Goal: Task Accomplishment & Management: Complete application form

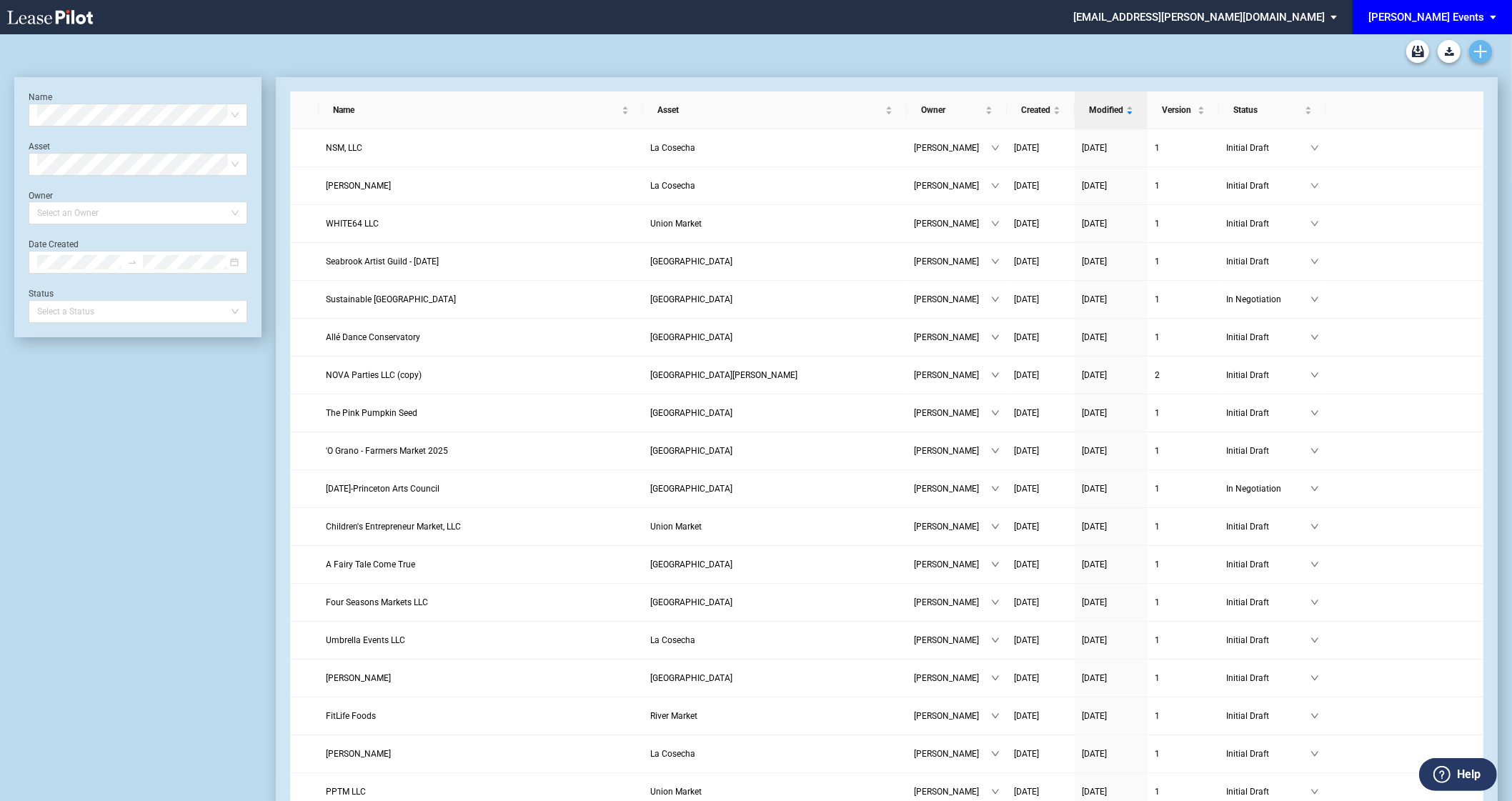
click at [1482, 49] on icon "Create new document" at bounding box center [1480, 52] width 13 height 13
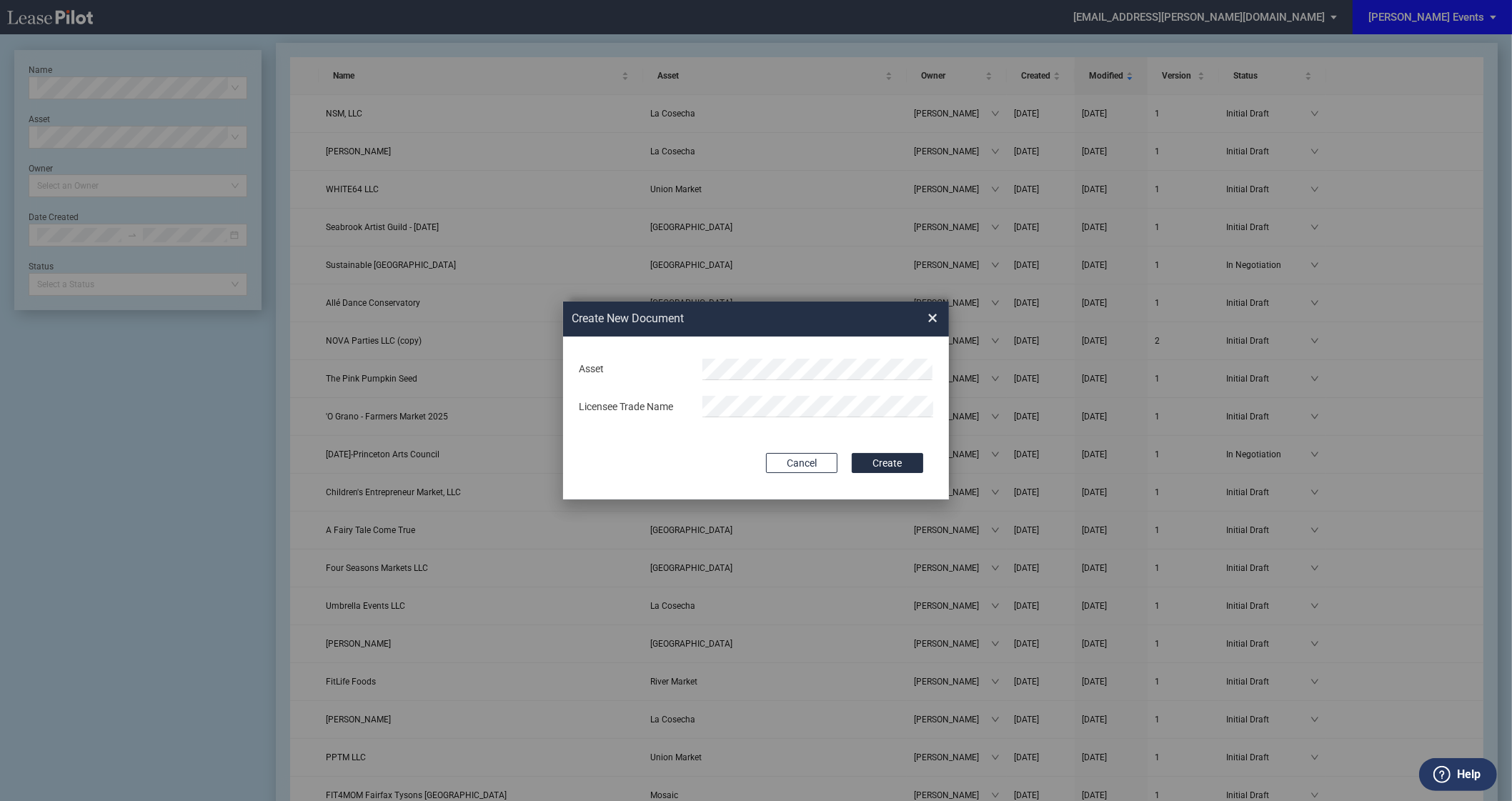
click at [832, 354] on div "Asset Licensee Trade Name" at bounding box center [756, 388] width 357 height 75
click at [783, 394] on li "RiNo" at bounding box center [817, 397] width 231 height 34
click at [937, 314] on span "×" at bounding box center [932, 319] width 10 height 23
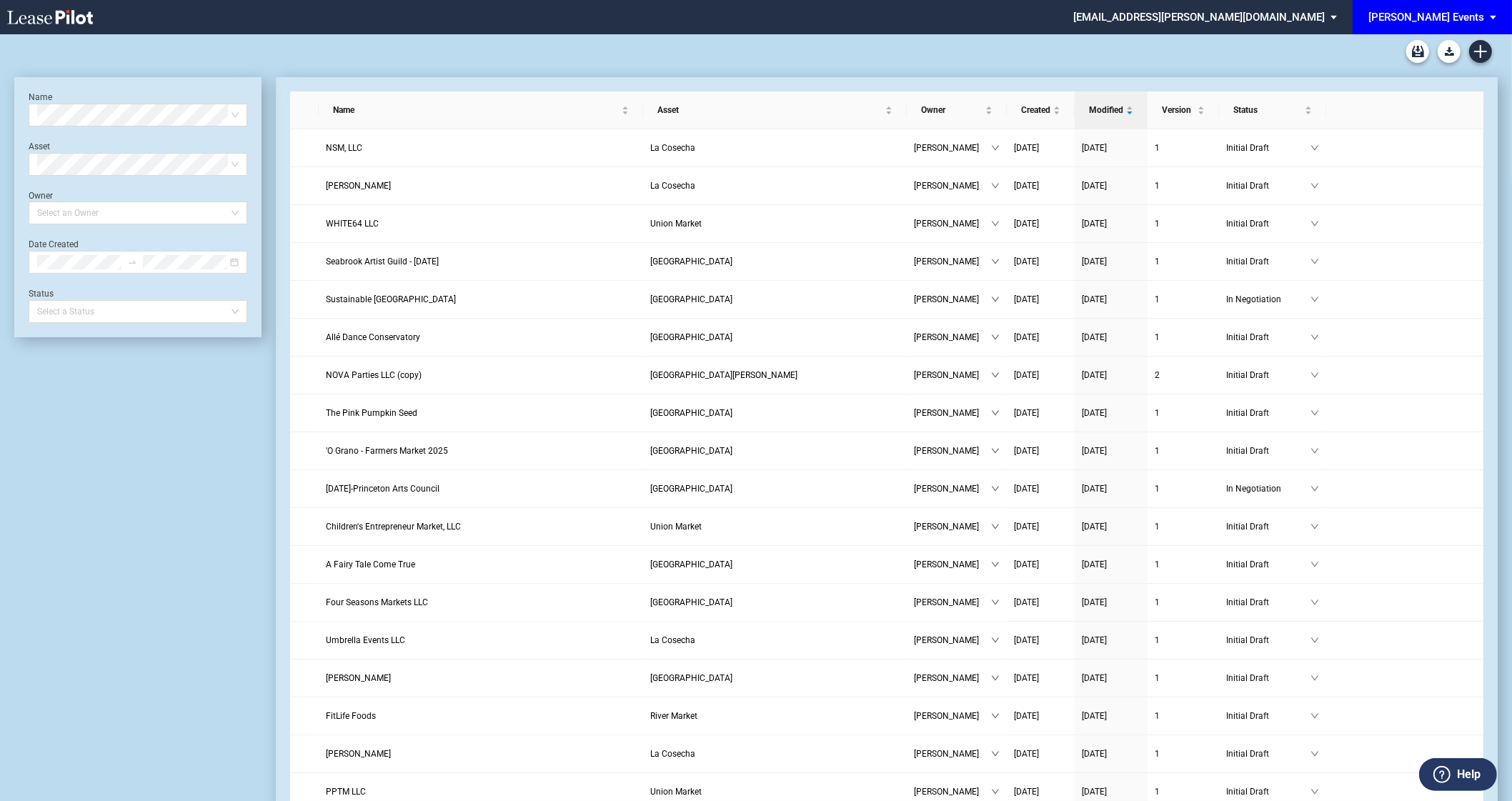
scroll to position [34, 0]
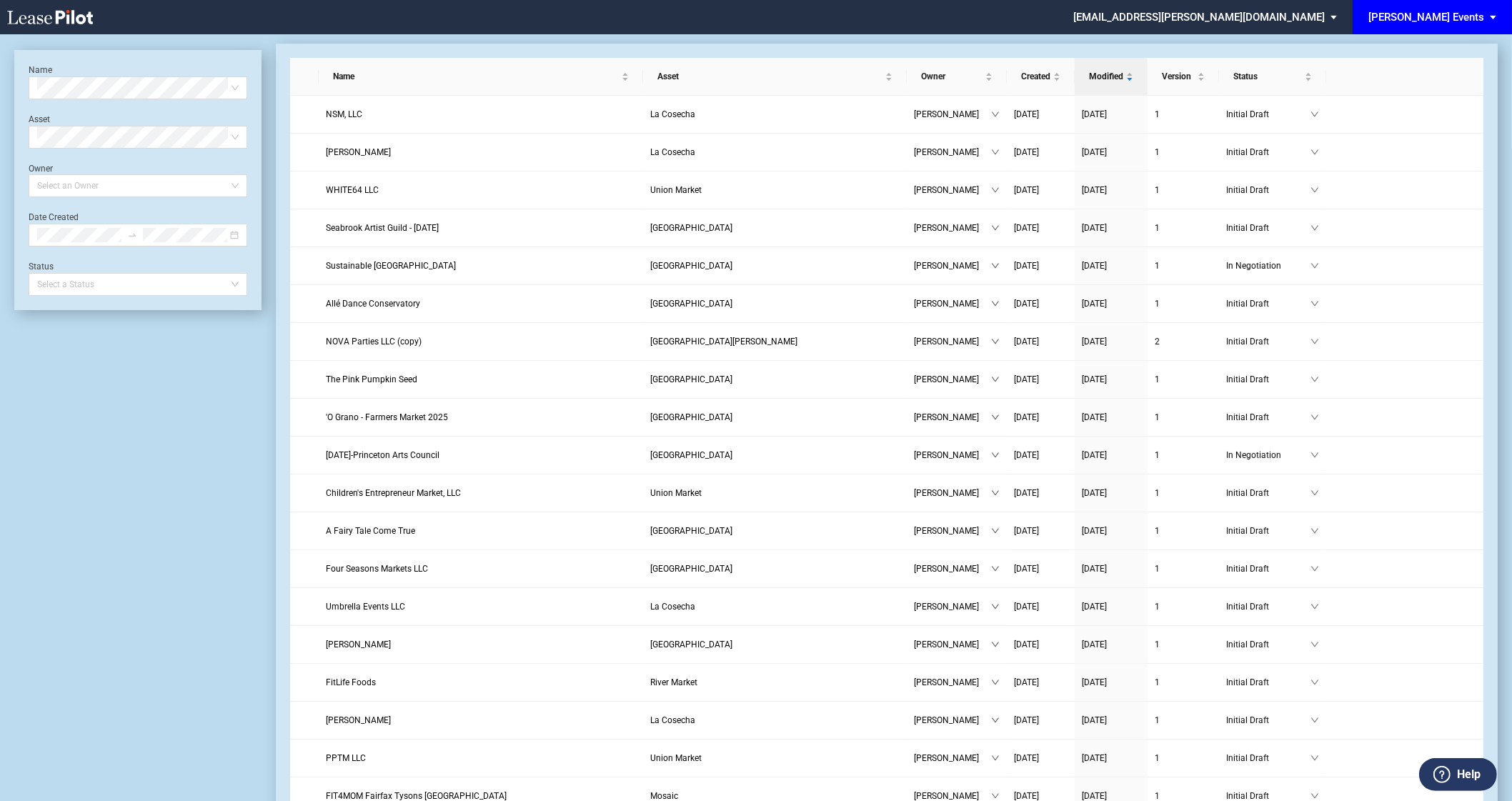
click at [1470, 17] on div "[PERSON_NAME] Events" at bounding box center [1426, 17] width 116 height 13
click at [1467, 14] on div "EDENS Events EDENS Venues EDENS Common Area Consents" at bounding box center [1438, 50] width 136 height 90
click at [1437, 33] on div "[PERSON_NAME] Events" at bounding box center [1436, 39] width 108 height 14
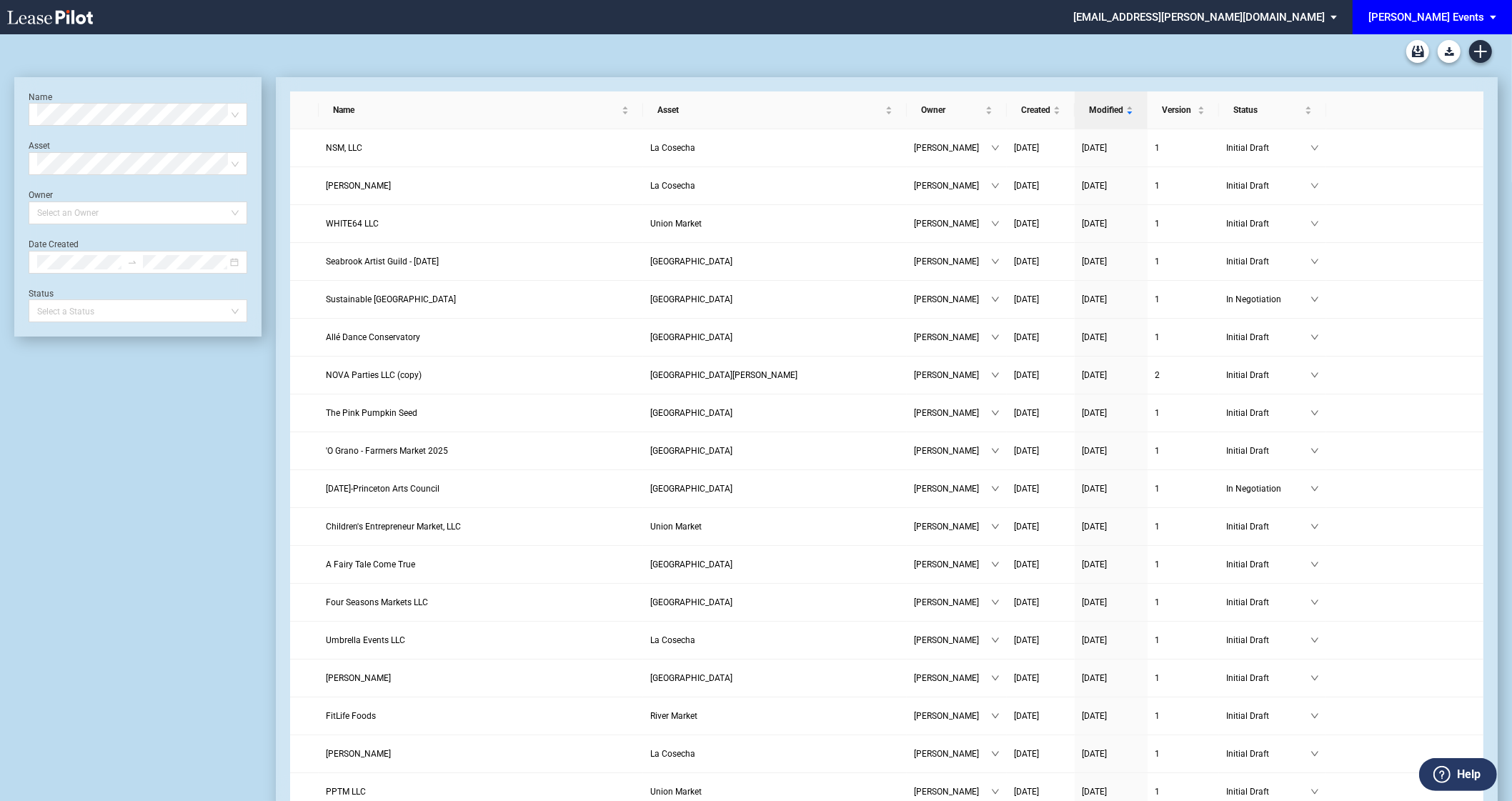
scroll to position [34, 0]
click at [1479, 47] on icon "Create new document" at bounding box center [1480, 52] width 13 height 13
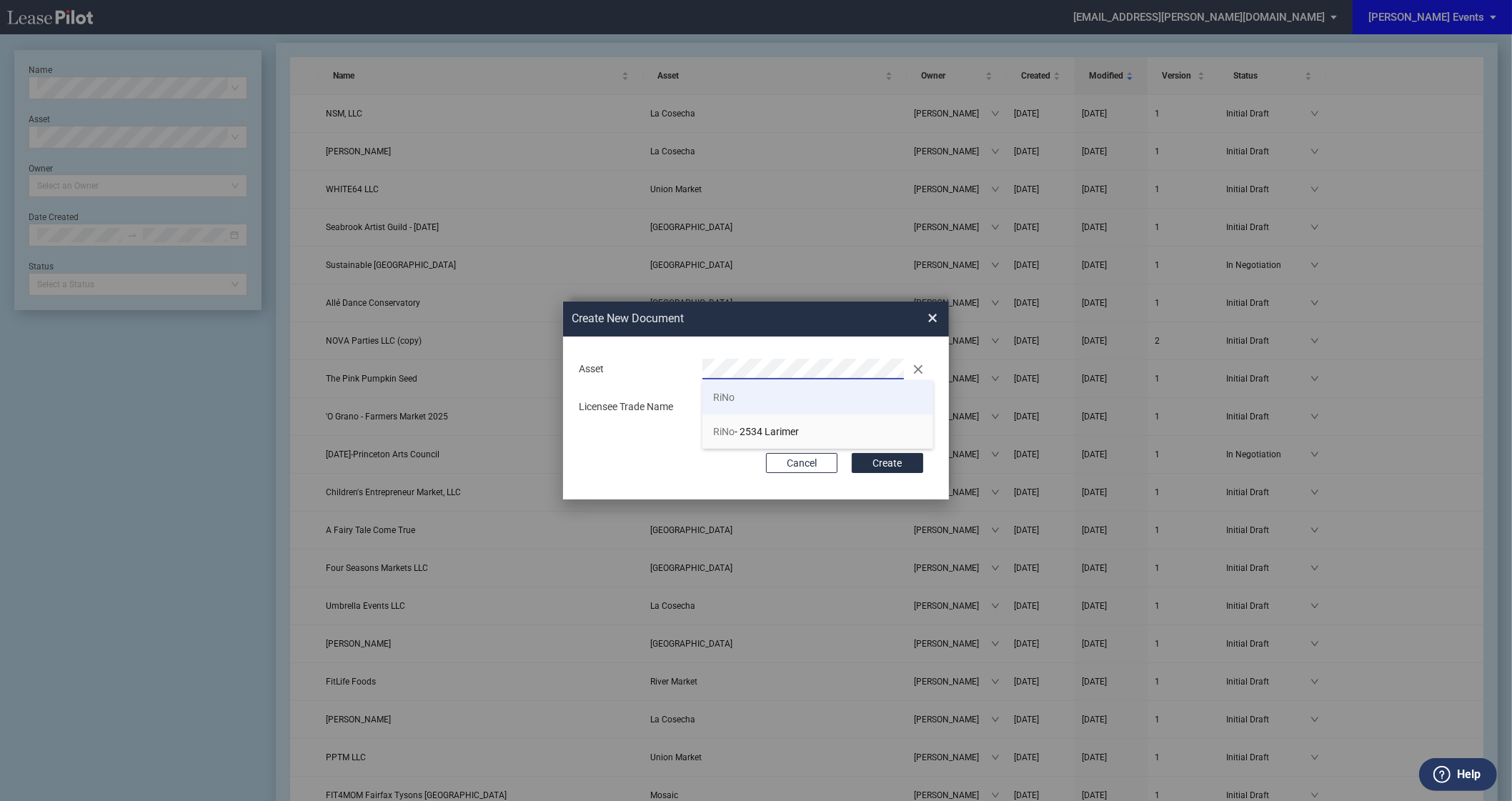
click at [776, 396] on li "RiNo" at bounding box center [817, 397] width 231 height 34
click at [744, 423] on div "Asset Clear Licensee Trade Name" at bounding box center [756, 388] width 357 height 75
click at [852, 453] on button "Create" at bounding box center [887, 463] width 71 height 20
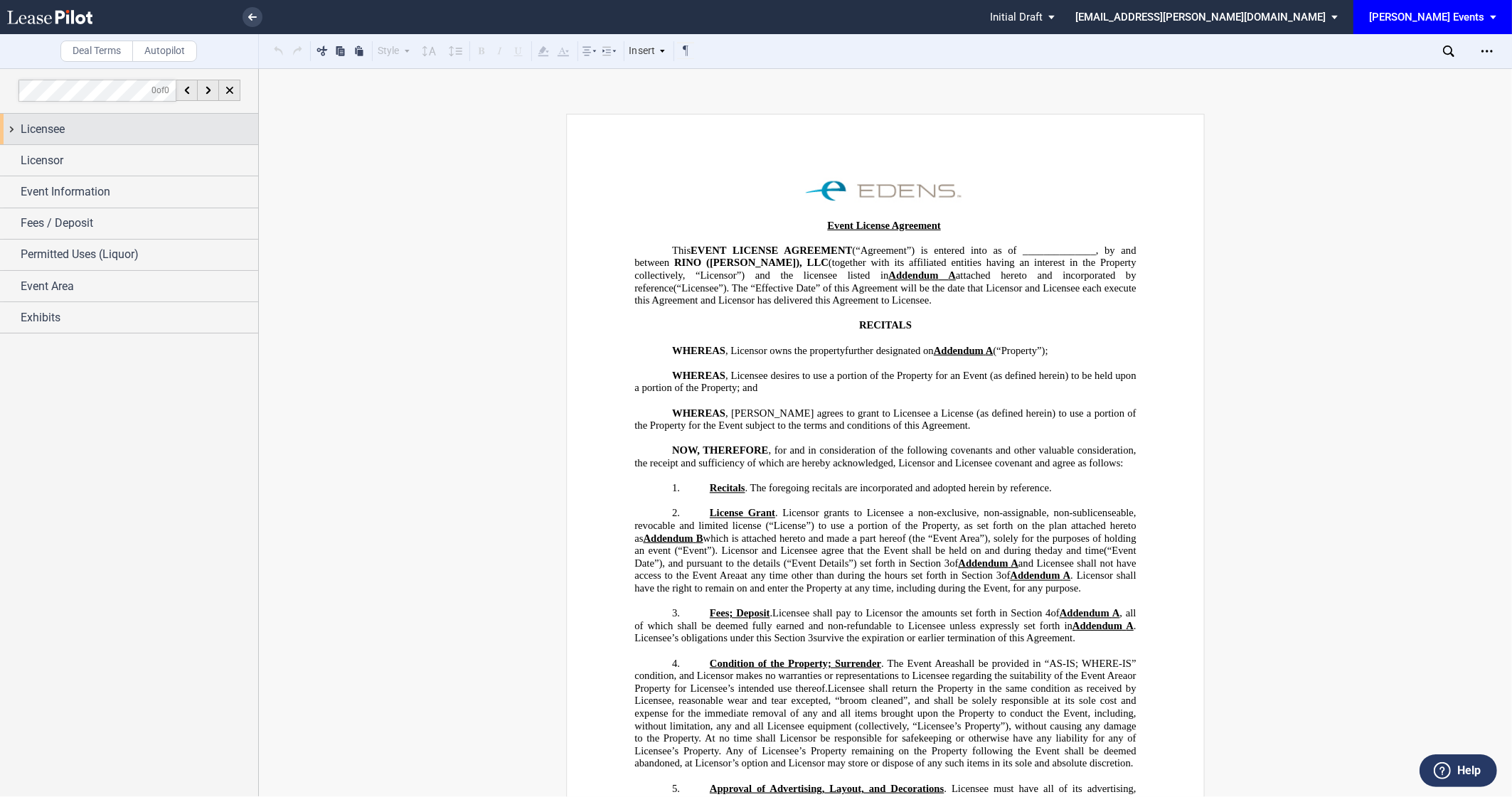
click at [101, 117] on div "Licensee" at bounding box center [129, 129] width 258 height 31
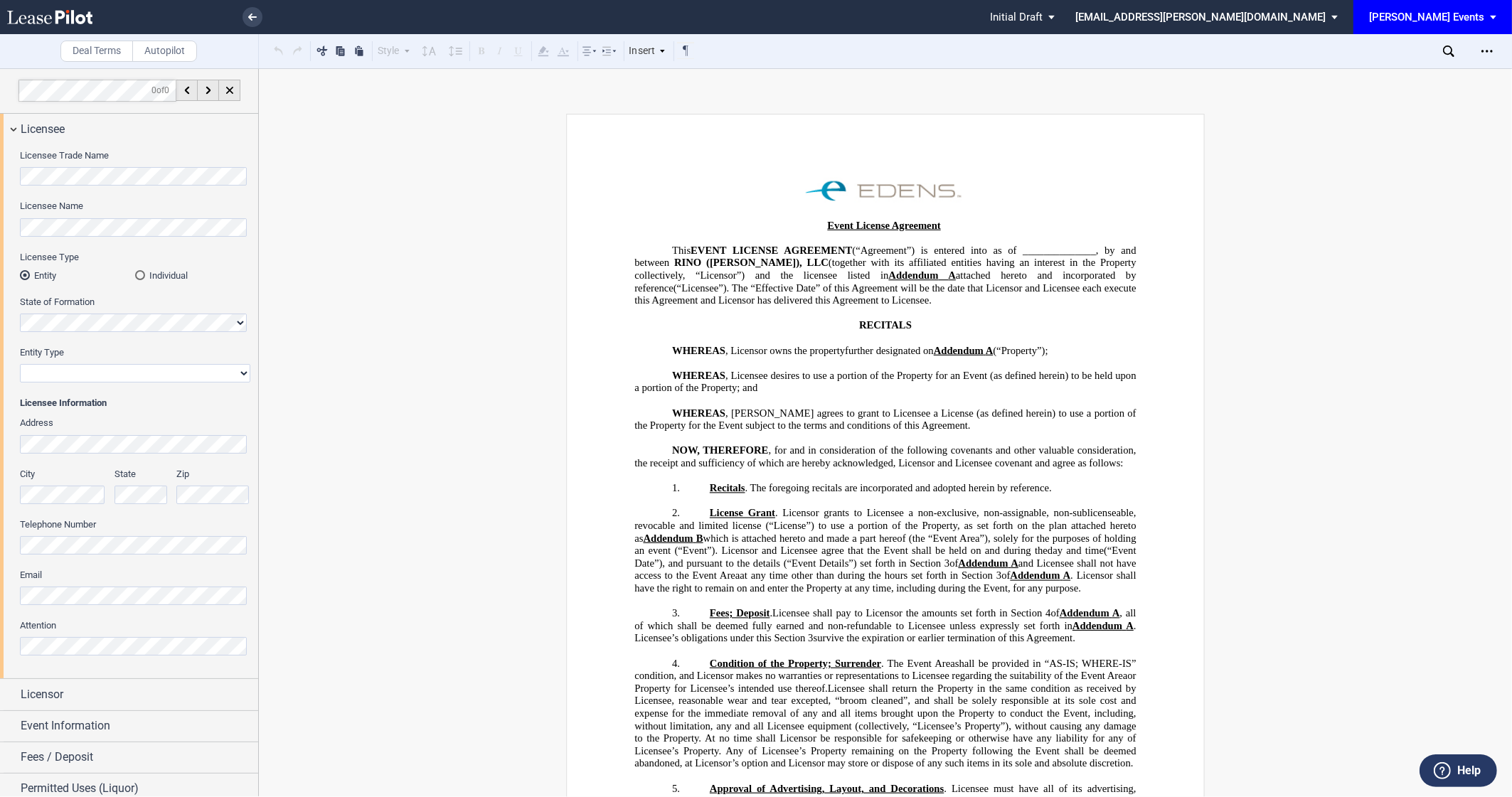
click at [126, 238] on div "Licensee Name" at bounding box center [135, 224] width 230 height 51
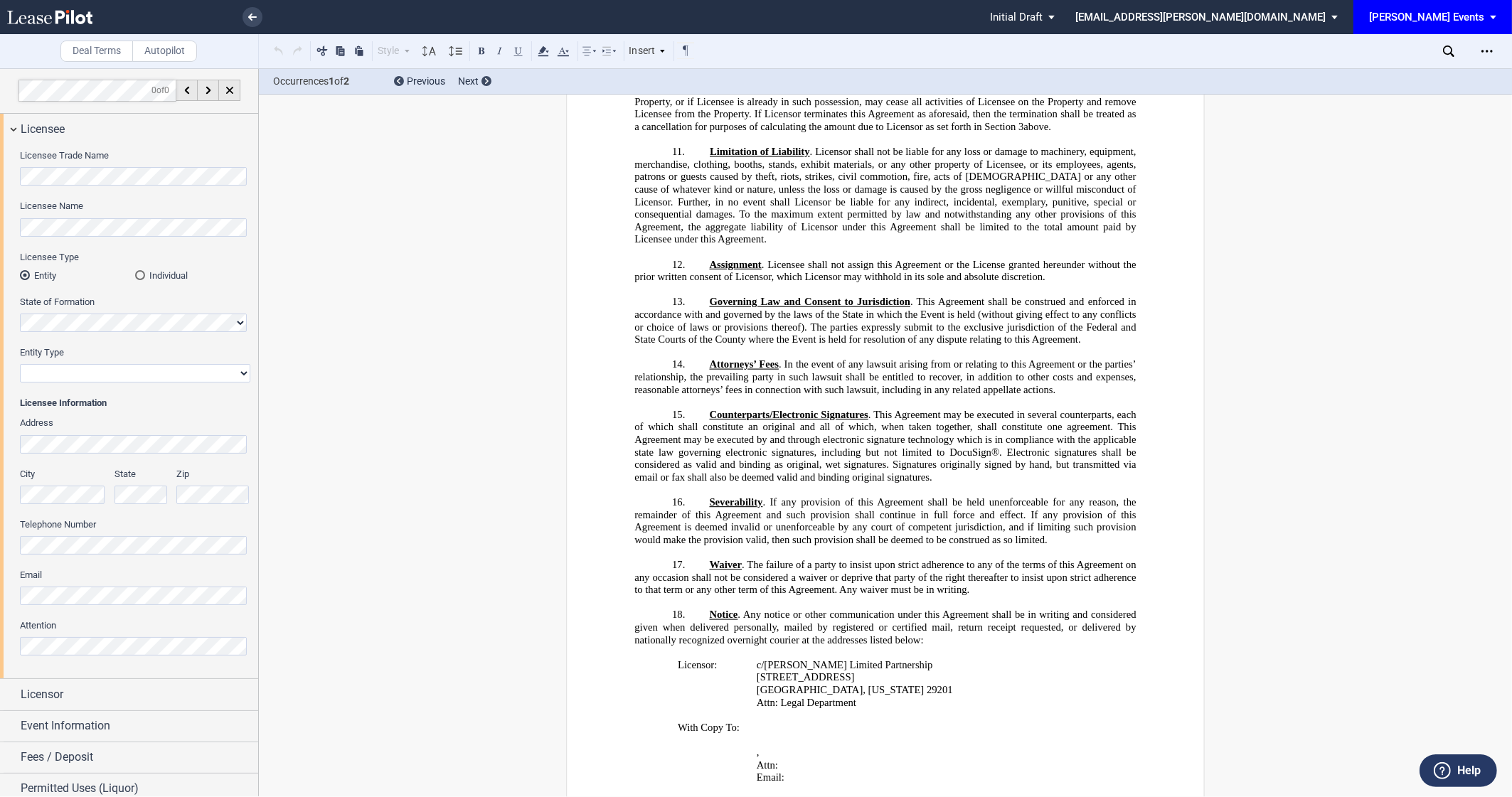
scroll to position [2126, 0]
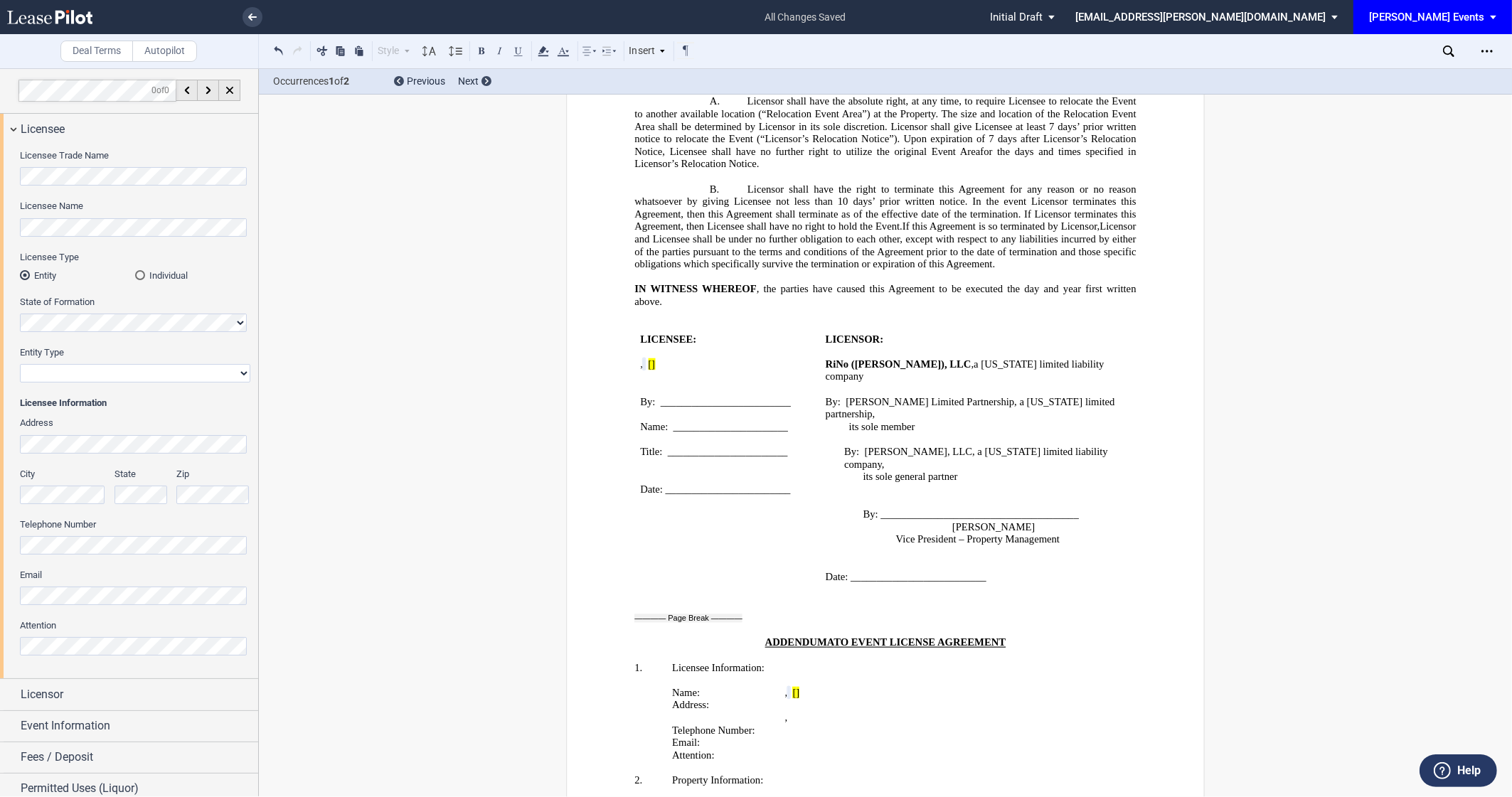
click at [186, 368] on select "Corporation Limited Liability Company General Partnership Limited Partnership N…" at bounding box center [135, 373] width 230 height 19
click at [187, 369] on select "Corporation Limited Liability Company General Partnership Limited Partnership N…" at bounding box center [135, 373] width 230 height 19
select select "limited liability company"
click at [148, 430] on div "Address" at bounding box center [135, 435] width 230 height 36
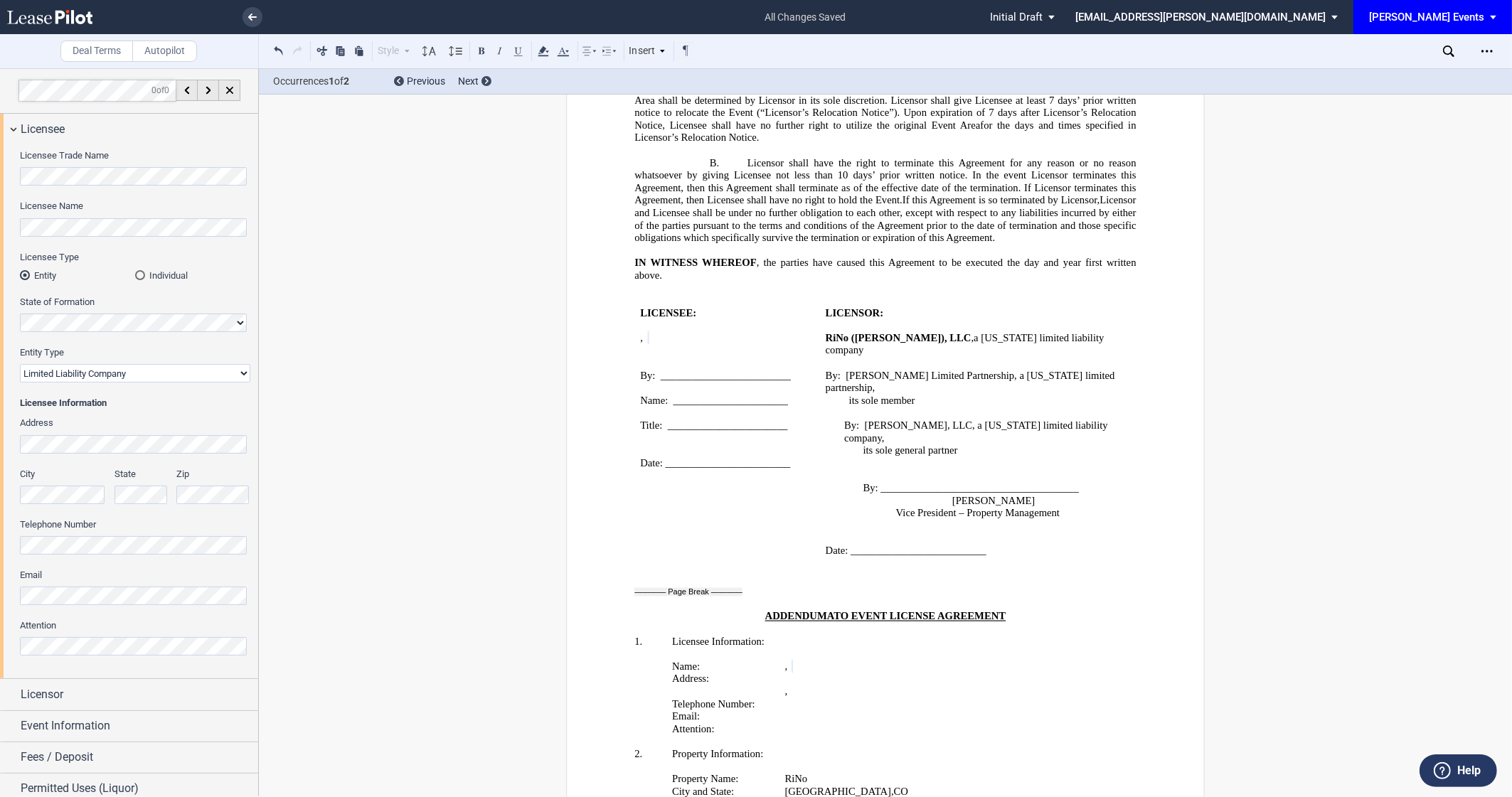
scroll to position [72, 0]
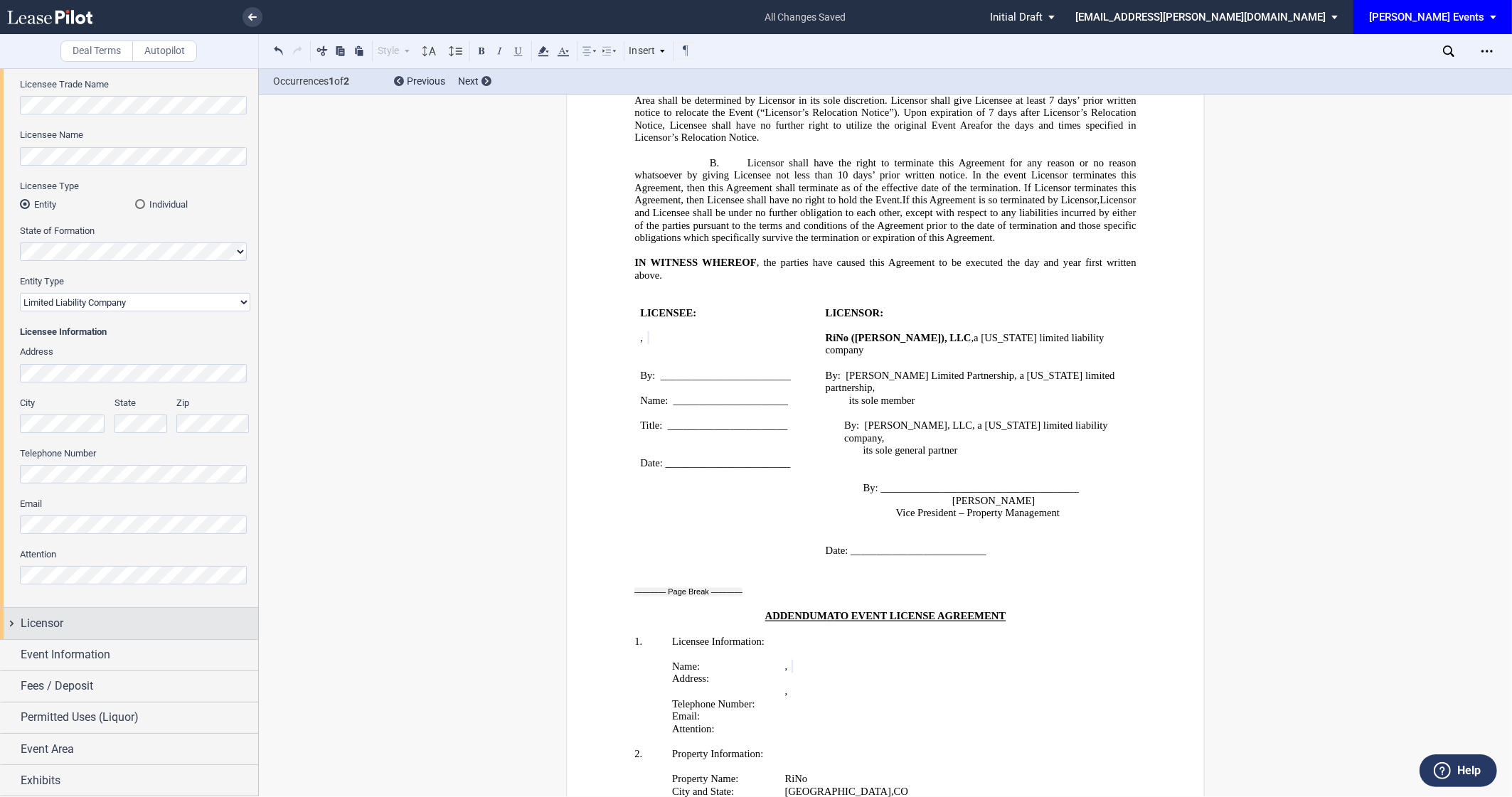
click at [126, 625] on div "Licensor" at bounding box center [139, 623] width 237 height 17
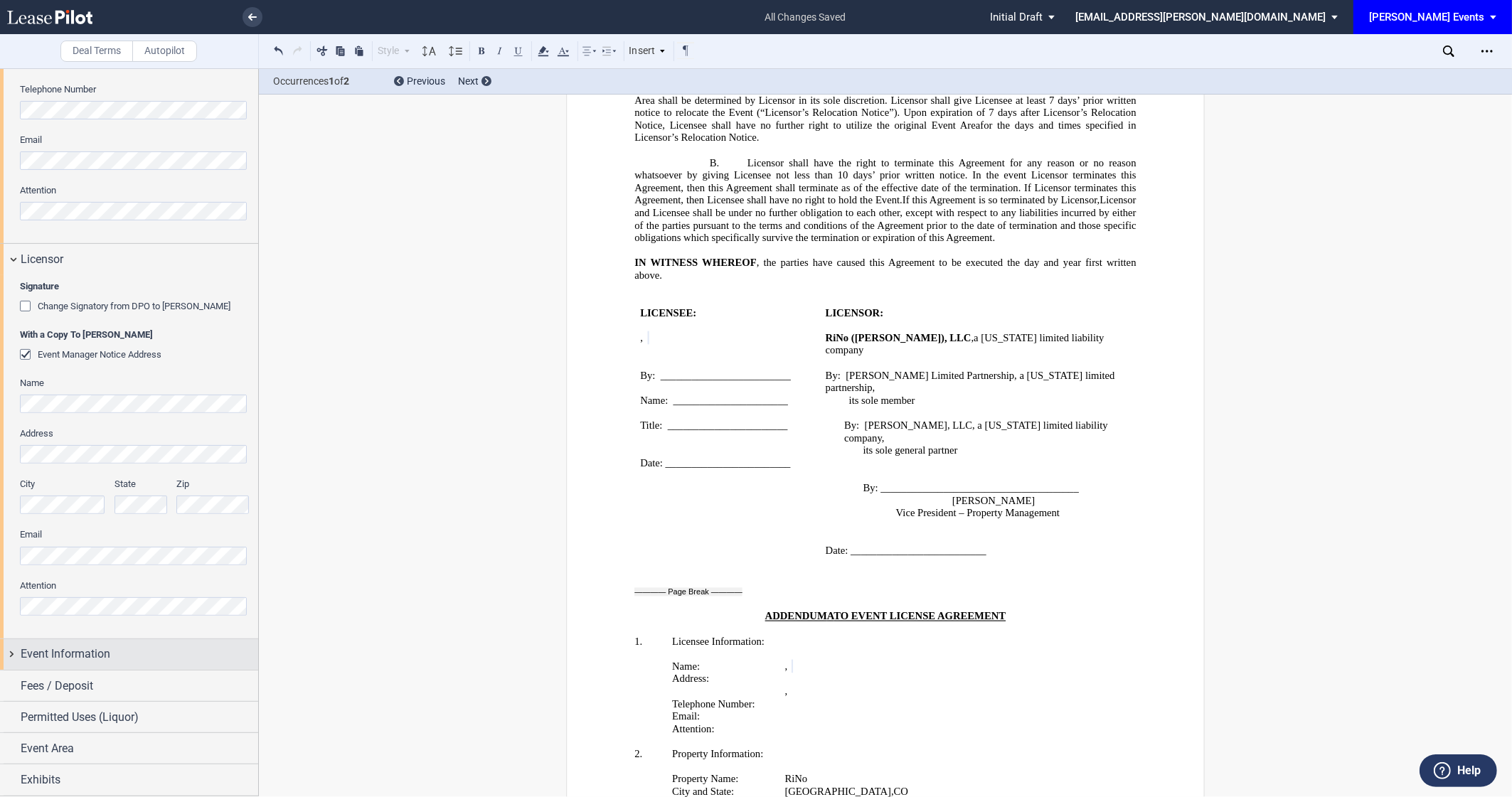
scroll to position [0, 0]
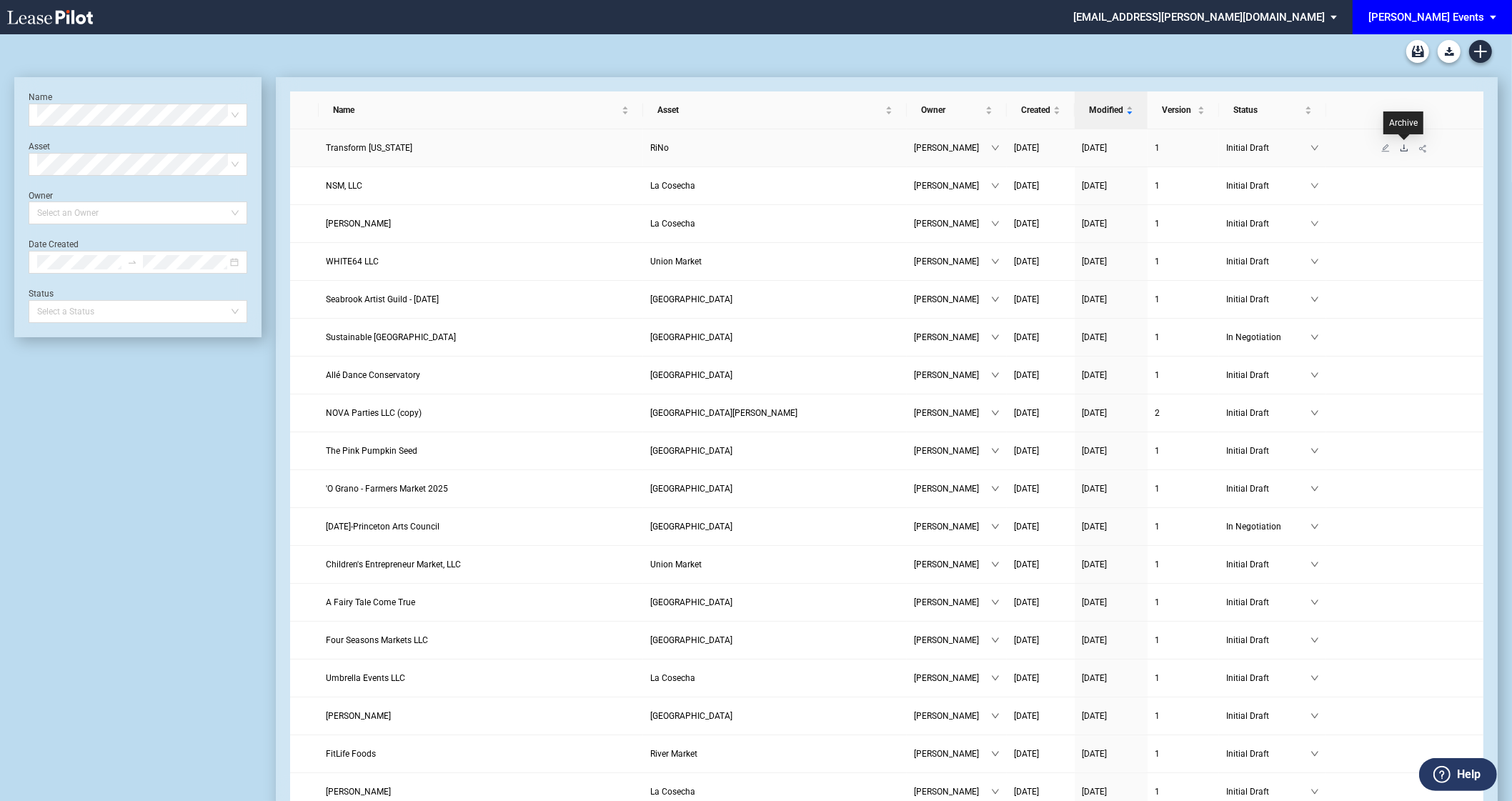
click at [1402, 147] on icon "download" at bounding box center [1404, 148] width 9 height 9
click at [1495, 13] on span "EDENS Events: \aEDENS Events\a" at bounding box center [1495, 17] width 17 height 34
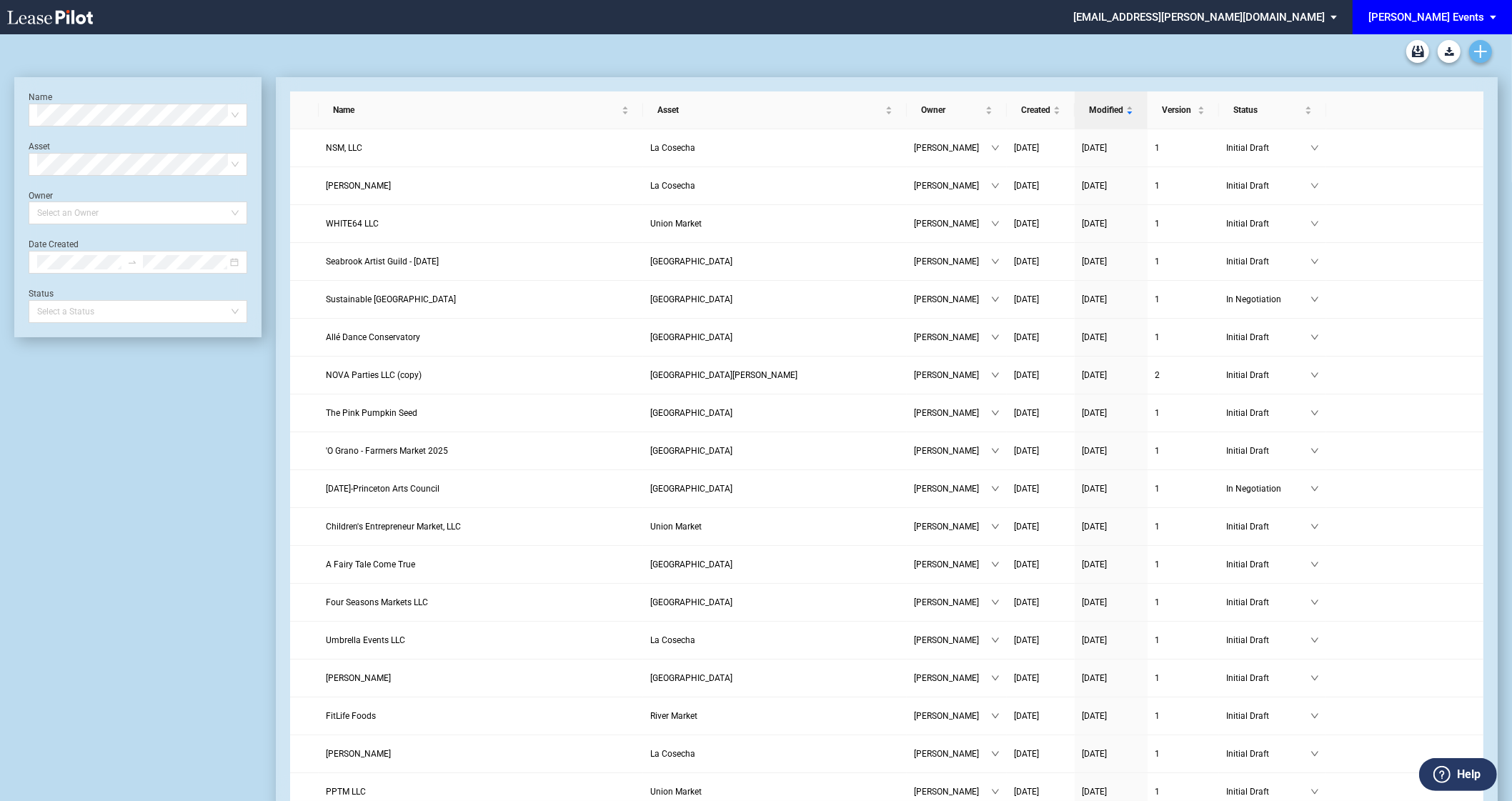
click at [1479, 49] on icon "Create new document" at bounding box center [1480, 52] width 13 height 13
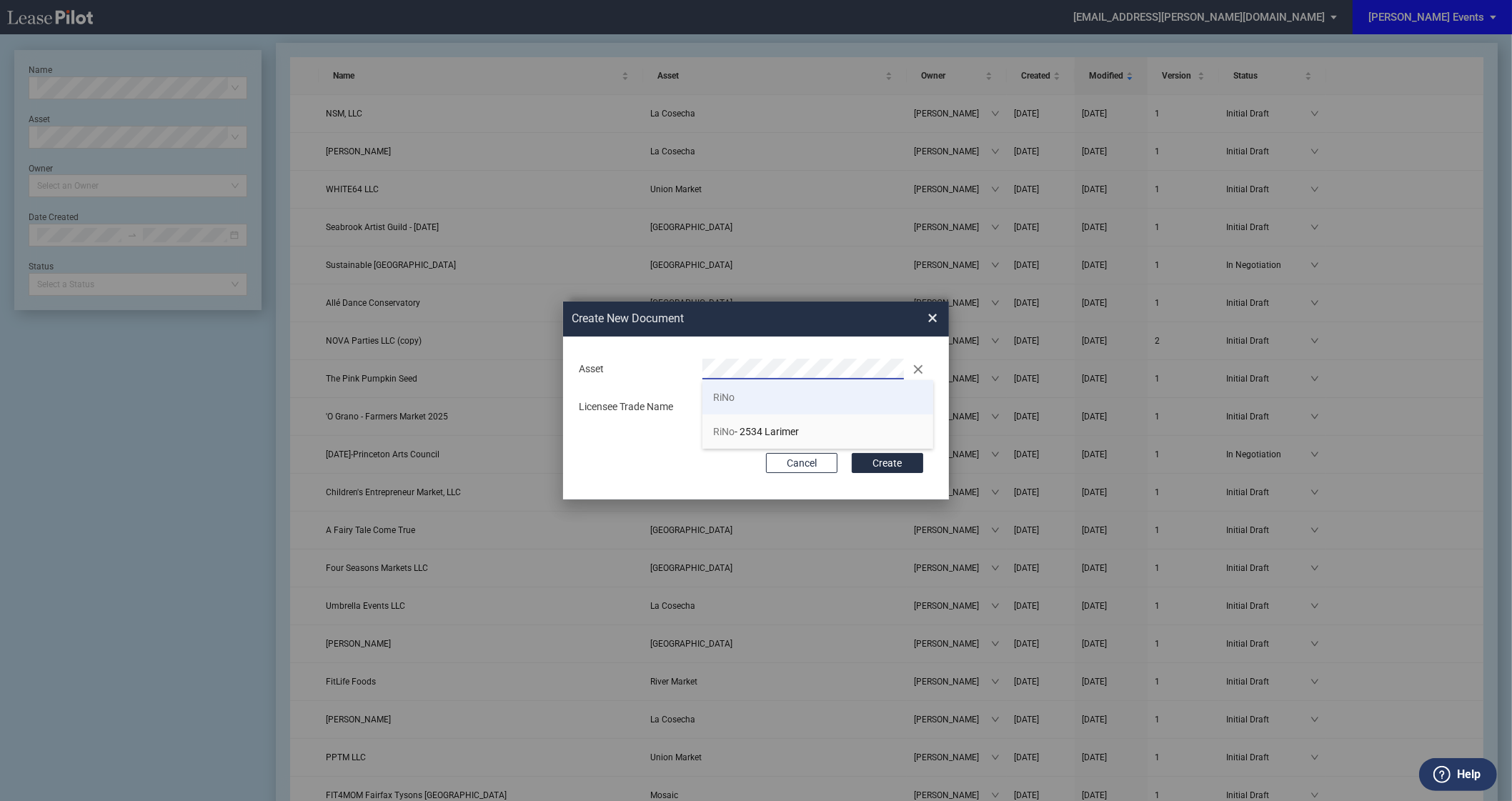
click at [749, 394] on li "RiNo" at bounding box center [817, 397] width 231 height 34
click at [938, 320] on div "Create New Document Create New Conformed Deal ×" at bounding box center [756, 319] width 386 height 35
click at [938, 314] on div "Create New Document Create New Conformed Deal ×" at bounding box center [756, 319] width 386 height 35
click at [935, 315] on span "×" at bounding box center [932, 319] width 10 height 23
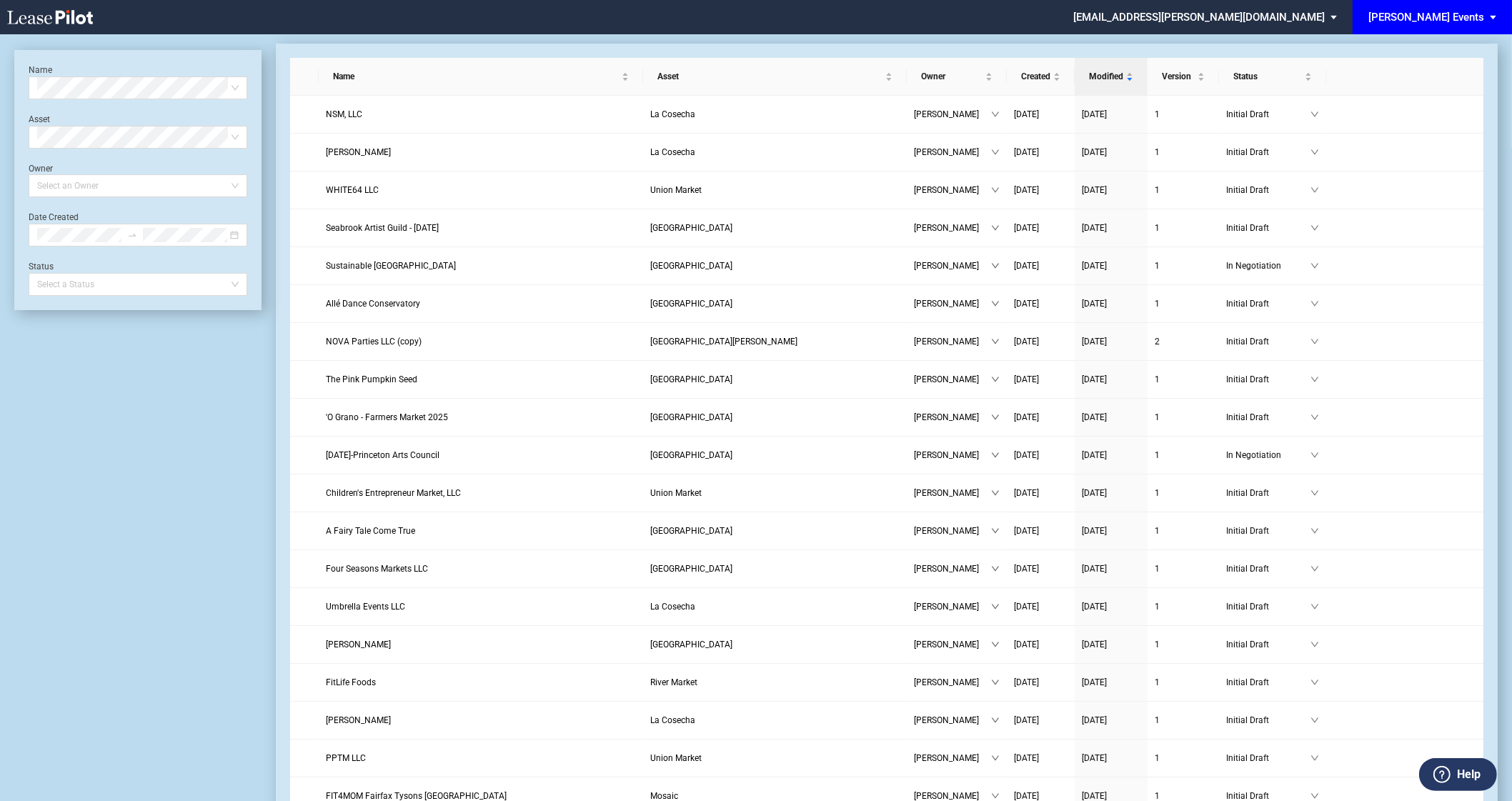
click at [1474, 15] on div "[PERSON_NAME] Events" at bounding box center [1426, 17] width 116 height 13
click at [1453, 82] on div "[PERSON_NAME][GEOGRAPHIC_DATA] Consents" at bounding box center [1438, 84] width 113 height 14
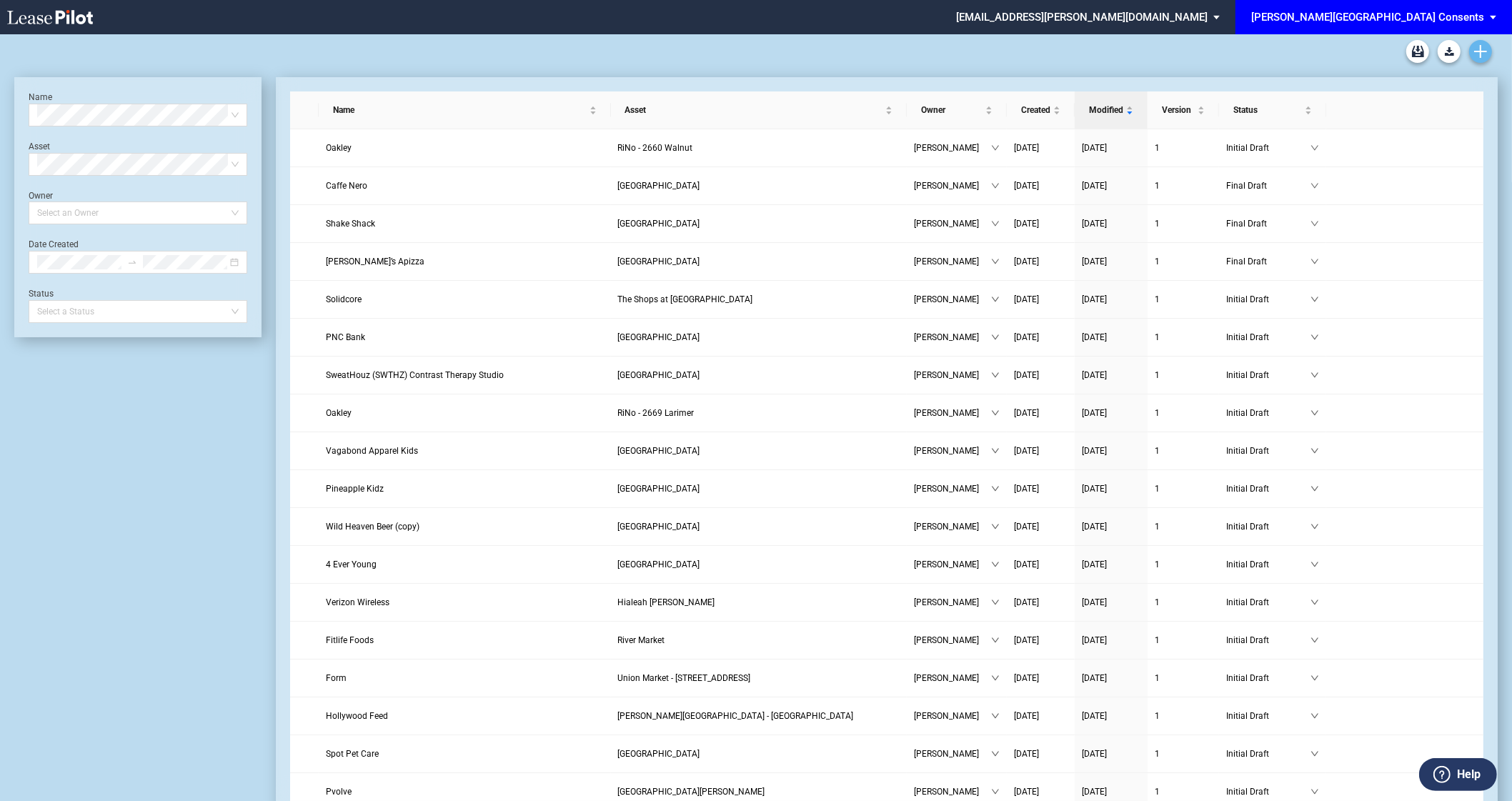
click at [1483, 48] on icon "Create new document" at bounding box center [1480, 52] width 13 height 13
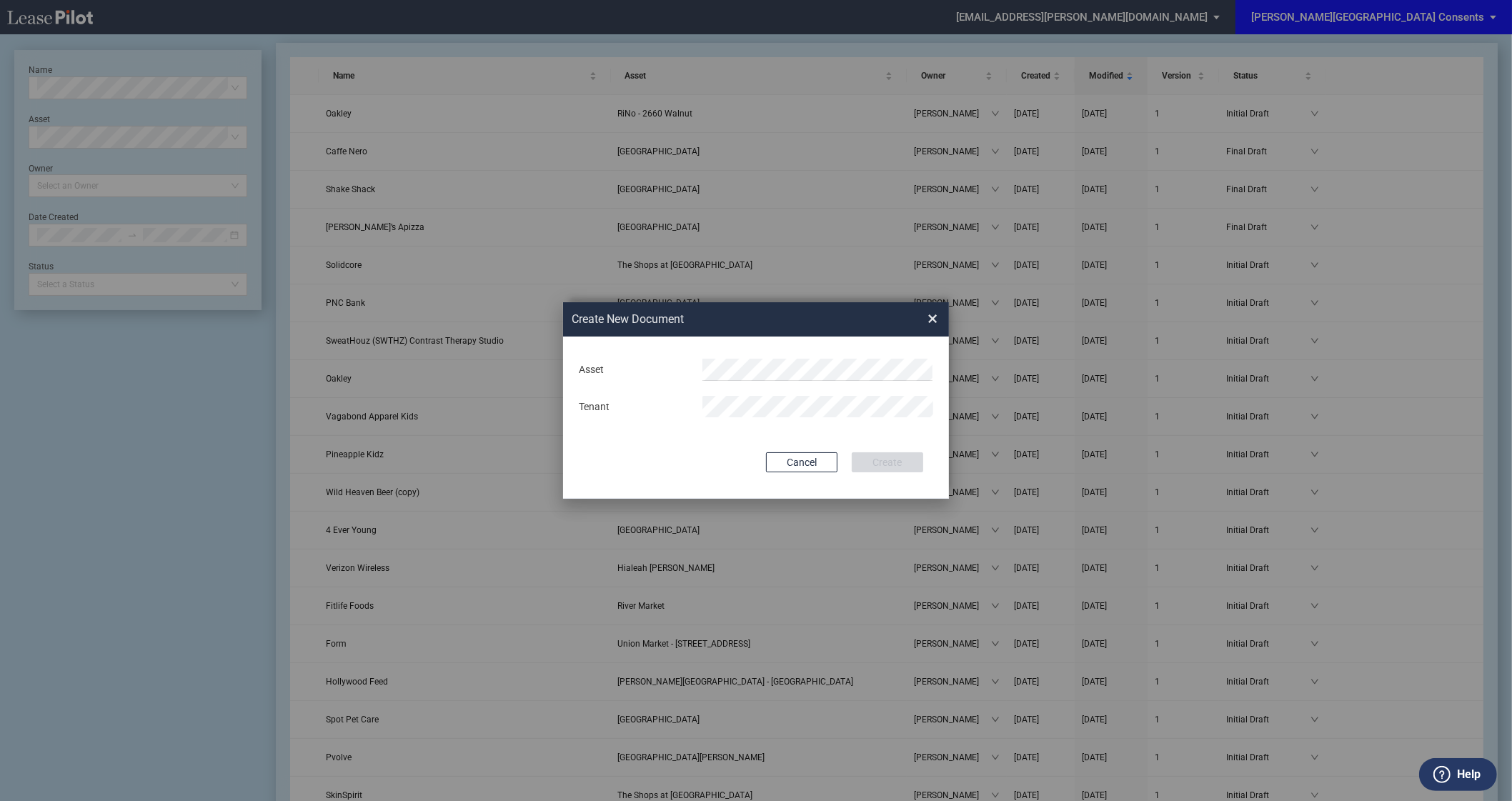
click at [835, 353] on div "Asset Tenant" at bounding box center [756, 387] width 357 height 74
click at [774, 397] on span "RiNo - 2636 Walnut" at bounding box center [753, 397] width 80 height 11
click at [852, 453] on button "Create" at bounding box center [887, 463] width 71 height 20
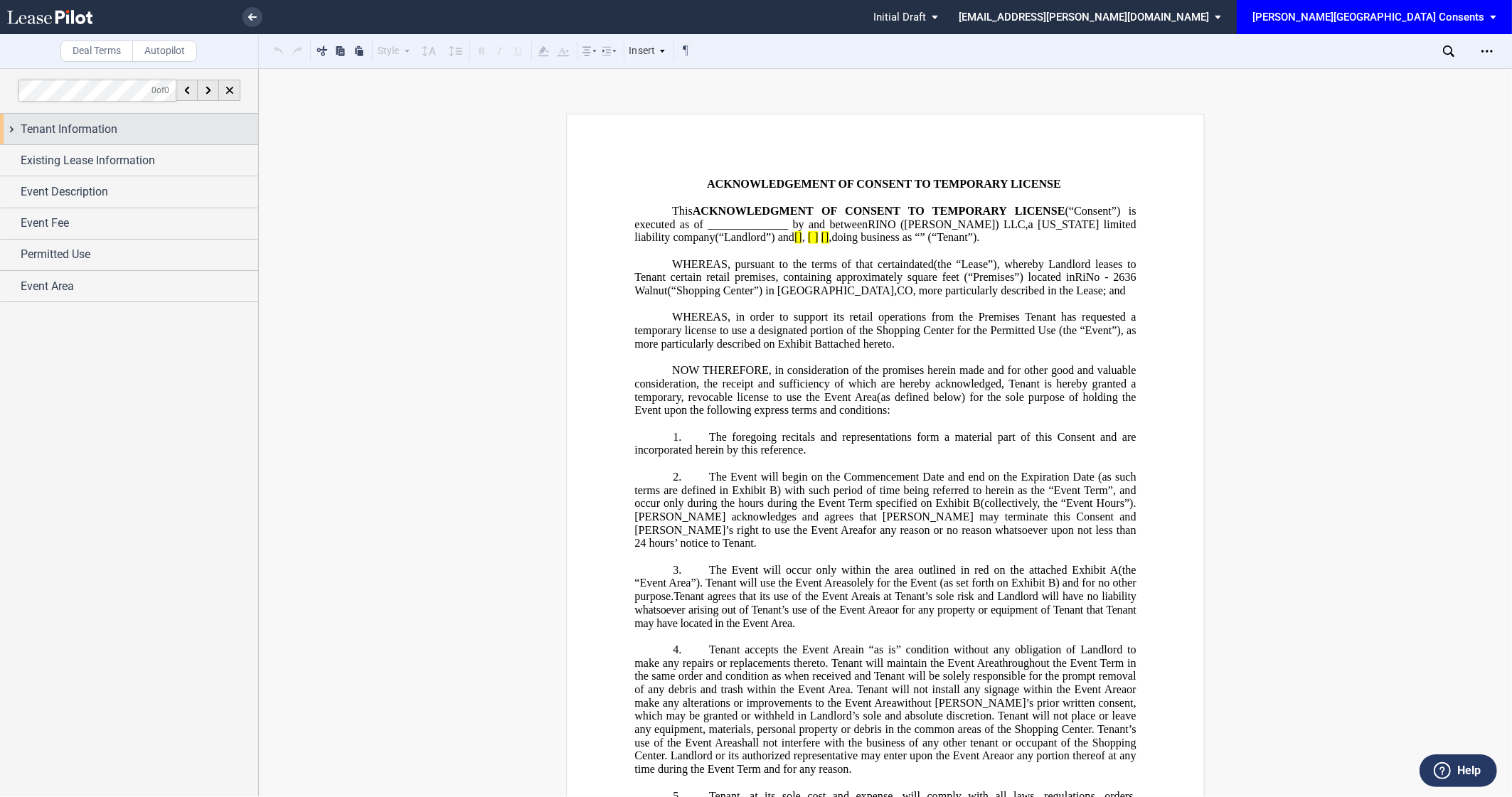
click at [112, 131] on span "Tenant Information" at bounding box center [69, 129] width 97 height 17
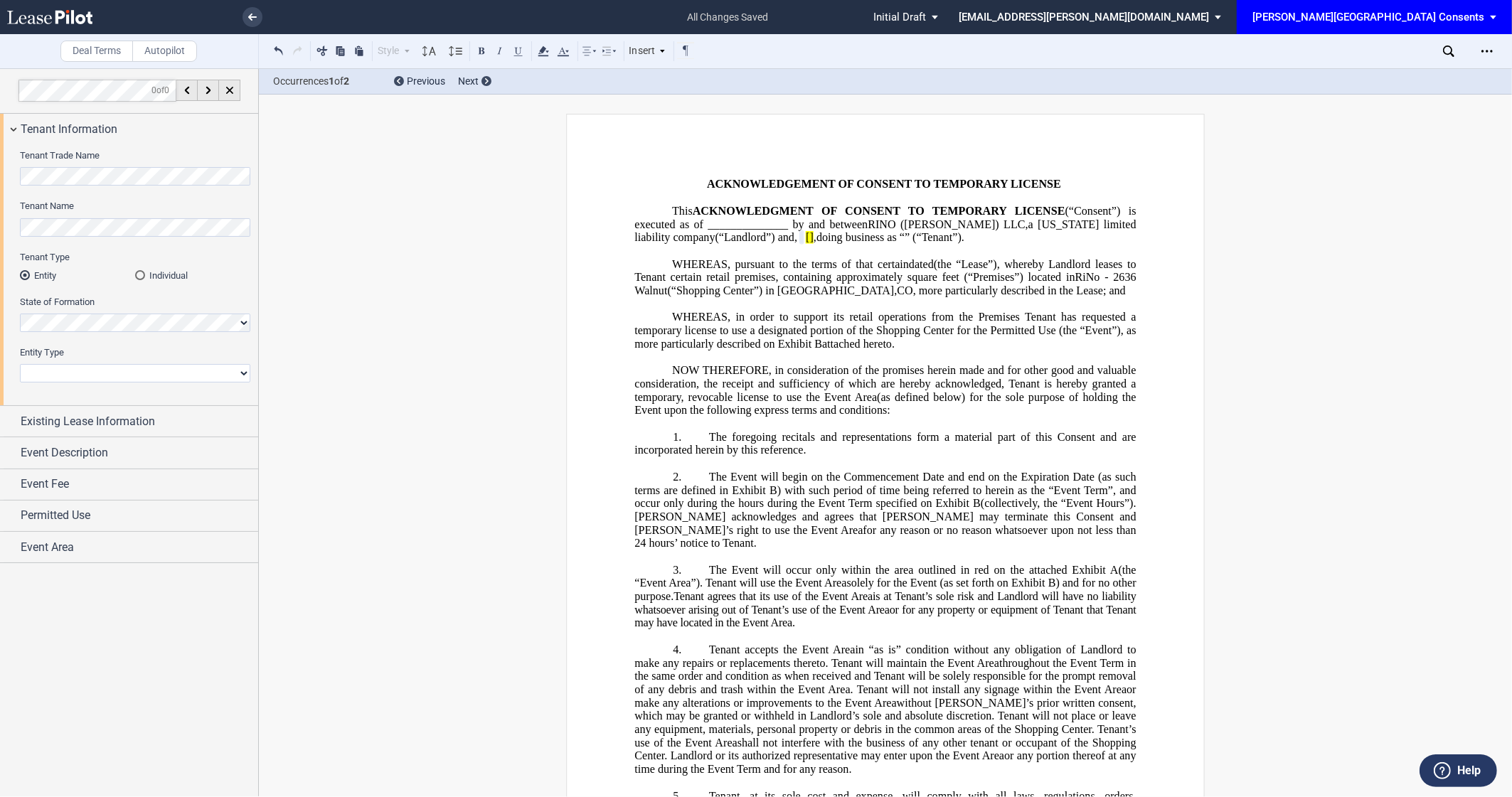
click at [93, 370] on select "Corporation Limited Liability Company General Partnership Limited Partnership N…" at bounding box center [135, 373] width 230 height 19
select select "limited liability company"
click at [117, 423] on span "Existing Lease Information" at bounding box center [88, 422] width 134 height 17
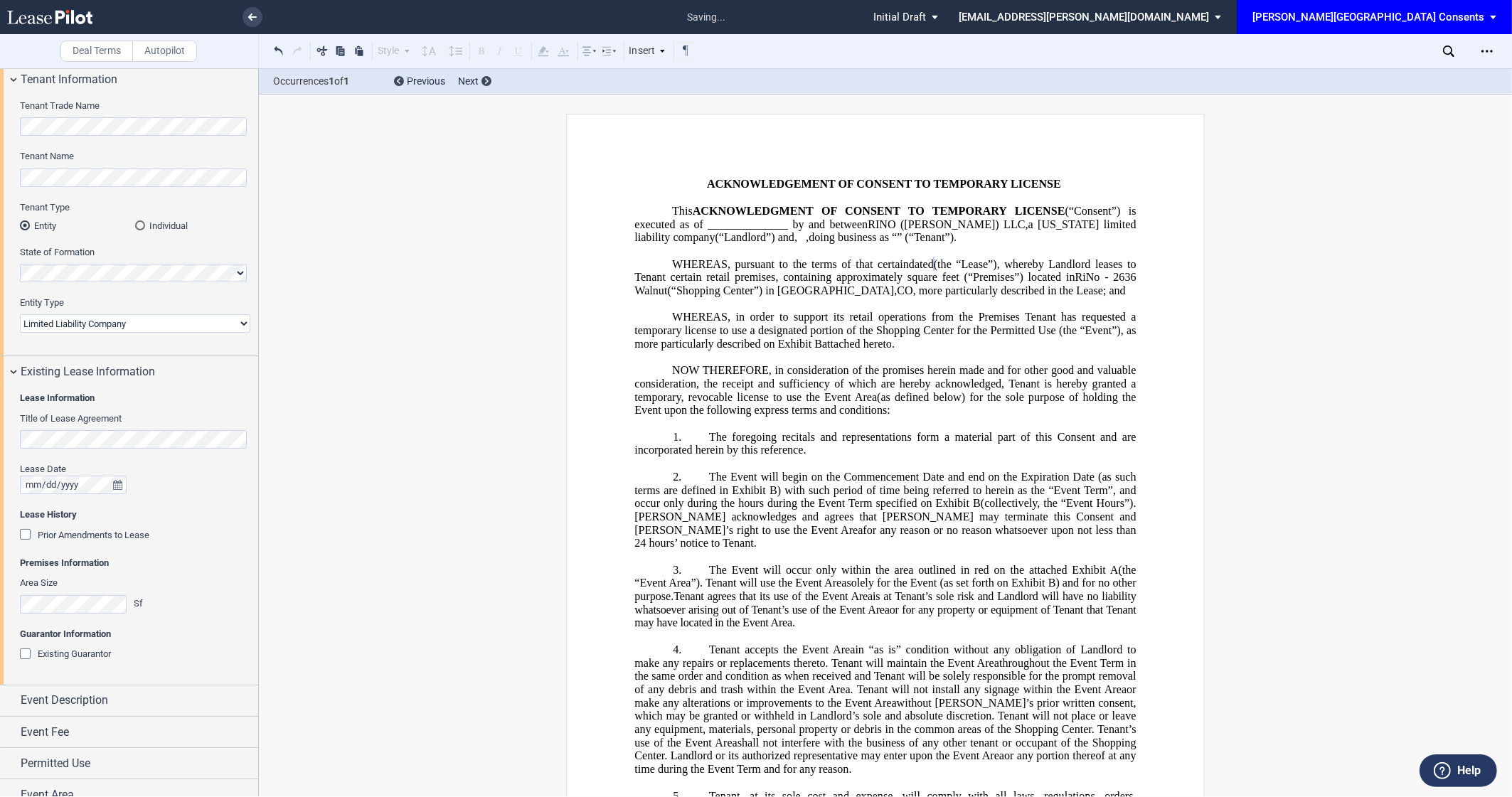
scroll to position [64, 0]
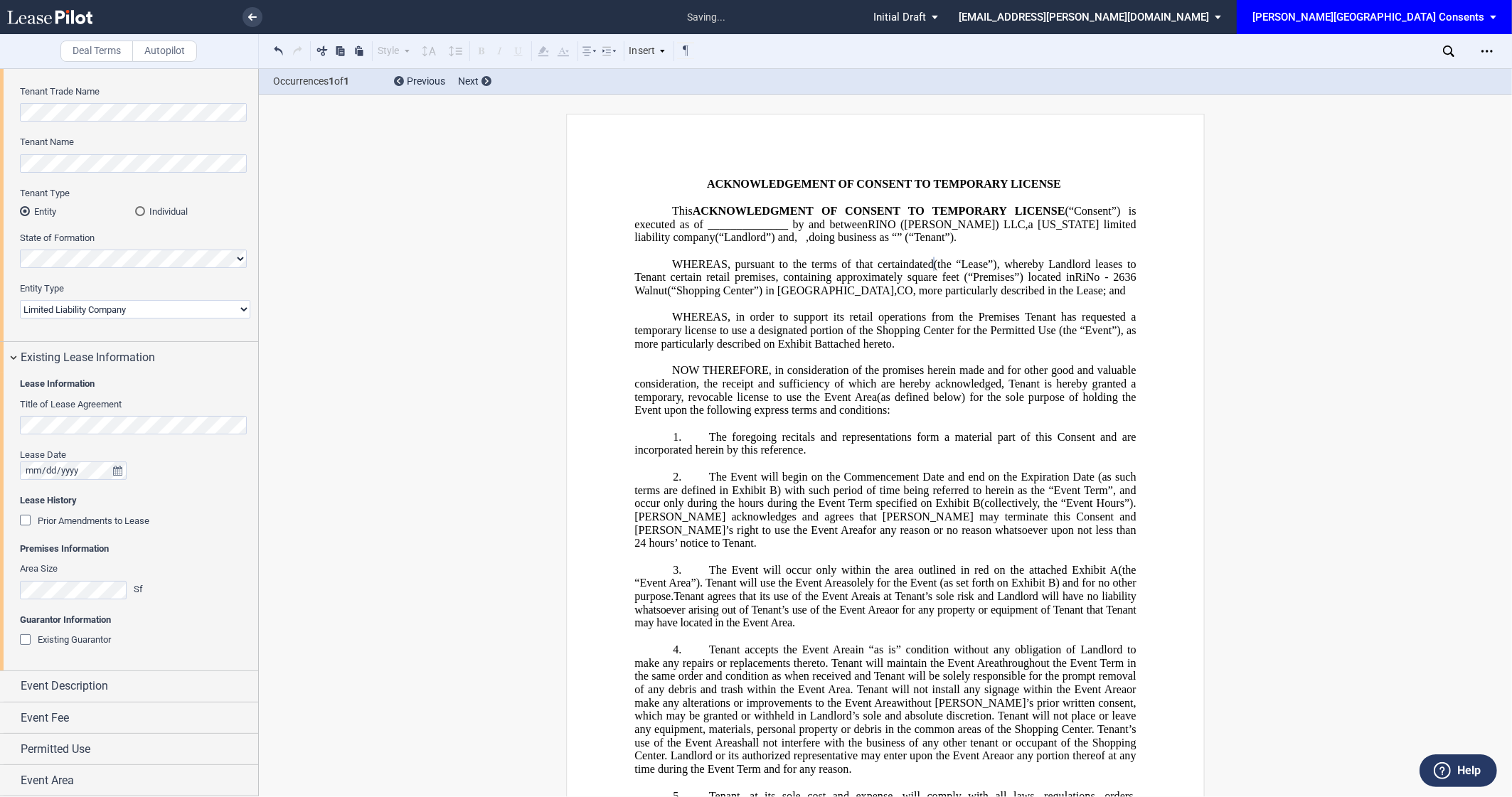
click at [113, 517] on span "Prior Amendments to Lease" at bounding box center [94, 520] width 112 height 11
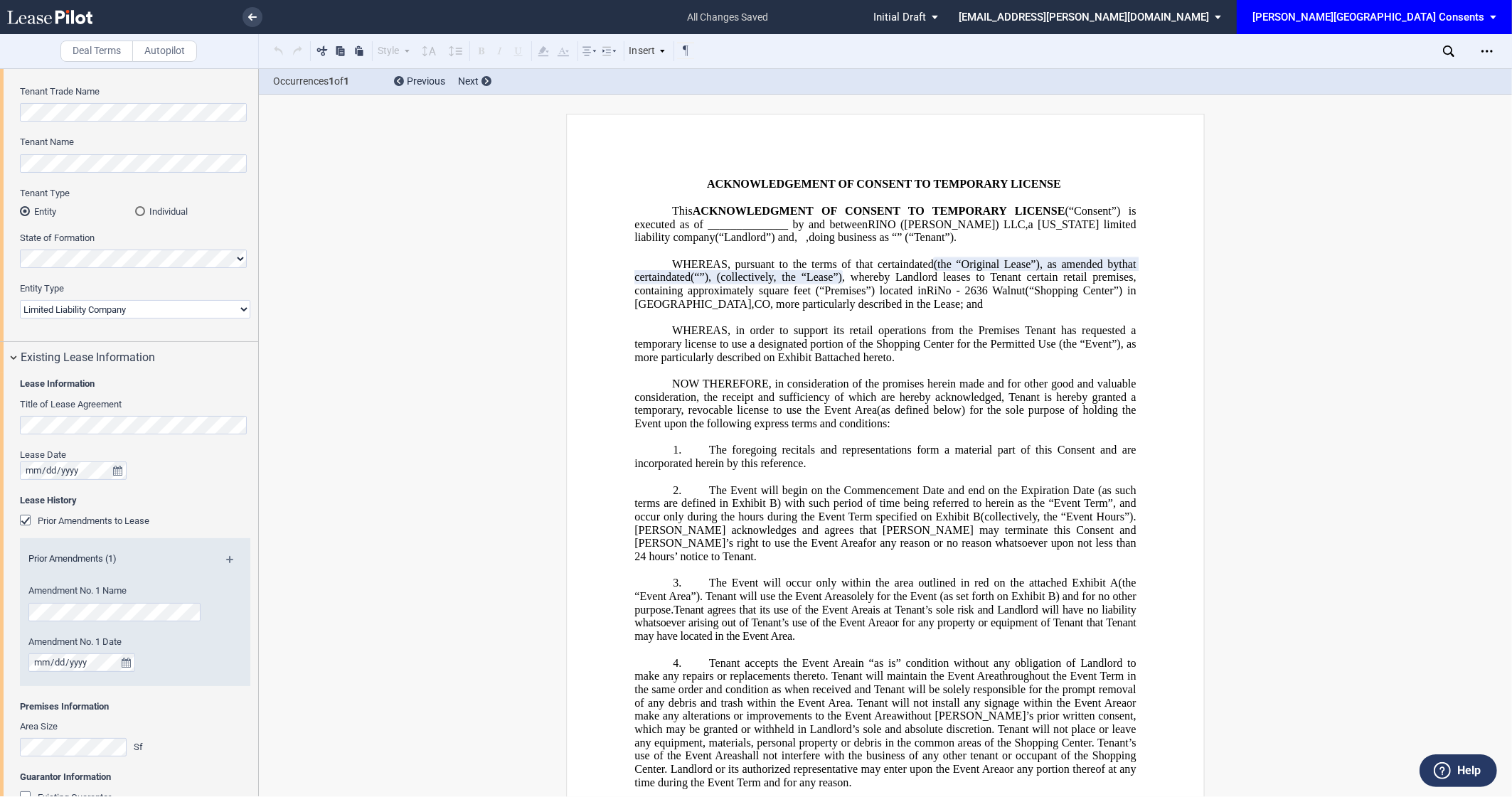
click at [113, 517] on span "Prior Amendments to Lease" at bounding box center [94, 520] width 112 height 11
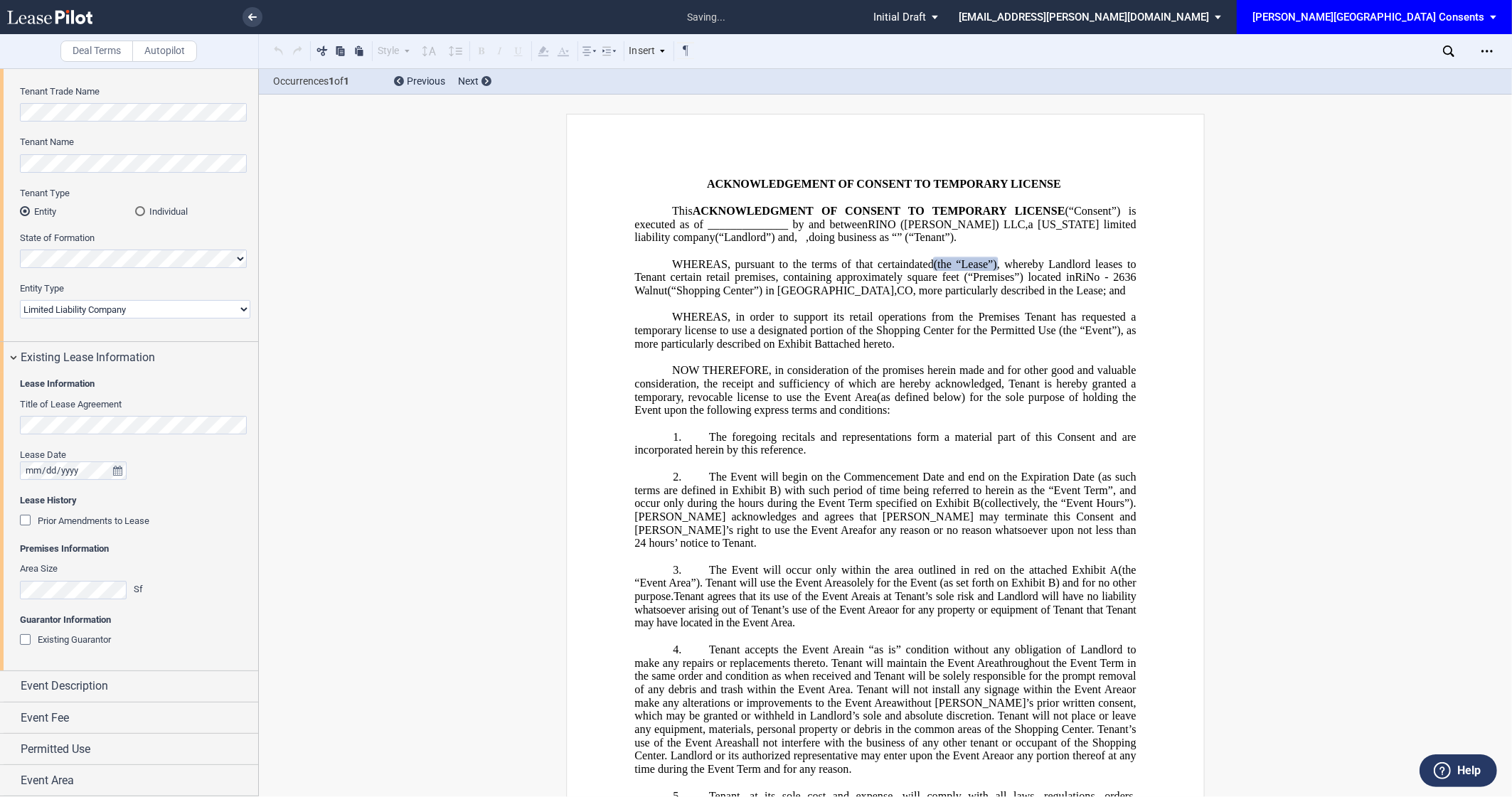
scroll to position [66, 0]
click at [73, 643] on div "Existing Guarantor" at bounding box center [74, 640] width 73 height 13
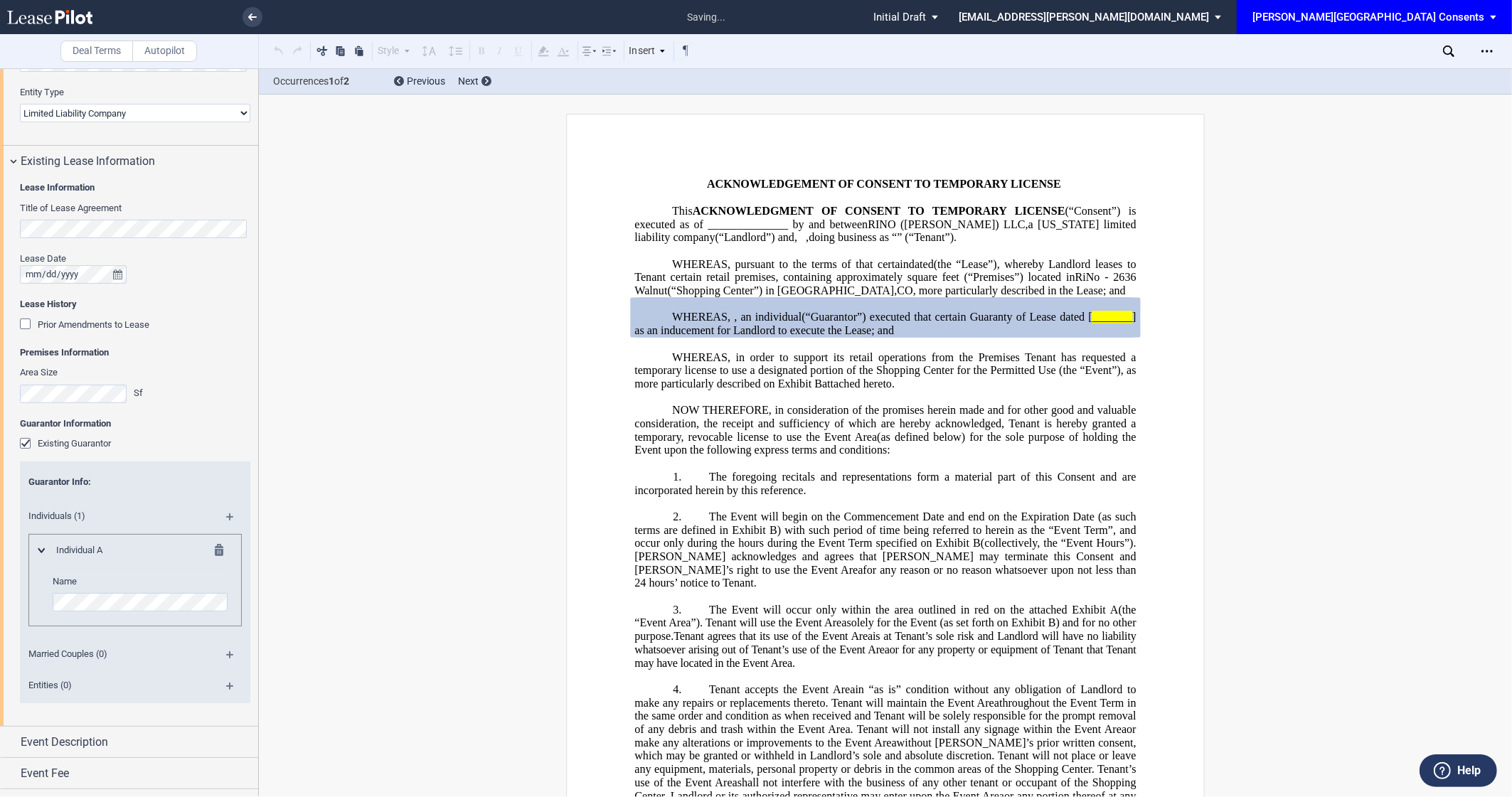
scroll to position [317, 0]
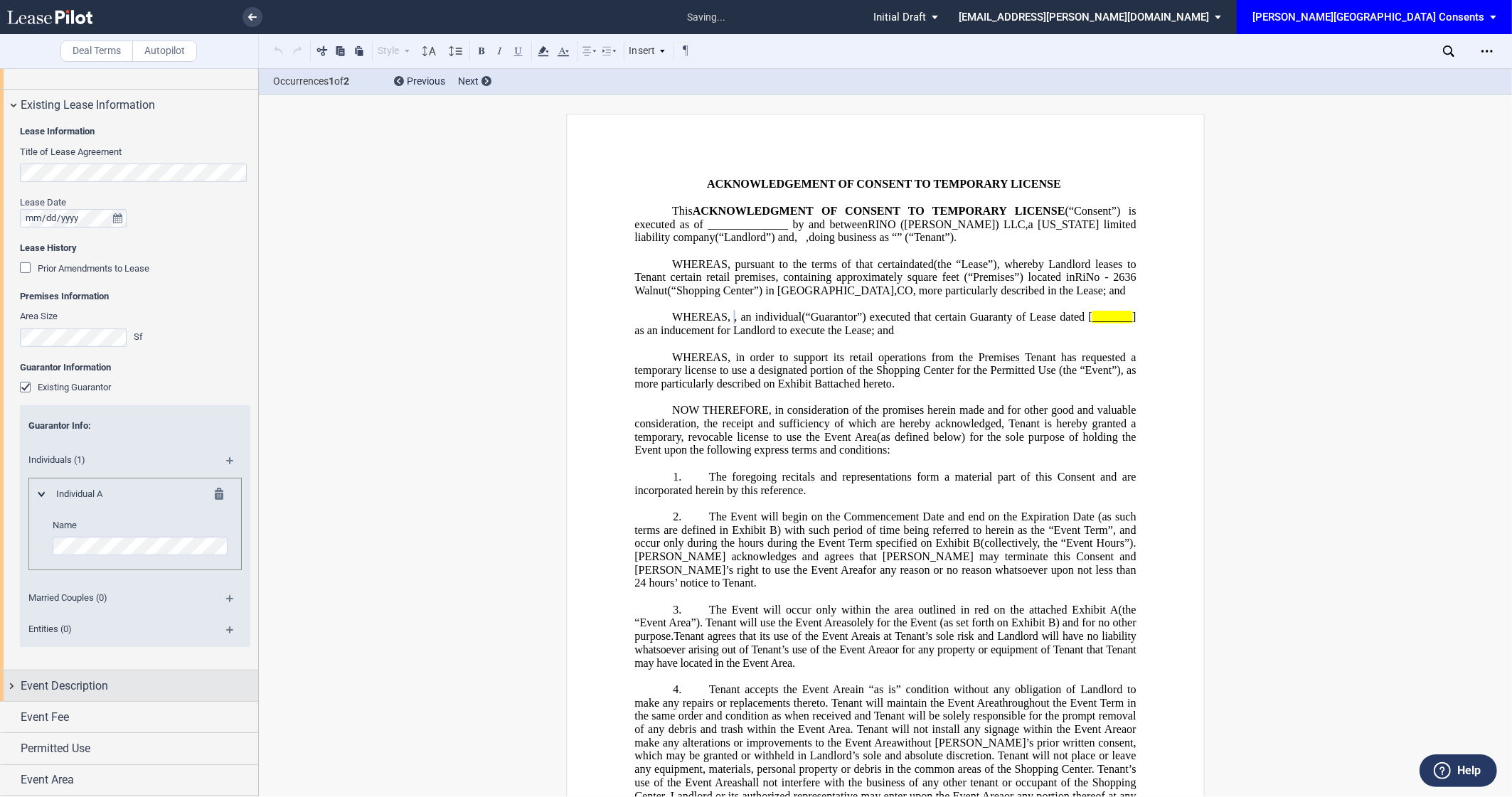
click at [79, 697] on div "Event Description" at bounding box center [129, 685] width 258 height 31
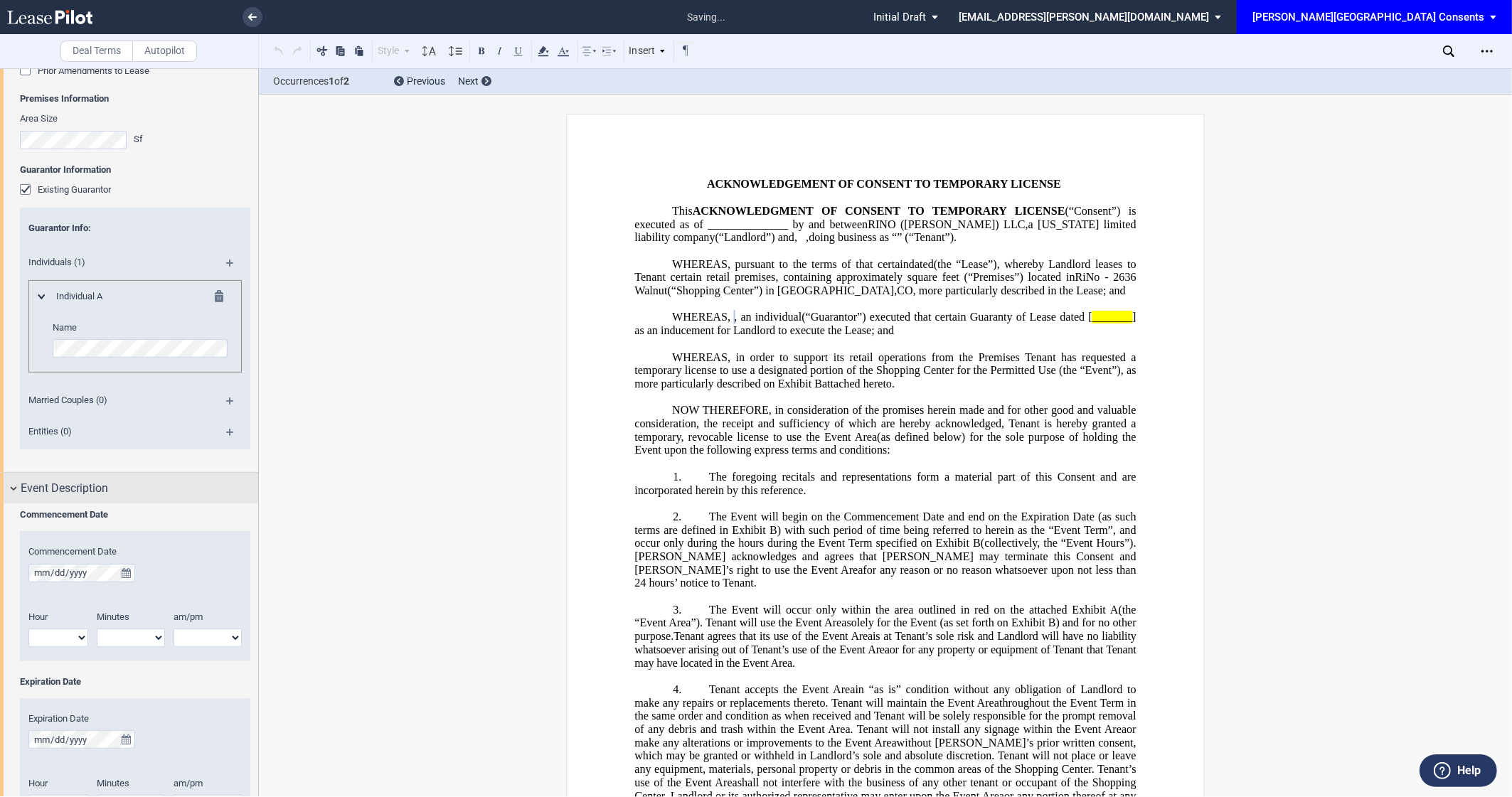
scroll to position [534, 0]
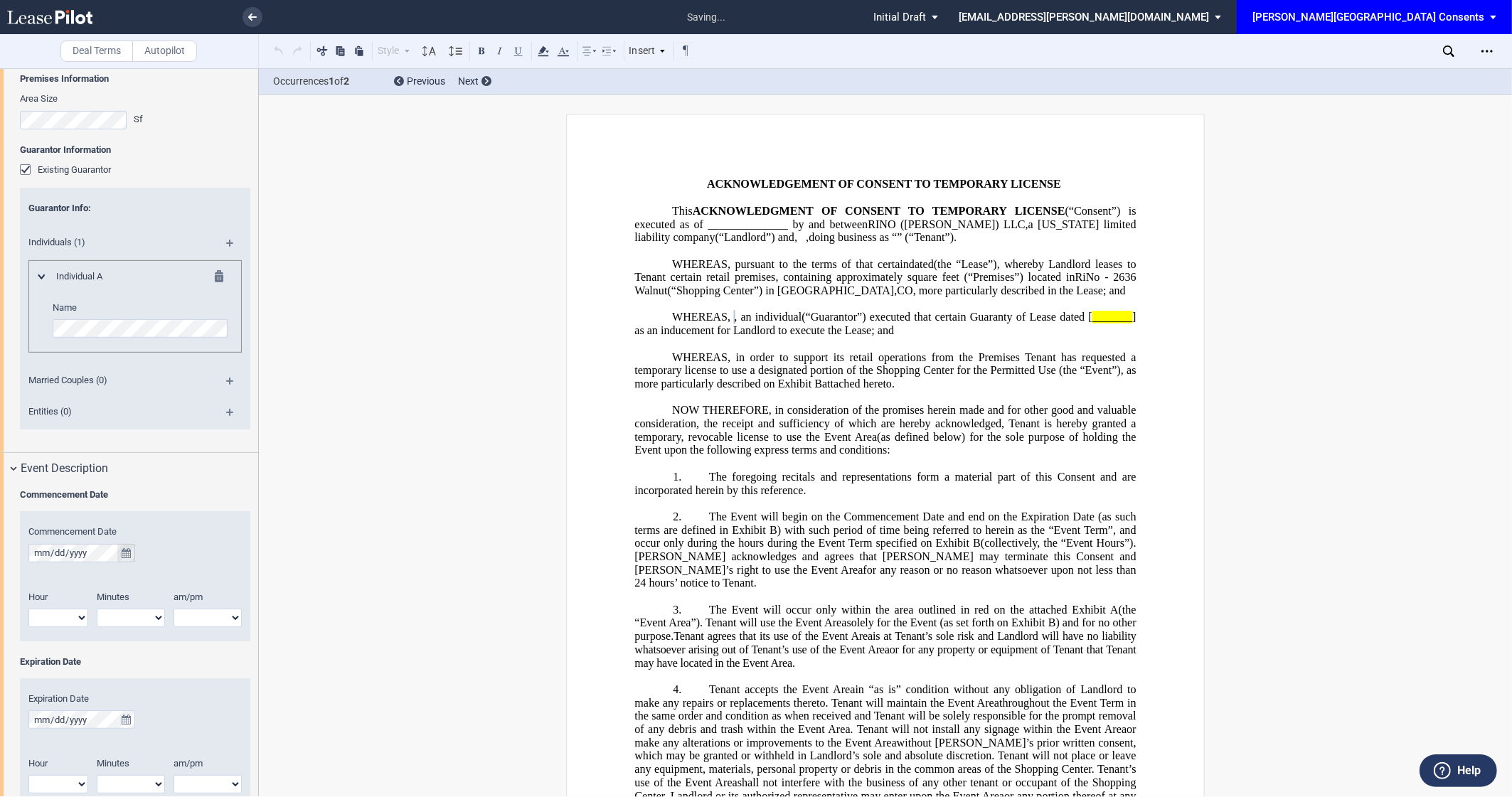
click at [124, 546] on button "true" at bounding box center [126, 553] width 18 height 19
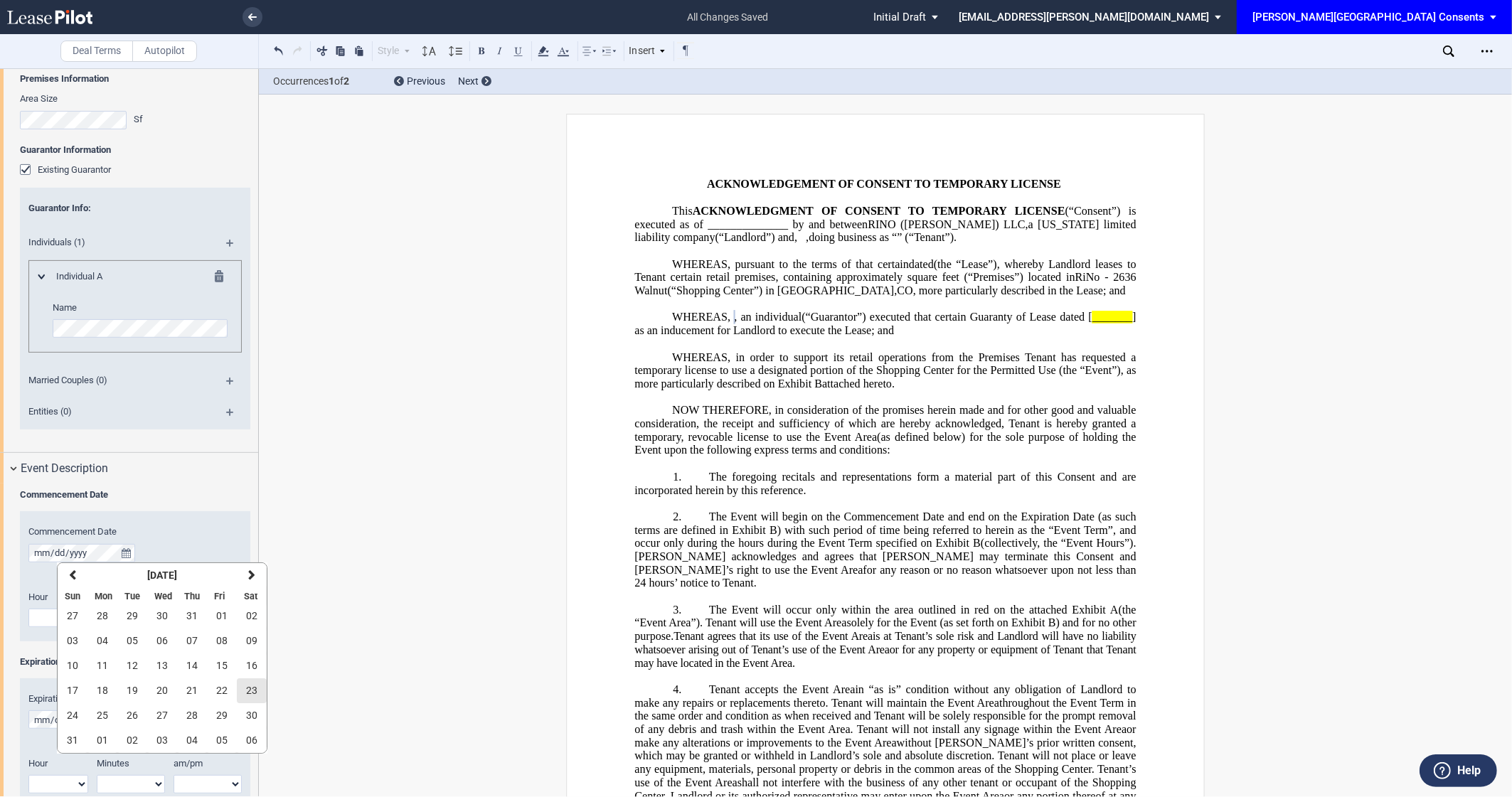
click at [250, 688] on span "23" at bounding box center [252, 690] width 11 height 11
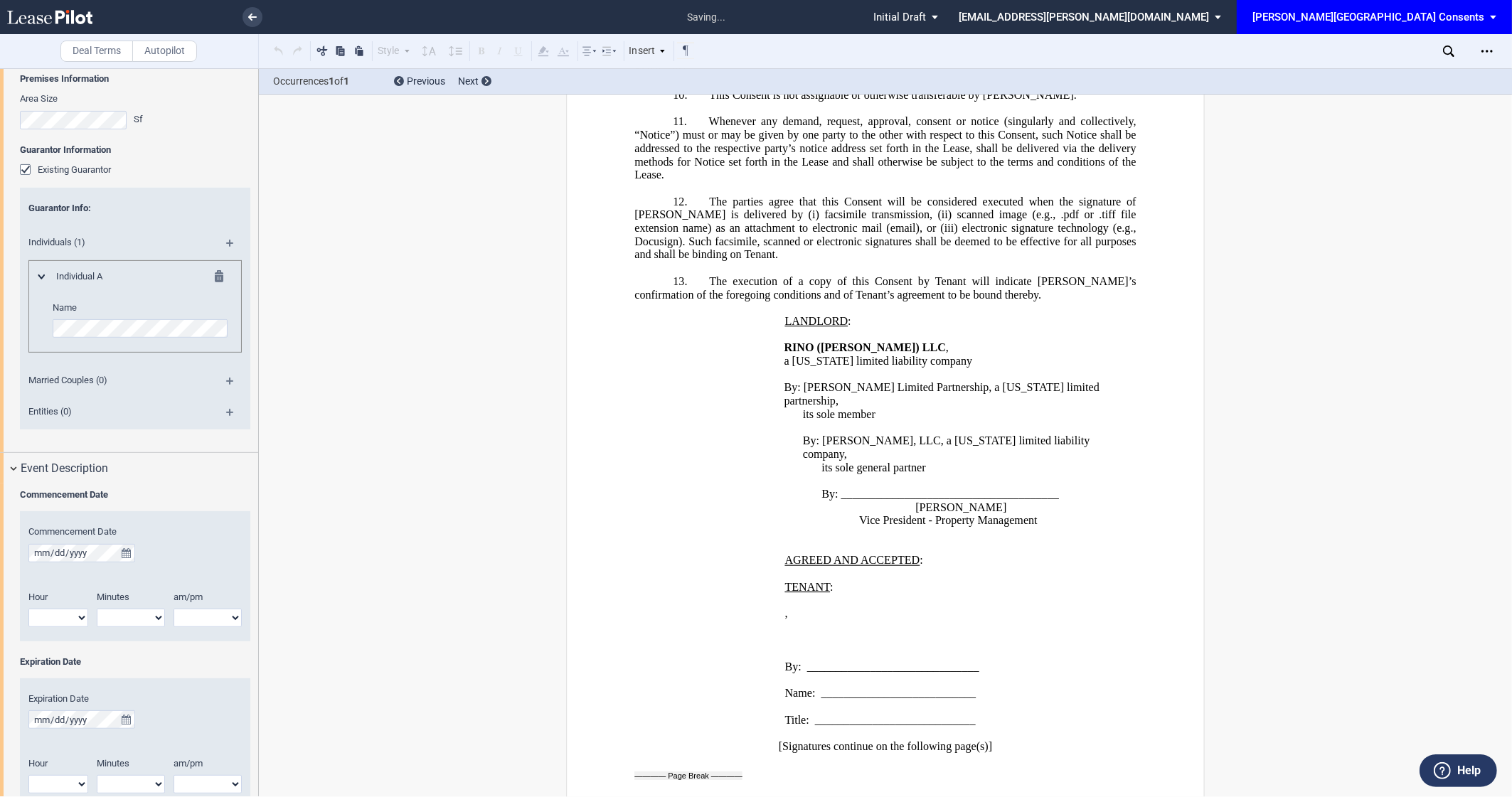
scroll to position [1811, 0]
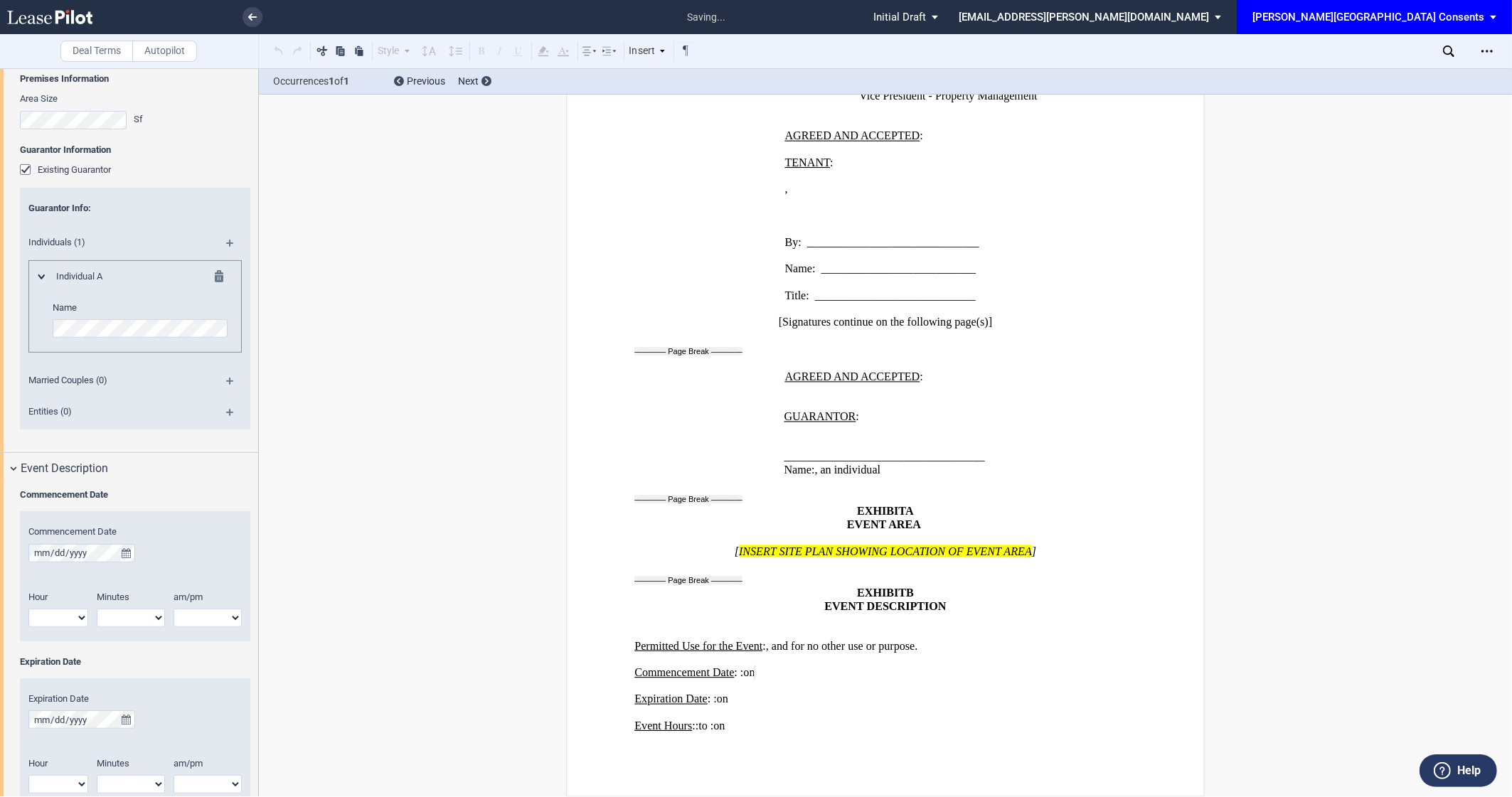
click at [60, 617] on select "1 2 3 4 5 6 7 8 9 10 11 12" at bounding box center [59, 618] width 60 height 19
select select "7"
click at [203, 615] on select "am pm" at bounding box center [207, 618] width 68 height 19
select select "am"
click at [137, 610] on select "00 05 10 15 20 25 30 35 40 45 50 55" at bounding box center [130, 618] width 68 height 19
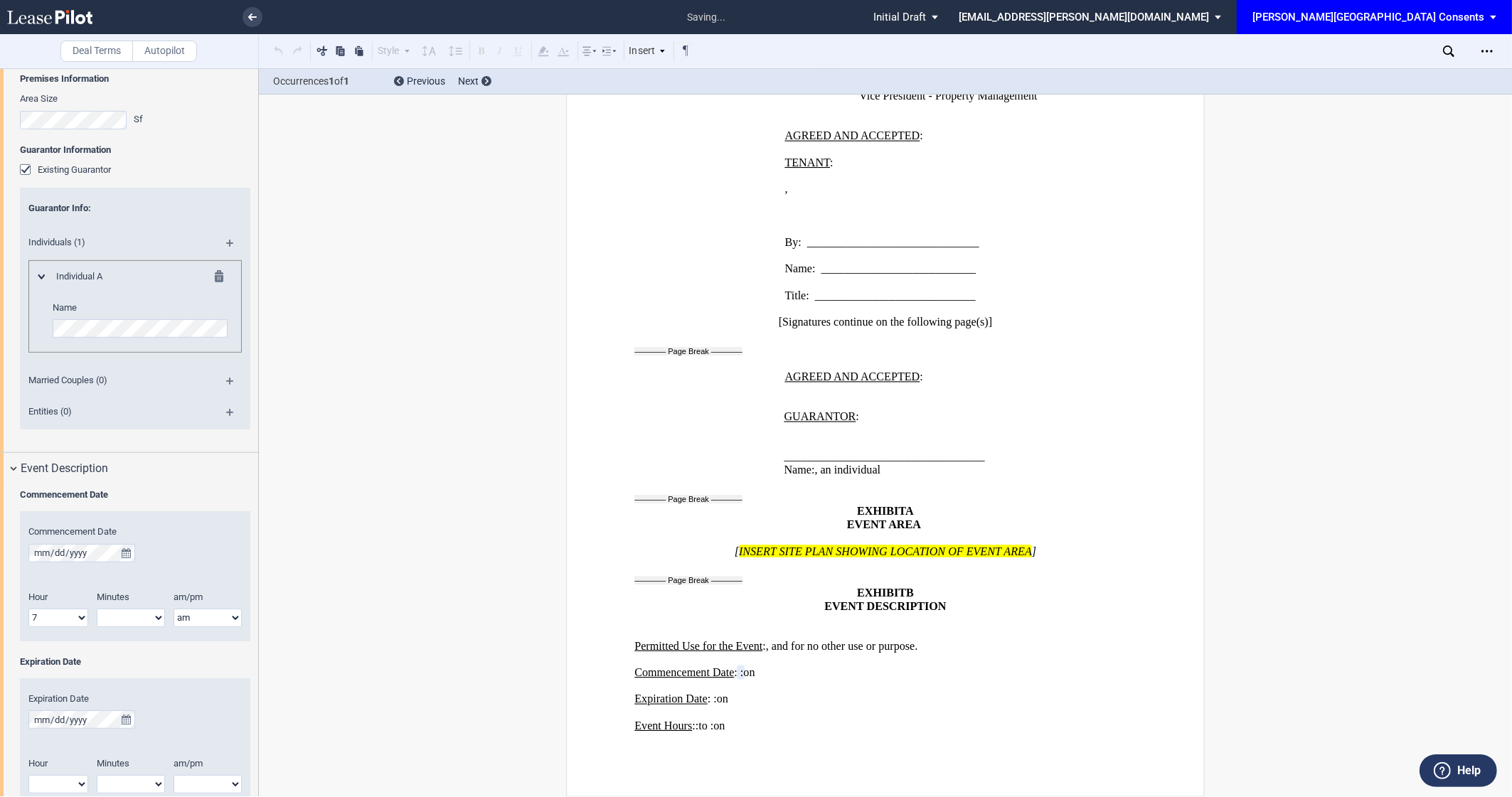
select select "00"
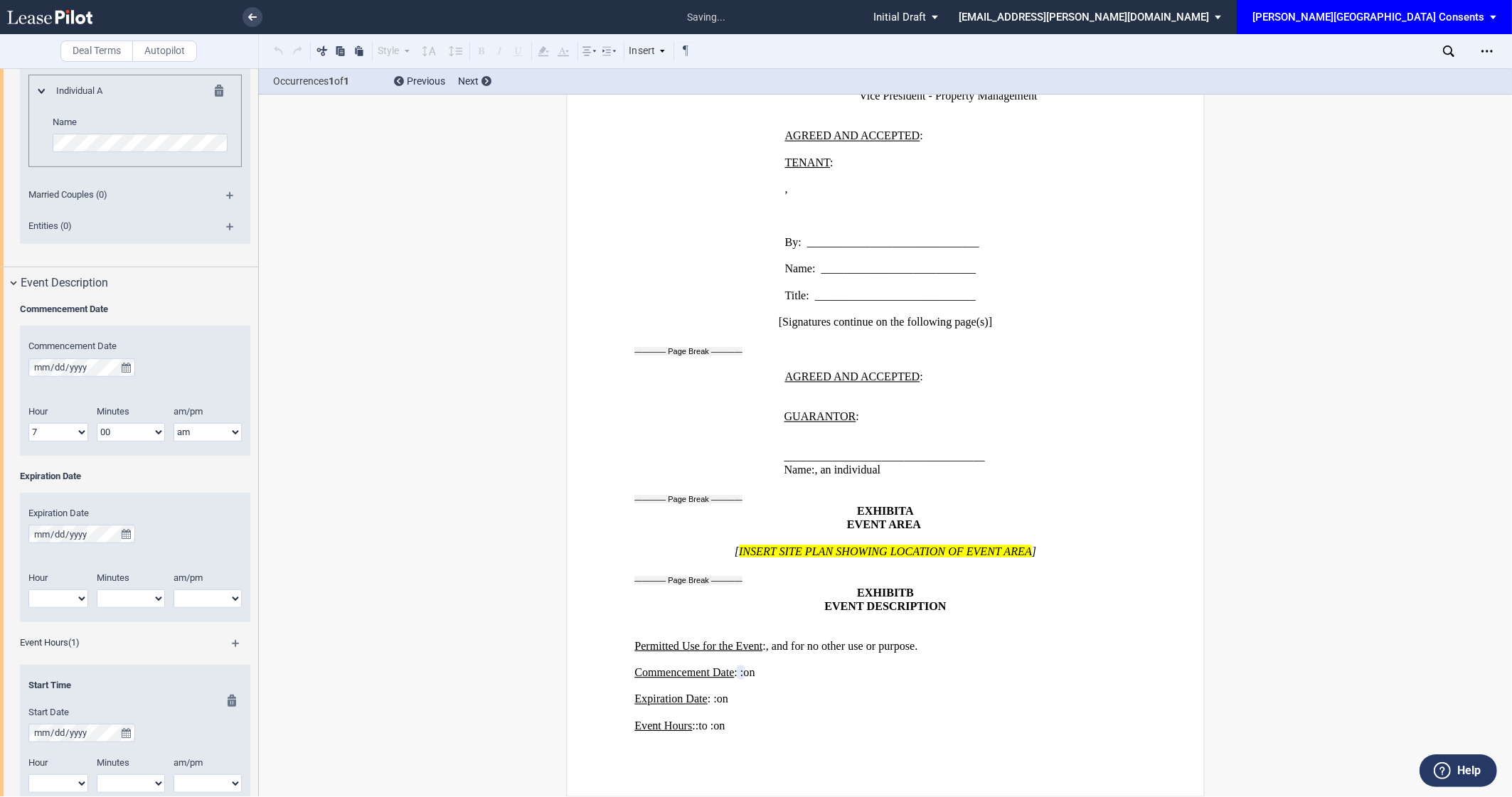
scroll to position [729, 0]
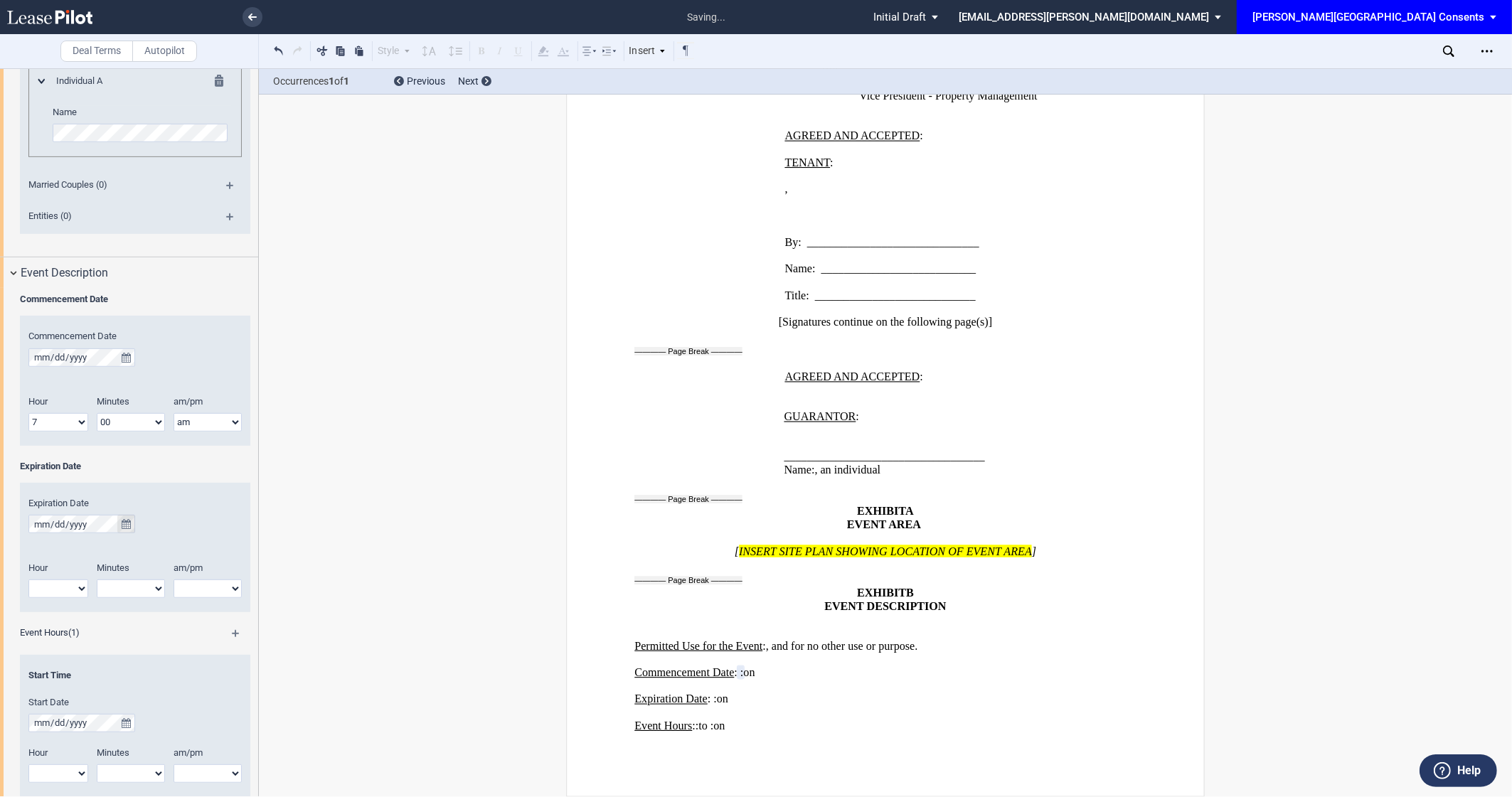
click at [128, 523] on icon "true" at bounding box center [126, 524] width 9 height 10
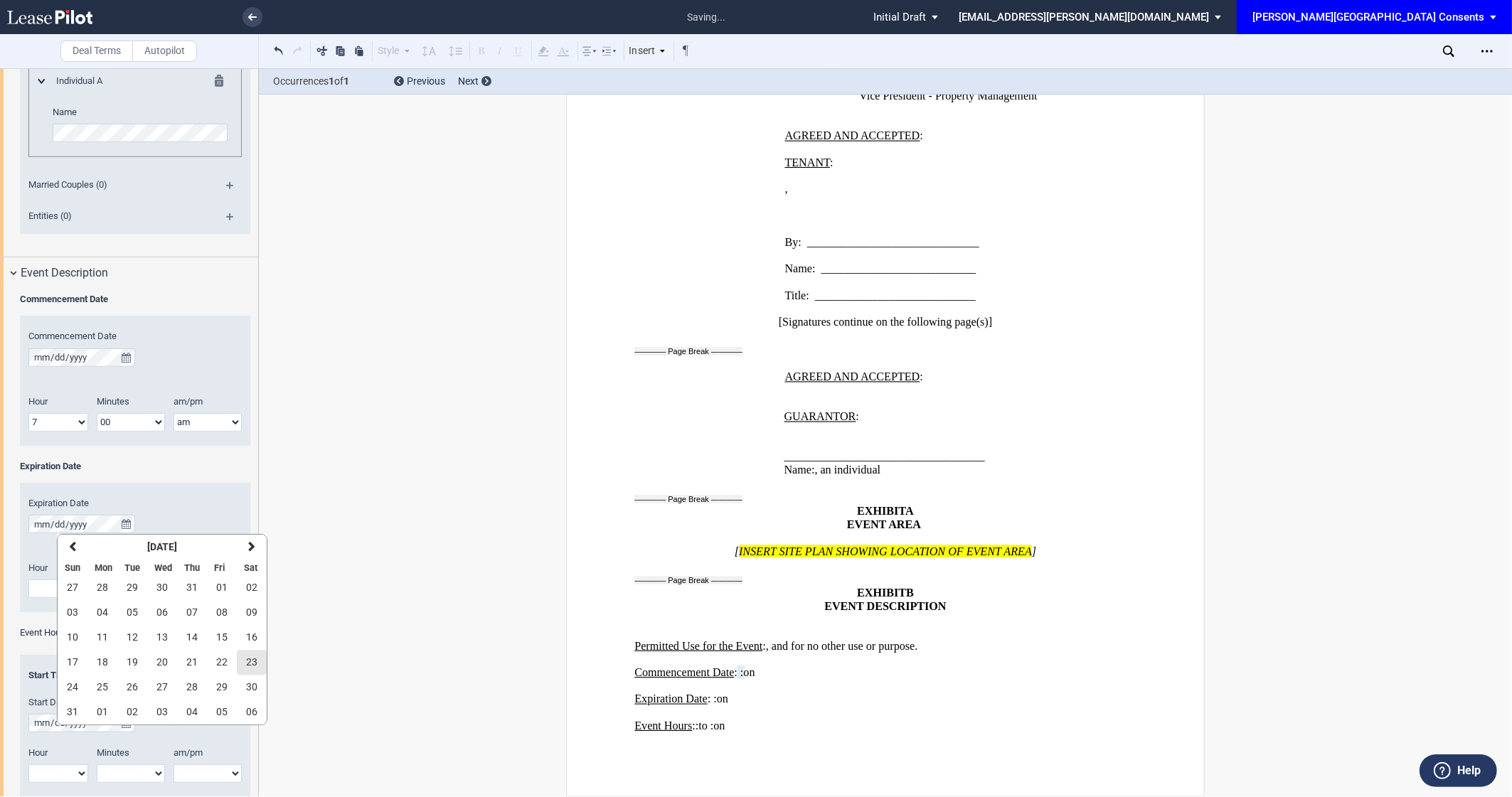
click at [248, 661] on span "23" at bounding box center [252, 662] width 11 height 11
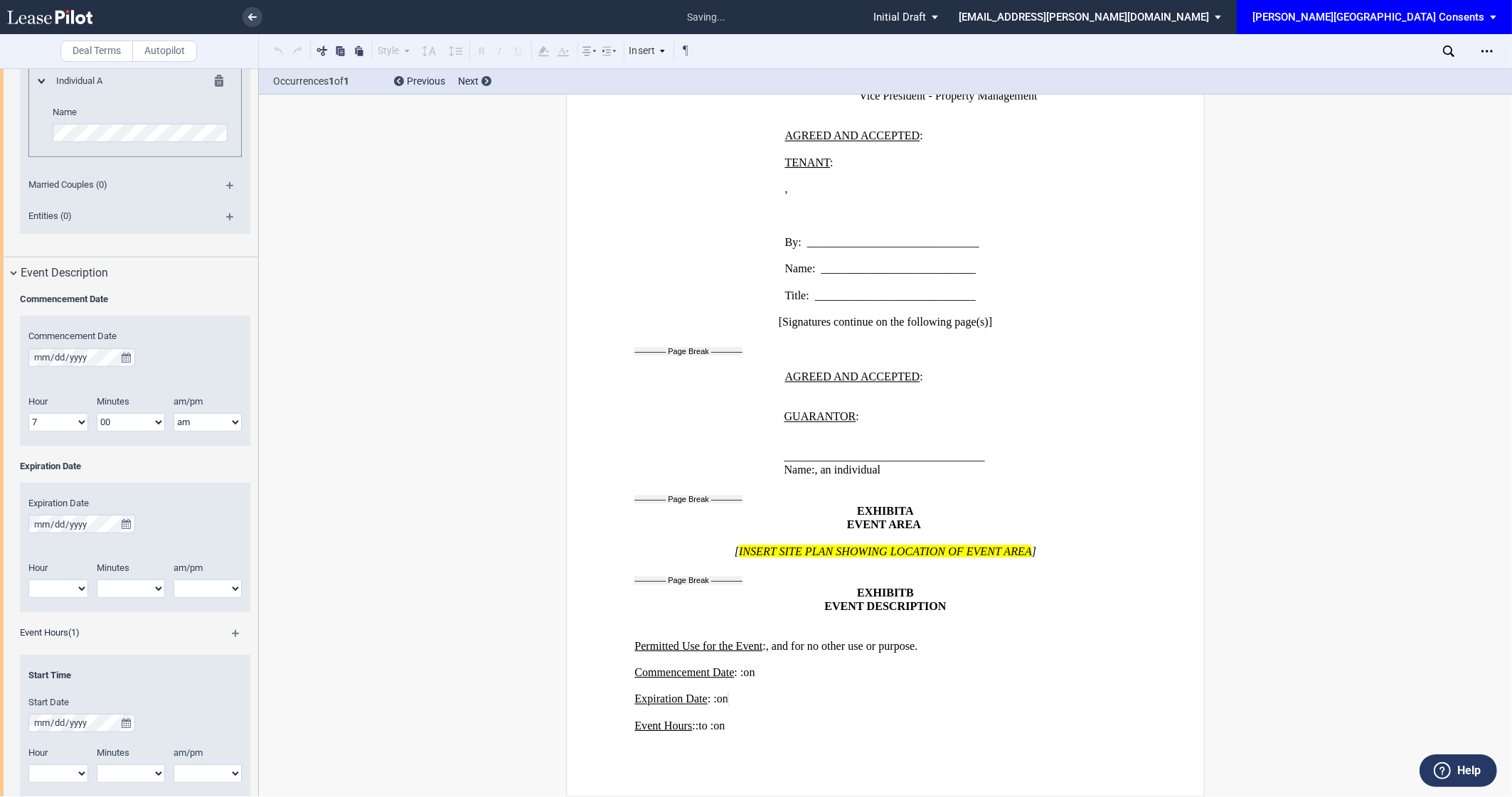
click at [46, 588] on select "1 2 3 4 5 6 7 8 9 10 11 12" at bounding box center [59, 589] width 60 height 19
select select "10"
click at [197, 590] on select "am pm" at bounding box center [207, 589] width 68 height 19
select select "am"
click at [147, 588] on select "00 05 10 15 20 25 30 35 40 45 50 55" at bounding box center [130, 589] width 68 height 19
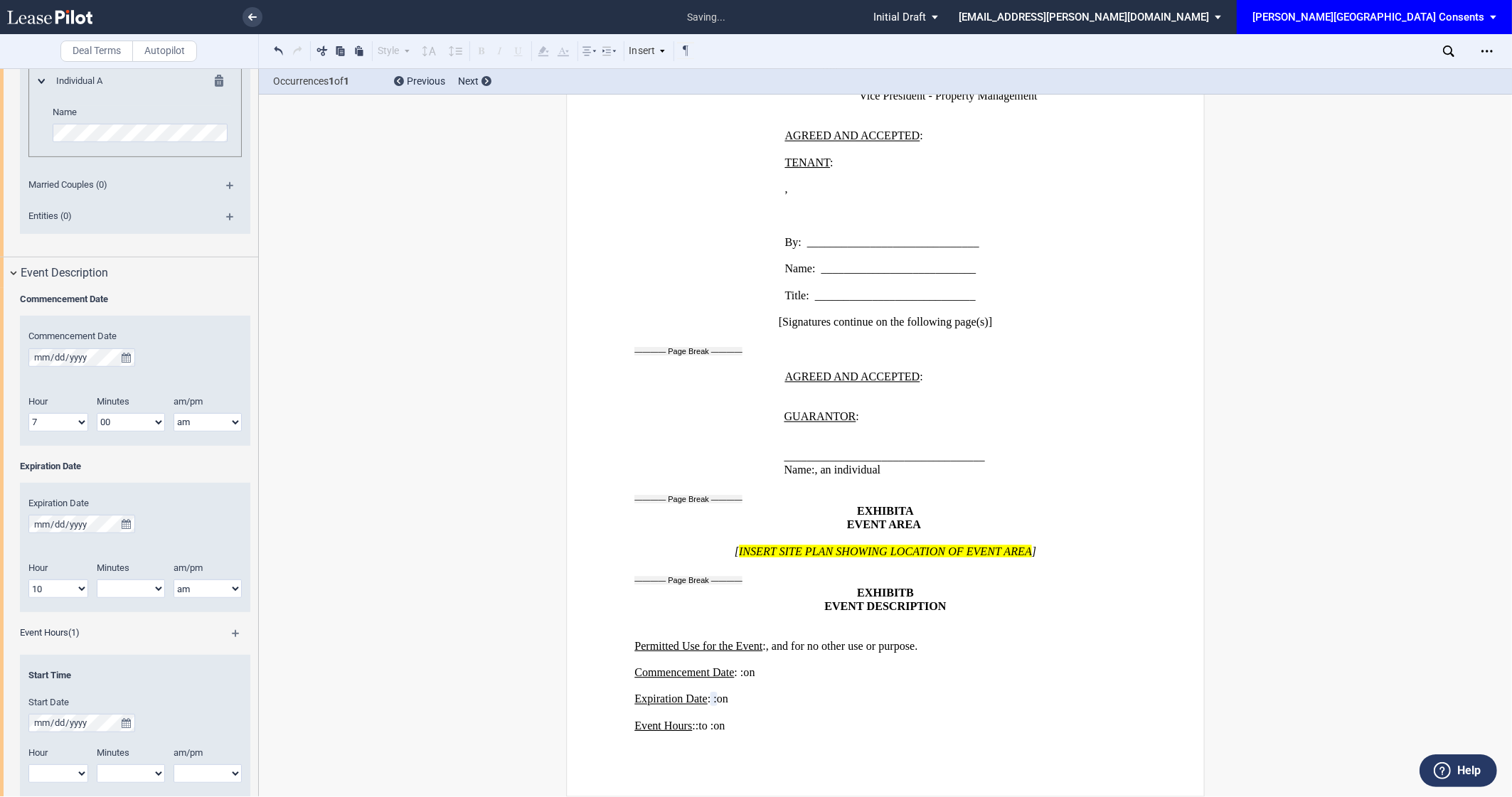
select select "30"
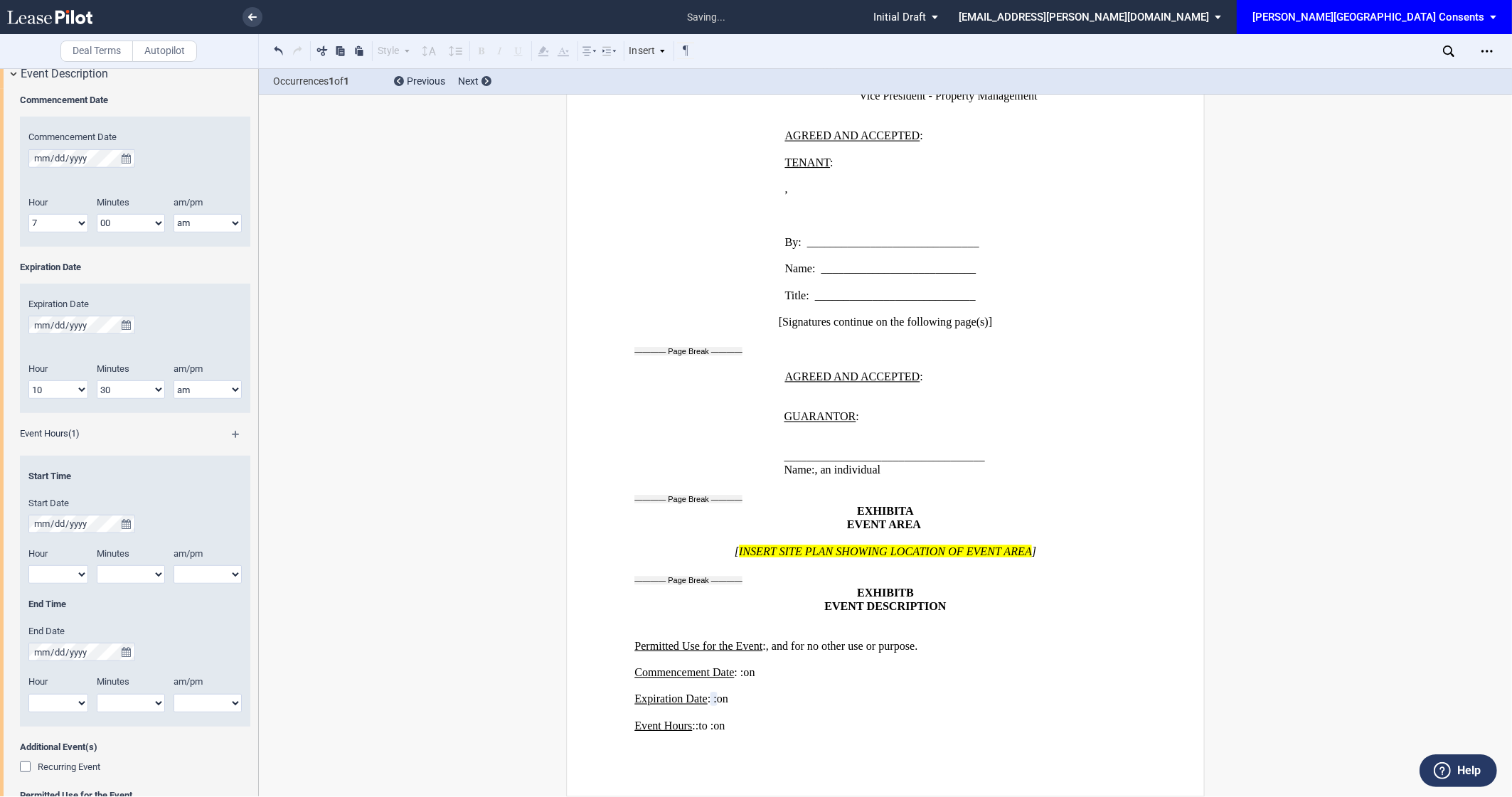
scroll to position [929, 0]
click at [129, 515] on button "true" at bounding box center [126, 523] width 18 height 19
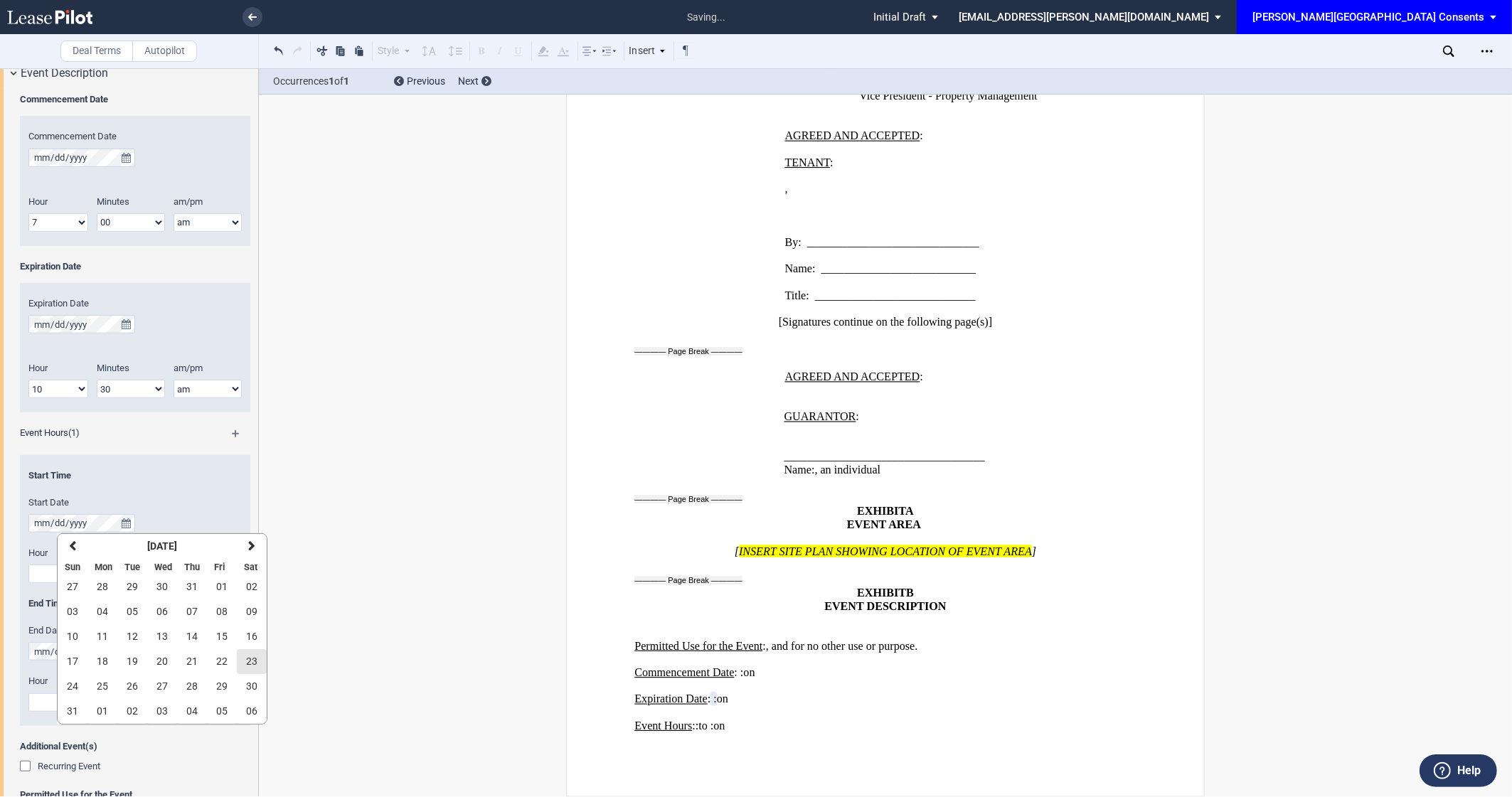
click at [253, 660] on span "23" at bounding box center [252, 661] width 11 height 11
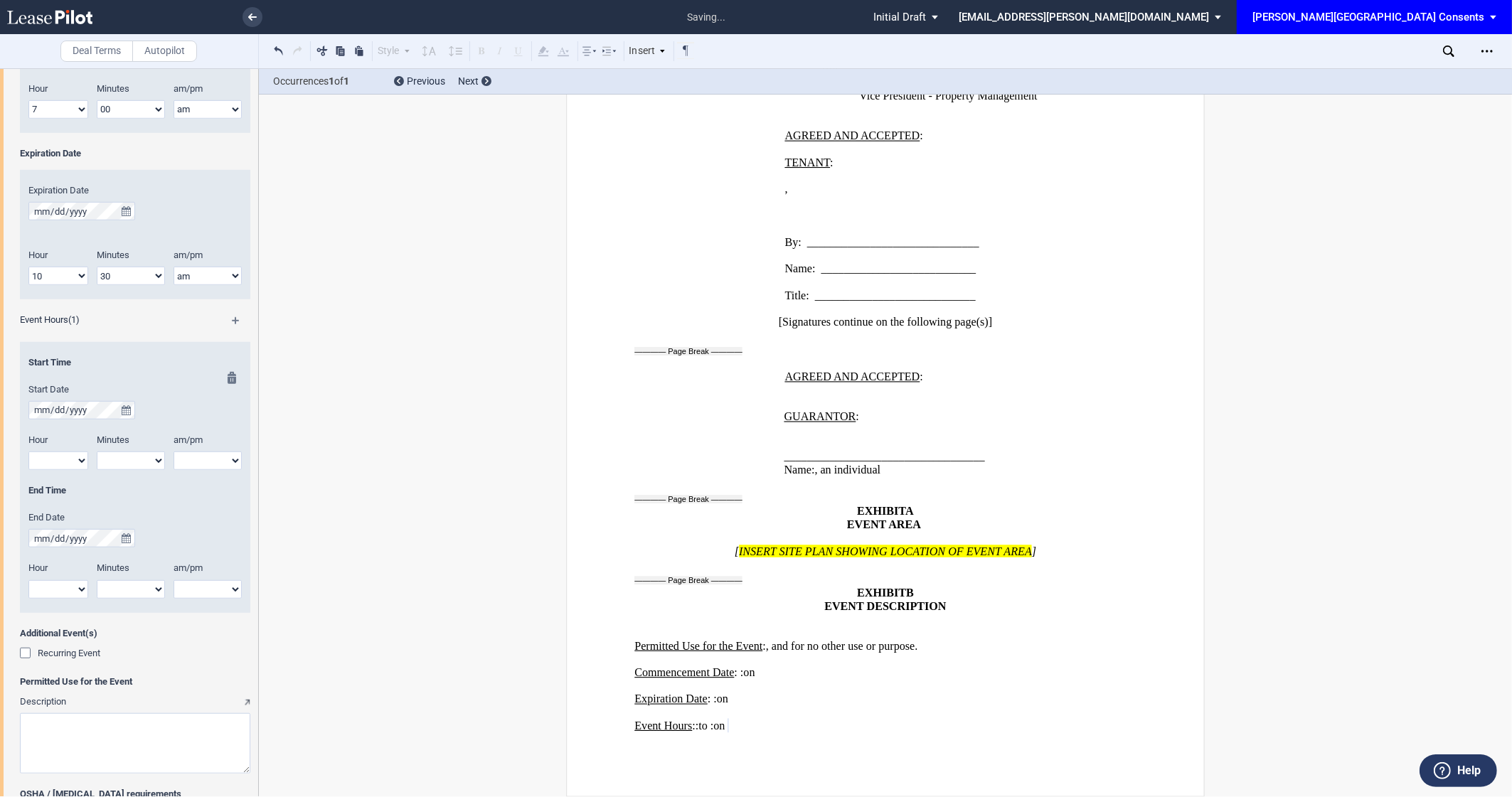
scroll to position [1060, 0]
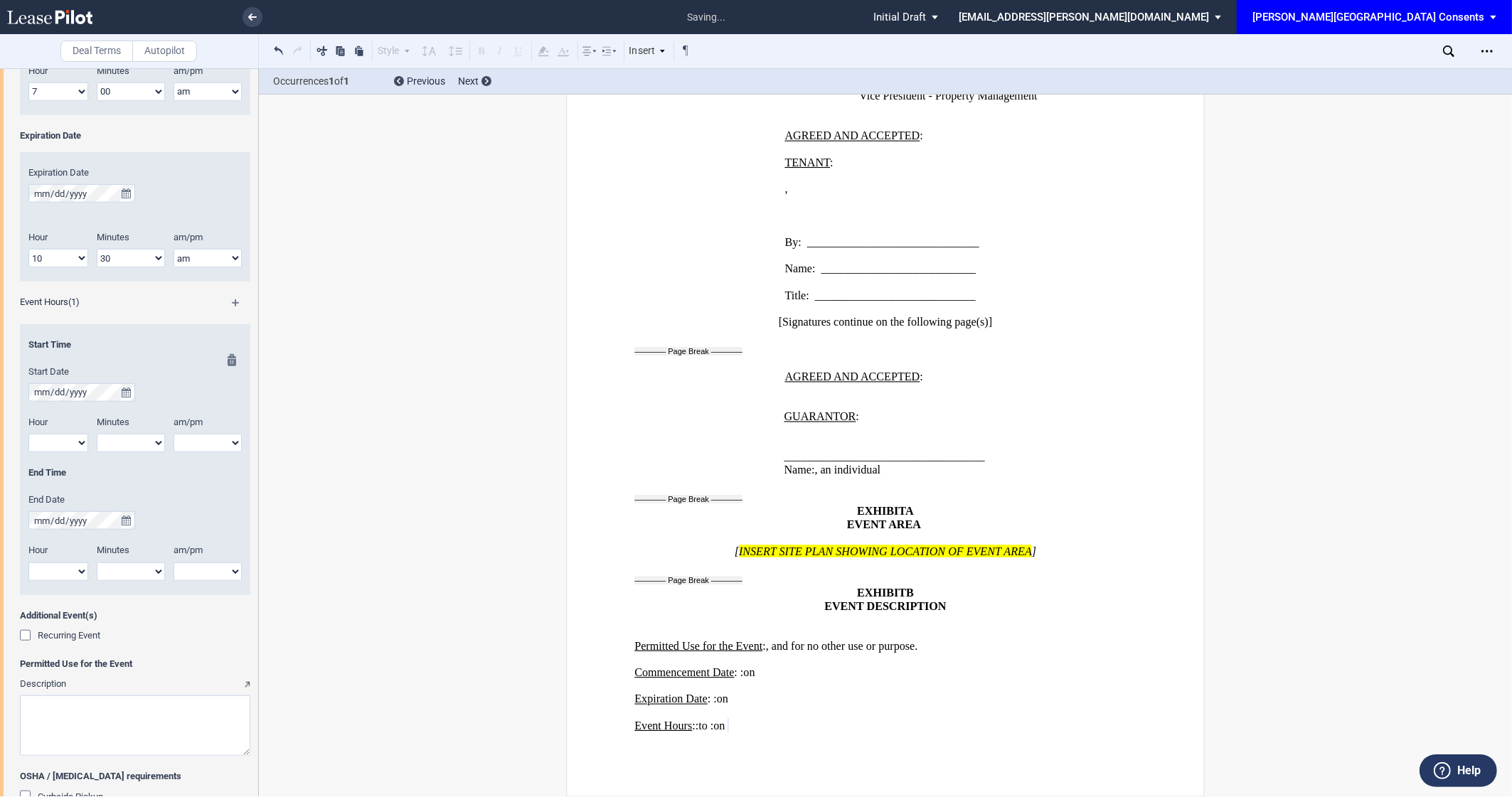
click at [59, 449] on select "1 2 3 4 5 6 7 8 9 10 11 12" at bounding box center [59, 443] width 60 height 19
select select "8"
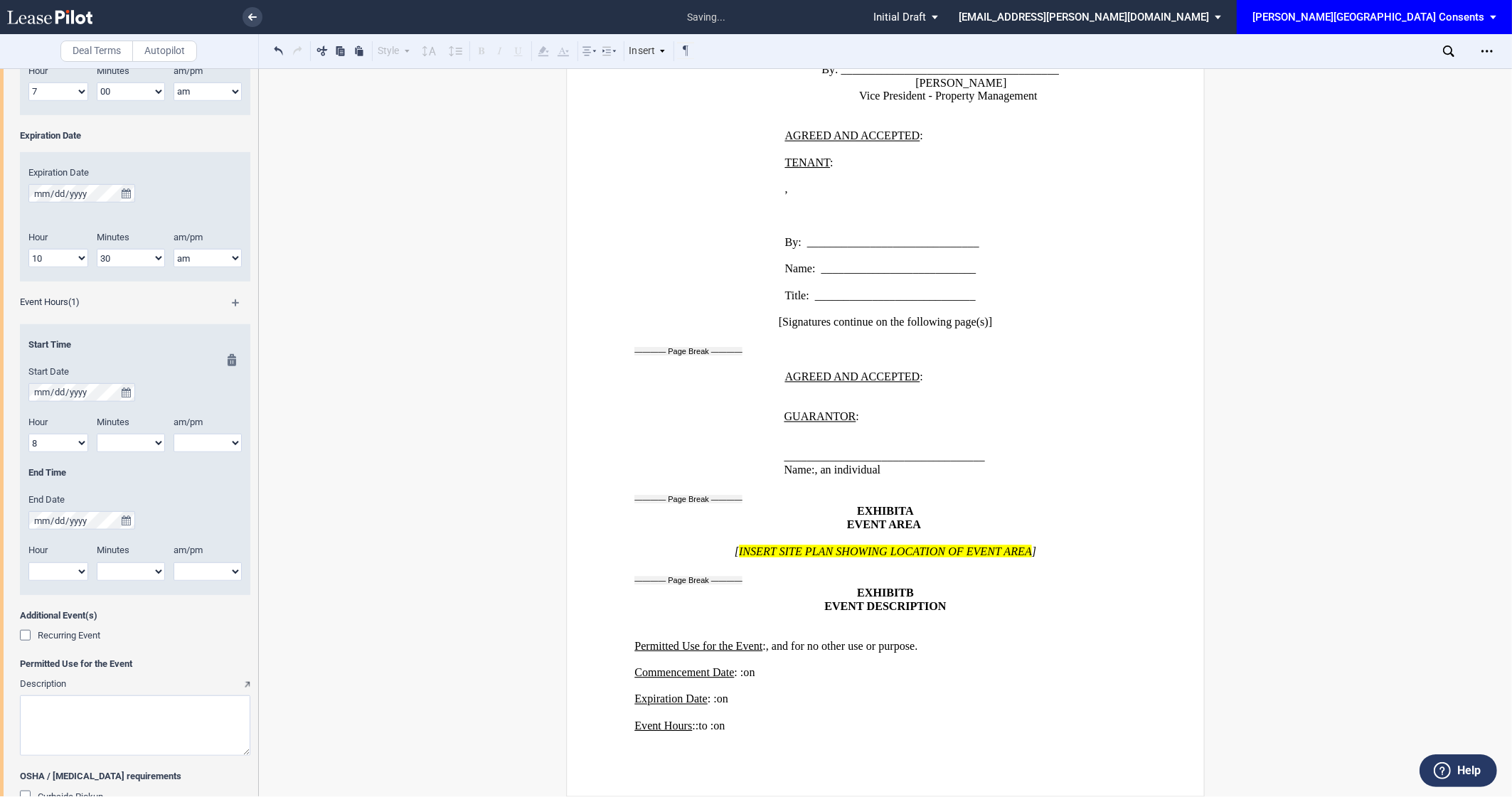
click at [147, 439] on select "00 05 10 15 20 25 30 35 40 45 50 55" at bounding box center [130, 443] width 68 height 19
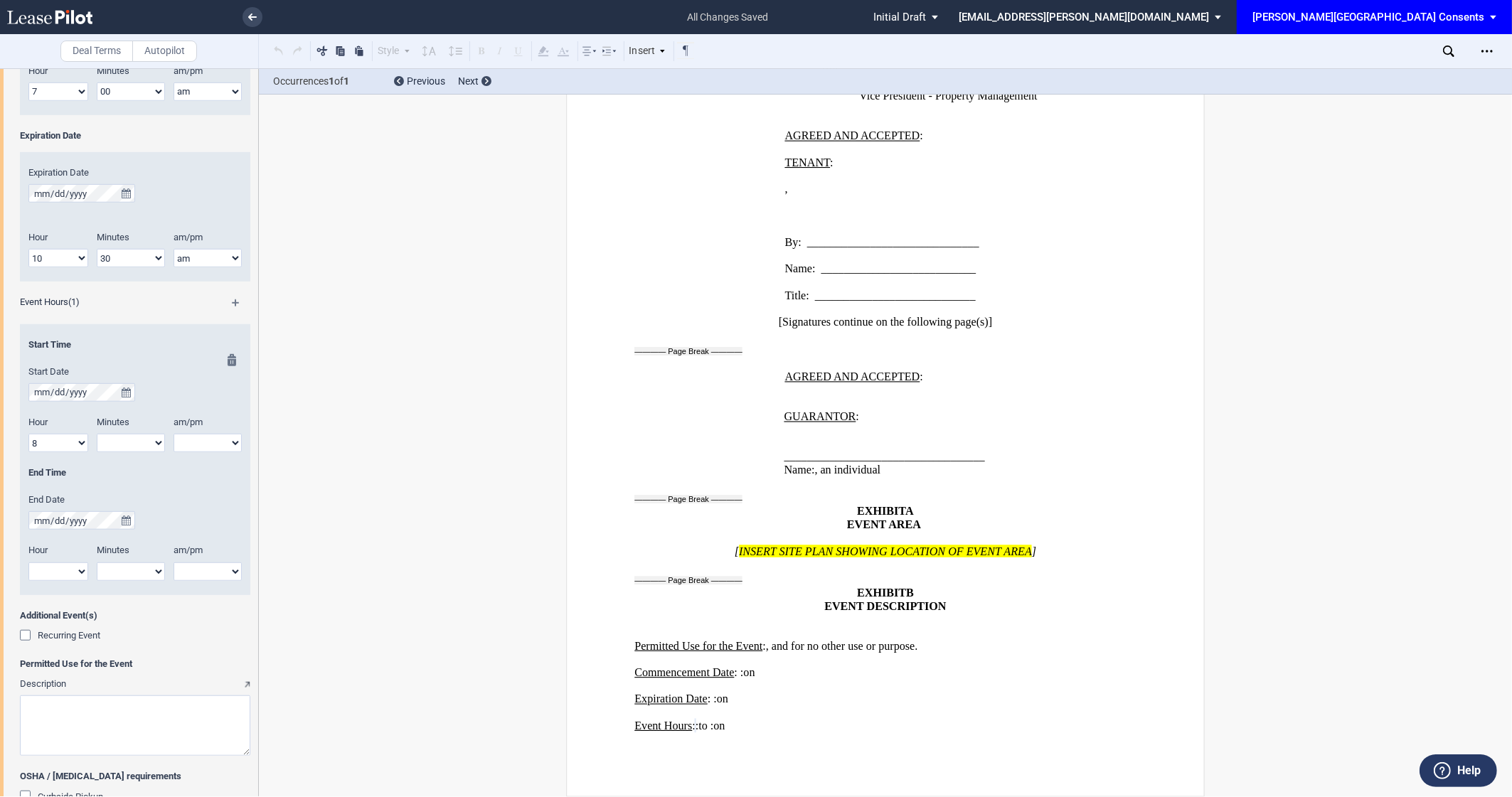
select select "30"
click at [212, 442] on select "am pm" at bounding box center [207, 443] width 68 height 19
select select "am"
click at [62, 571] on select "1 2 3 4 5 6 7 8 9 10 11 12" at bounding box center [59, 572] width 60 height 19
select select "10"
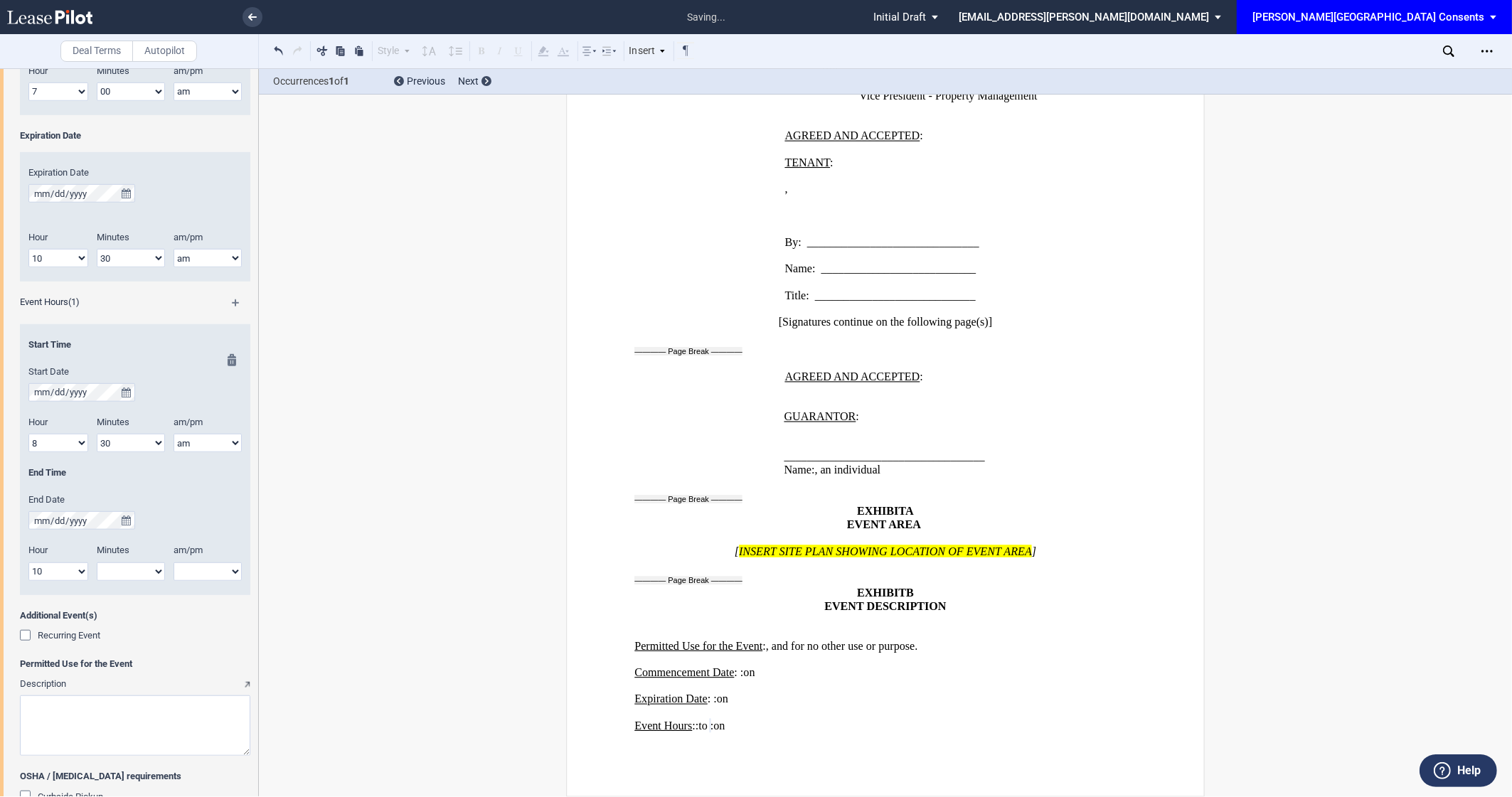
click at [116, 573] on select "00 05 10 15 20 25 30 35 40 45 50 55" at bounding box center [130, 572] width 68 height 19
select select "00"
click at [200, 566] on select "am pm" at bounding box center [207, 572] width 68 height 19
select select "am"
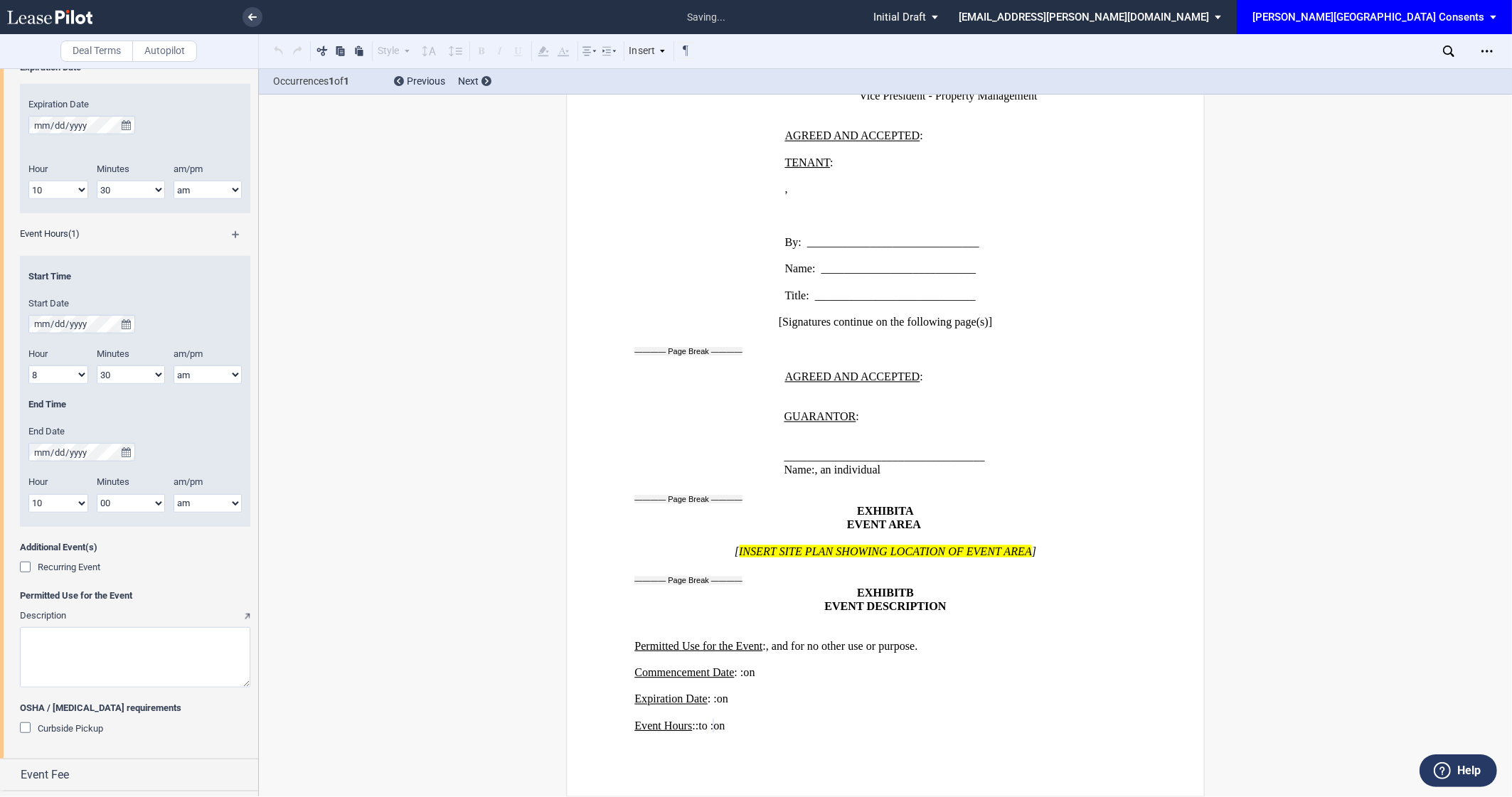
scroll to position [1187, 0]
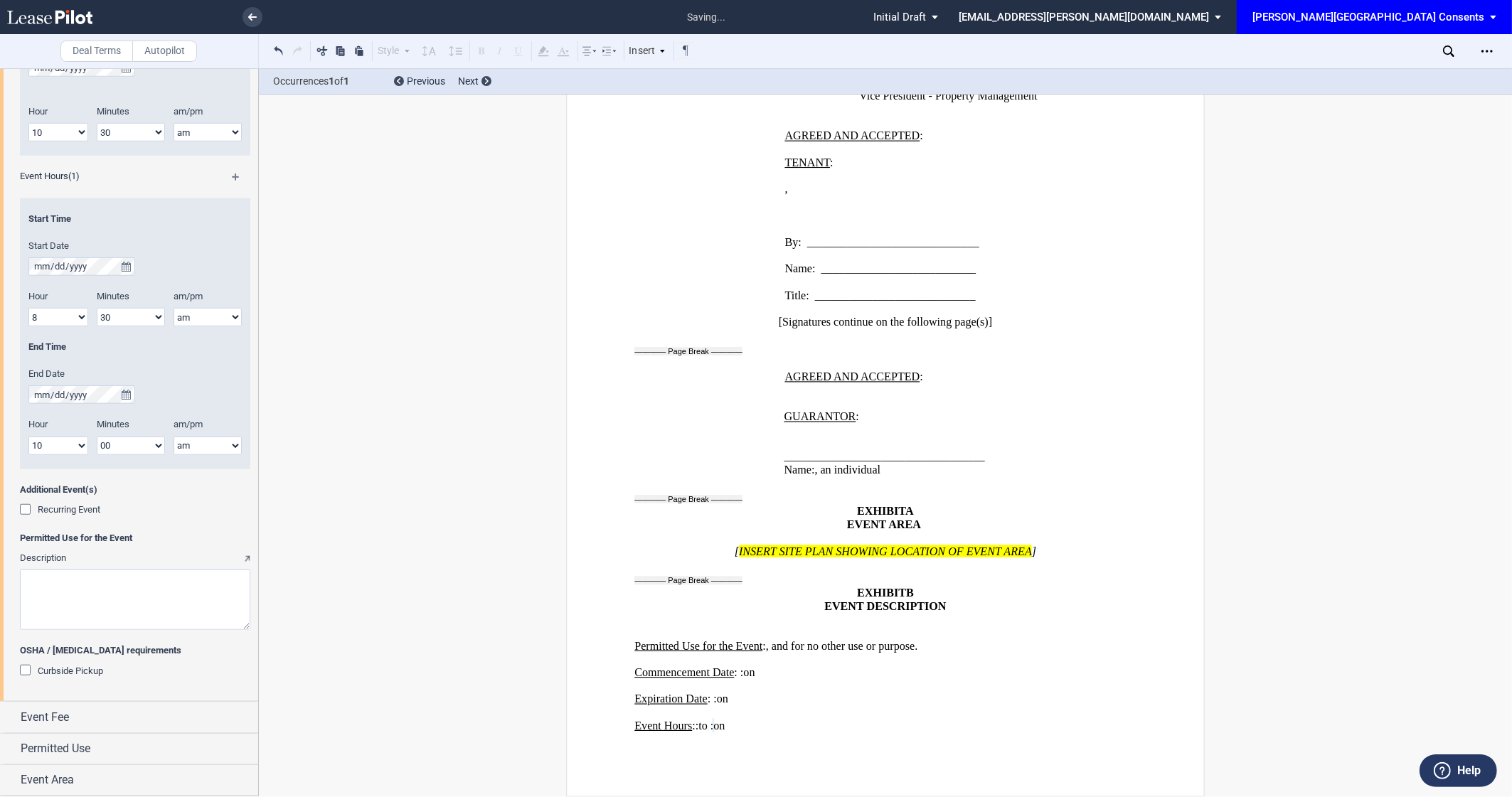
click at [120, 604] on textarea "Description" at bounding box center [135, 600] width 230 height 61
paste textarea "Transform Fitness will host an outdoor yoga class at 8:30AM [DATE][DATE]. Load-…"
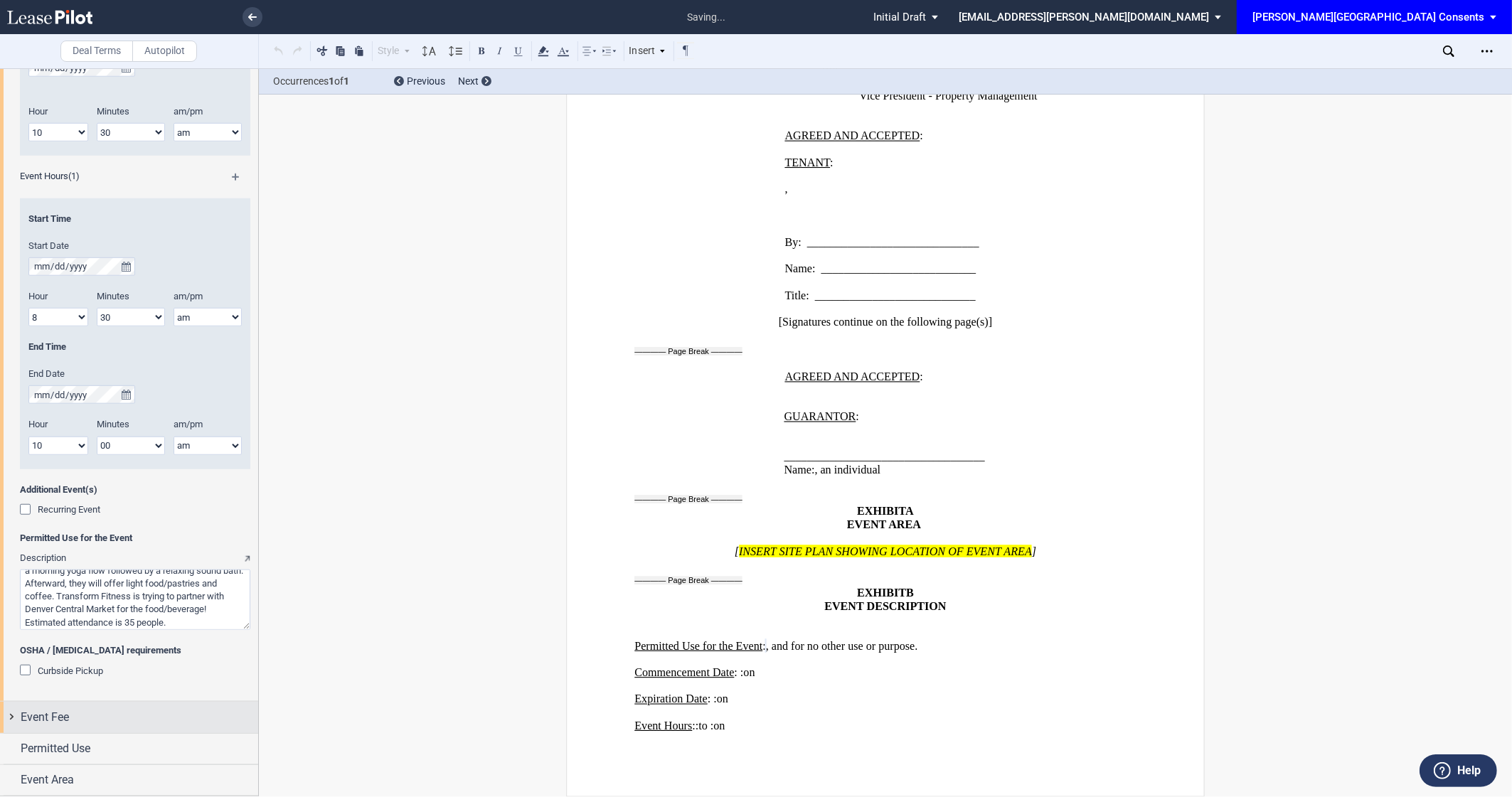
type textarea "Transform Fitness will host an outdoor yoga class at 8:30AM [DATE][DATE]. Load-…"
click at [80, 714] on div "Event Fee" at bounding box center [139, 718] width 237 height 17
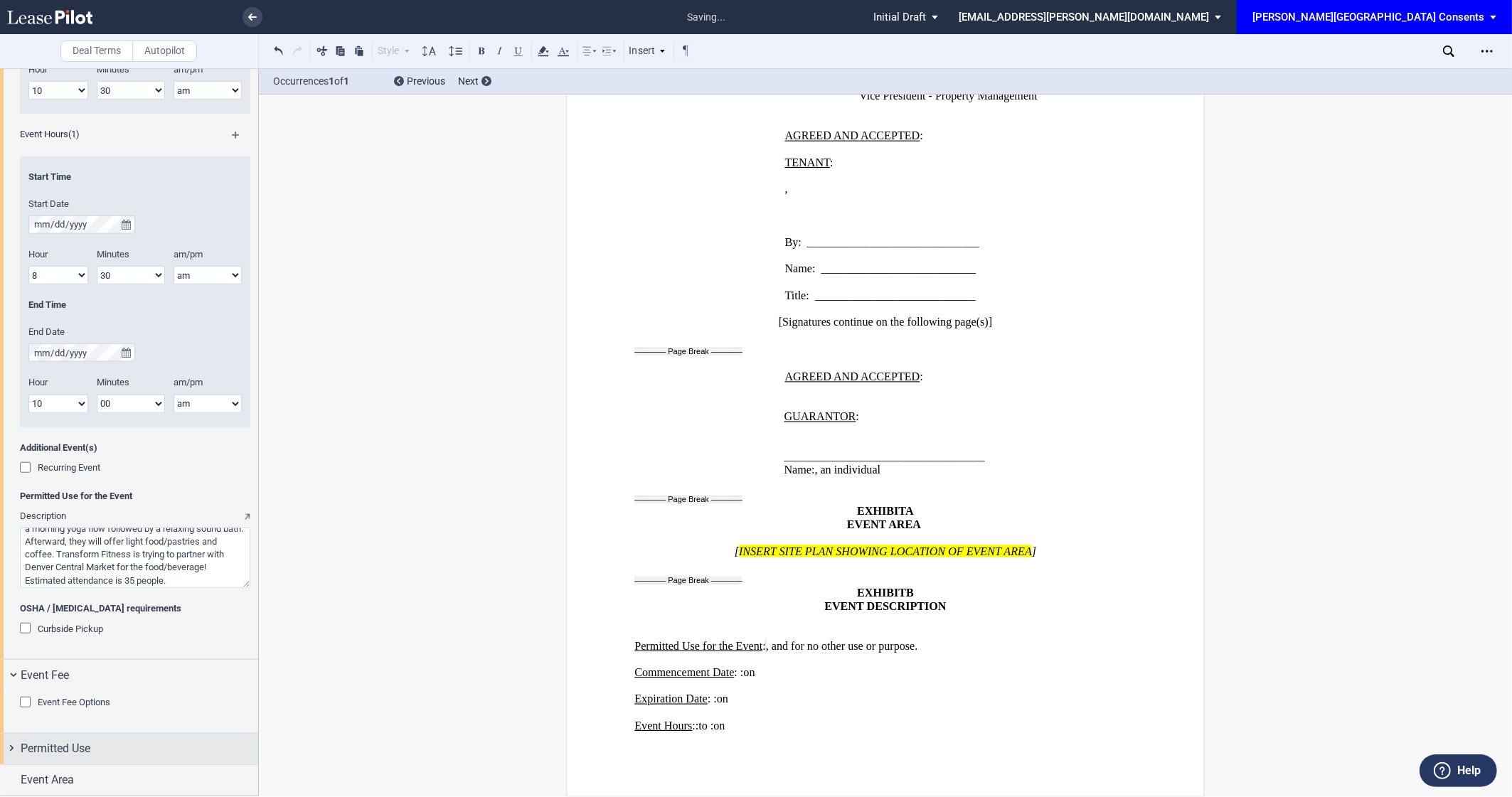
click at [88, 750] on span "Permitted Use" at bounding box center [55, 748] width 69 height 17
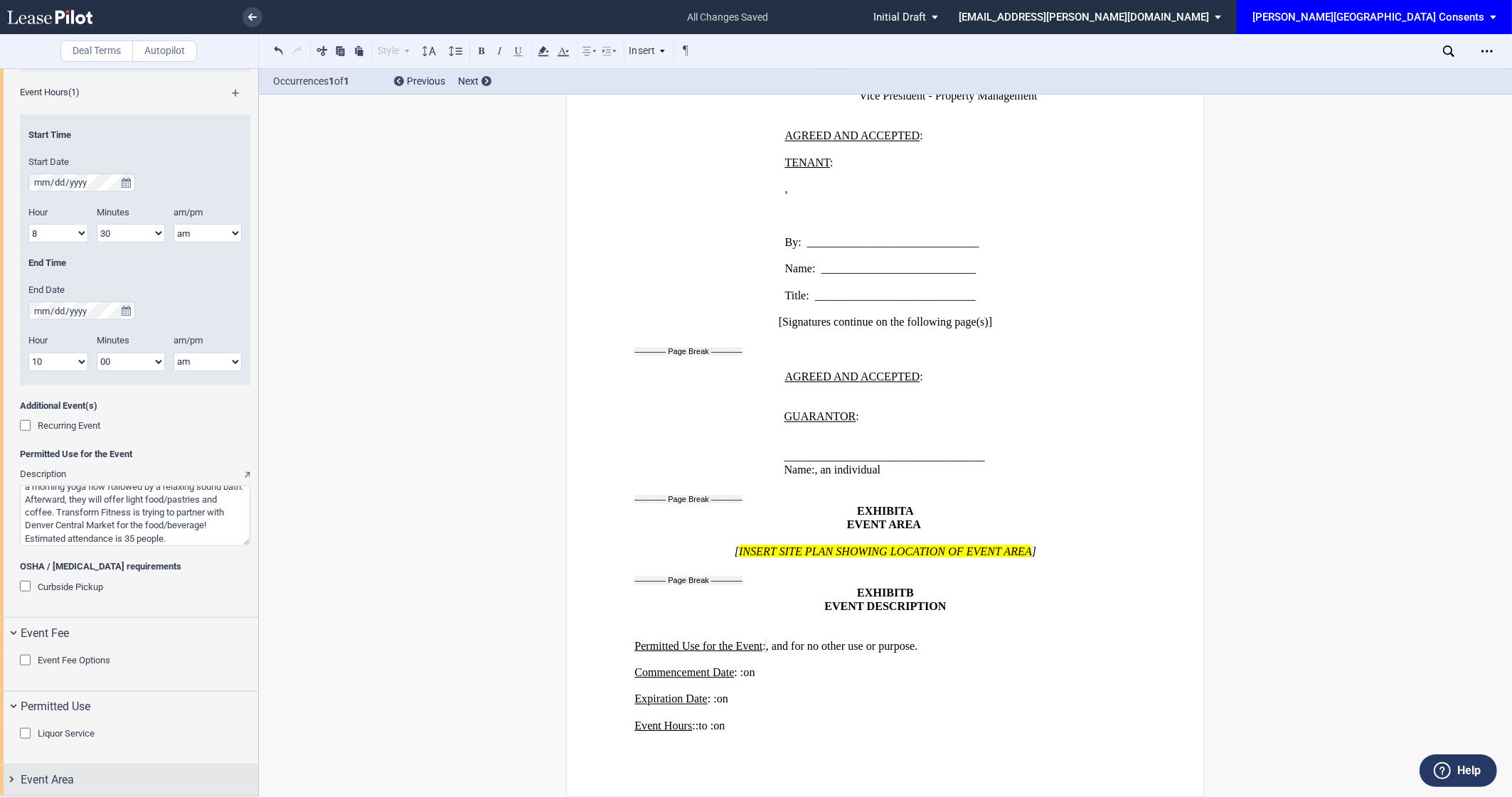
click at [99, 788] on div "Event Area" at bounding box center [139, 780] width 237 height 17
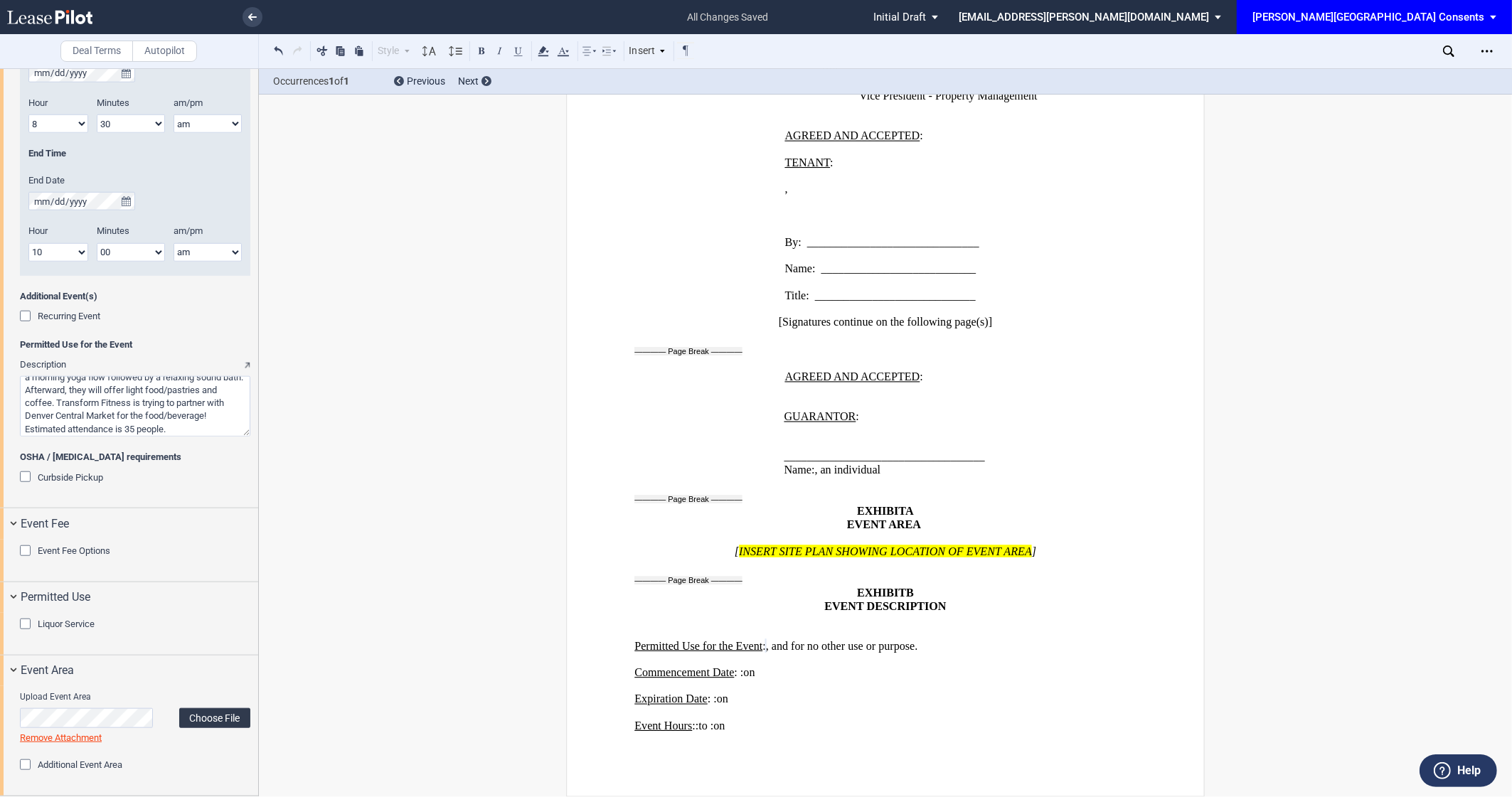
click at [197, 712] on label "Choose File" at bounding box center [215, 718] width 71 height 20
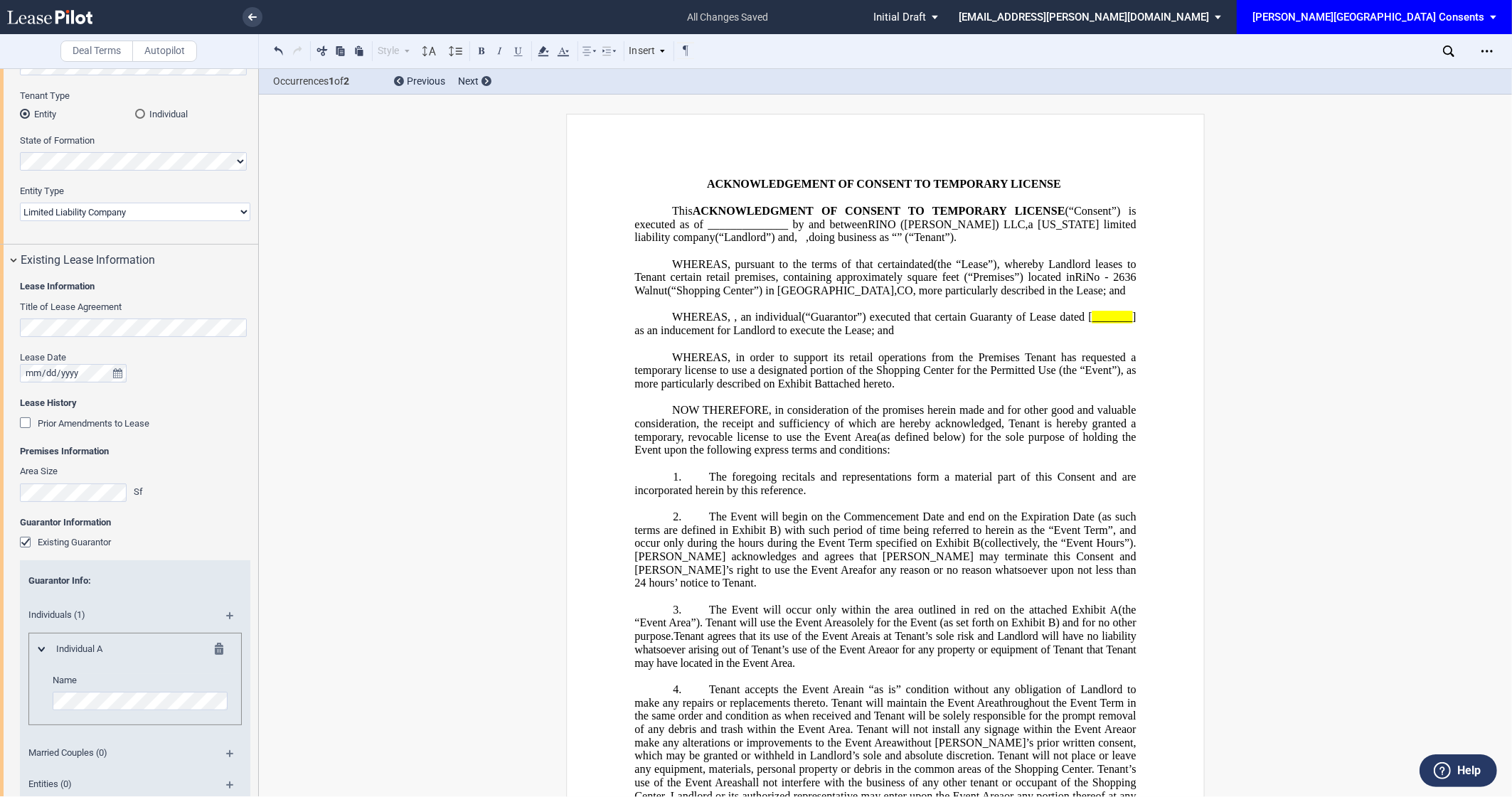
scroll to position [164, 0]
click at [1093, 324] on span "_______" at bounding box center [1113, 317] width 40 height 13
click at [735, 336] on span "] as an inducement for Landlord to execute the Lease; and" at bounding box center [886, 324] width 504 height 26
click at [825, 390] on span "attached hereto." at bounding box center [858, 384] width 72 height 13
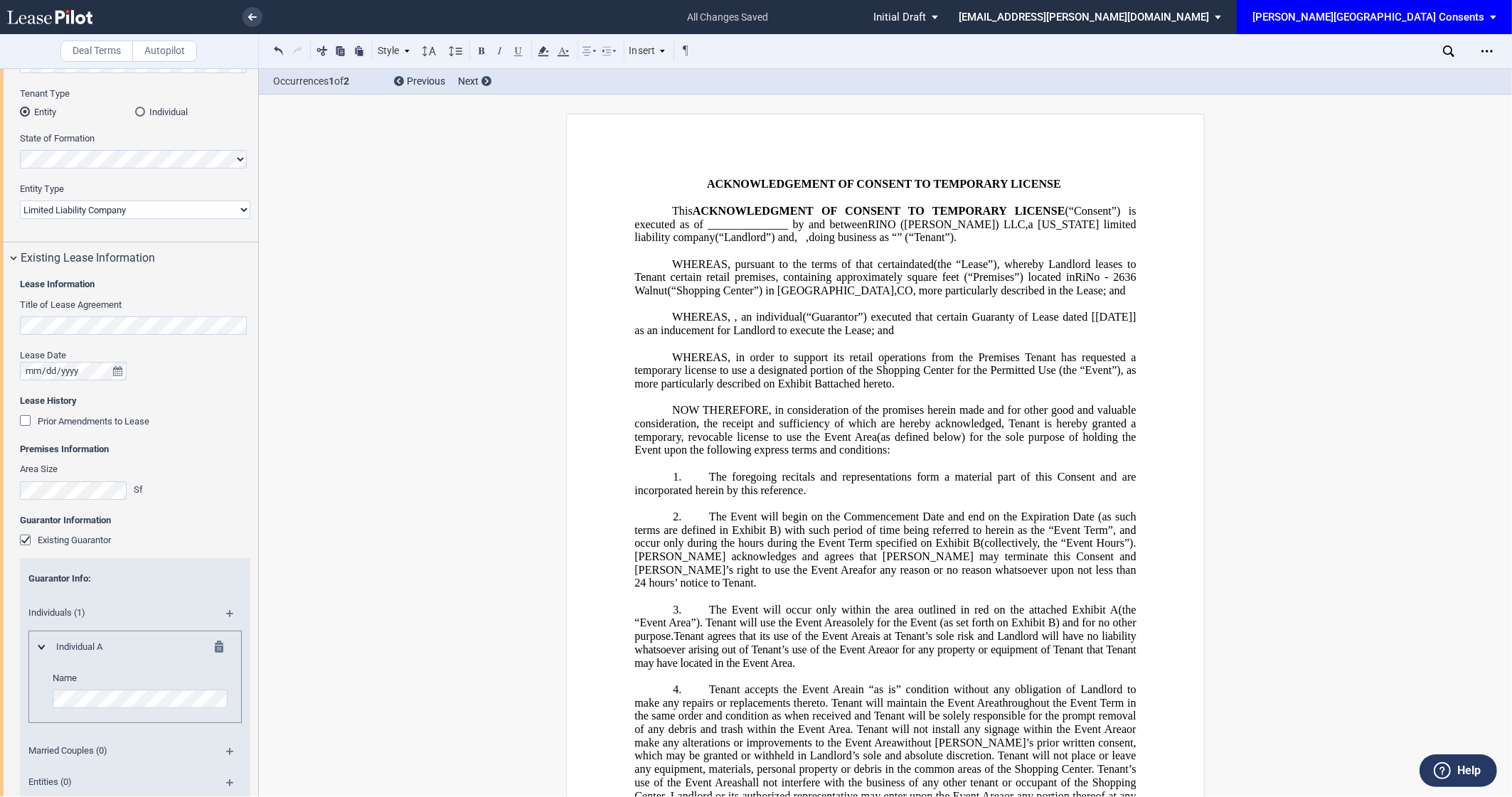
click at [750, 336] on span "] as an inducement for Landlord to execute the Lease; and" at bounding box center [886, 324] width 504 height 26
click at [801, 324] on span "(“Guarantor”) executed that certain Guaranty of Lease dated [[DATE]" at bounding box center [964, 317] width 326 height 13
click at [742, 390] on span "WHEREAS, in order to support its retail operations from the Premises Tenant has…" at bounding box center [886, 370] width 504 height 39
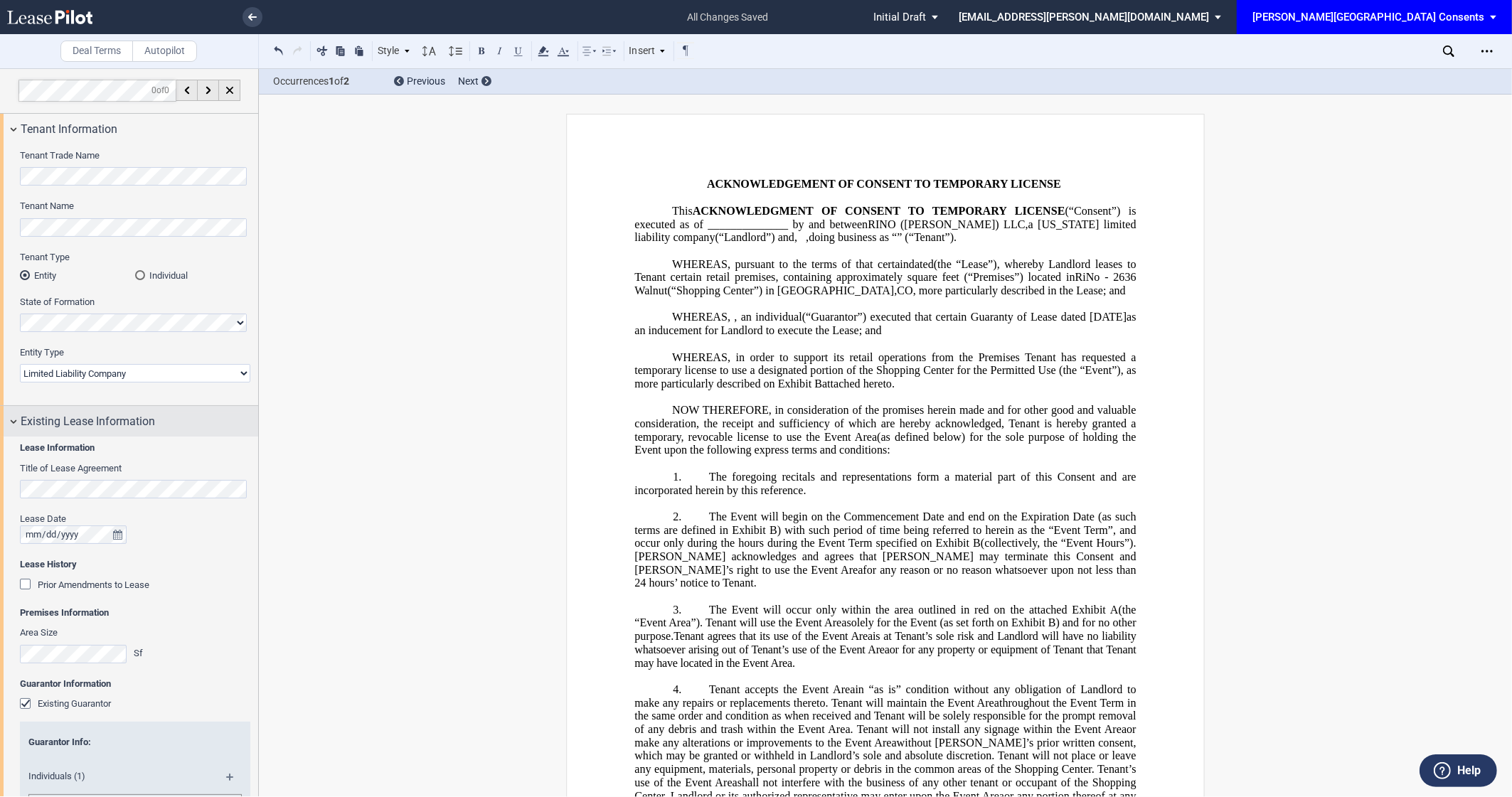
click at [90, 419] on span "Existing Lease Information" at bounding box center [88, 422] width 134 height 17
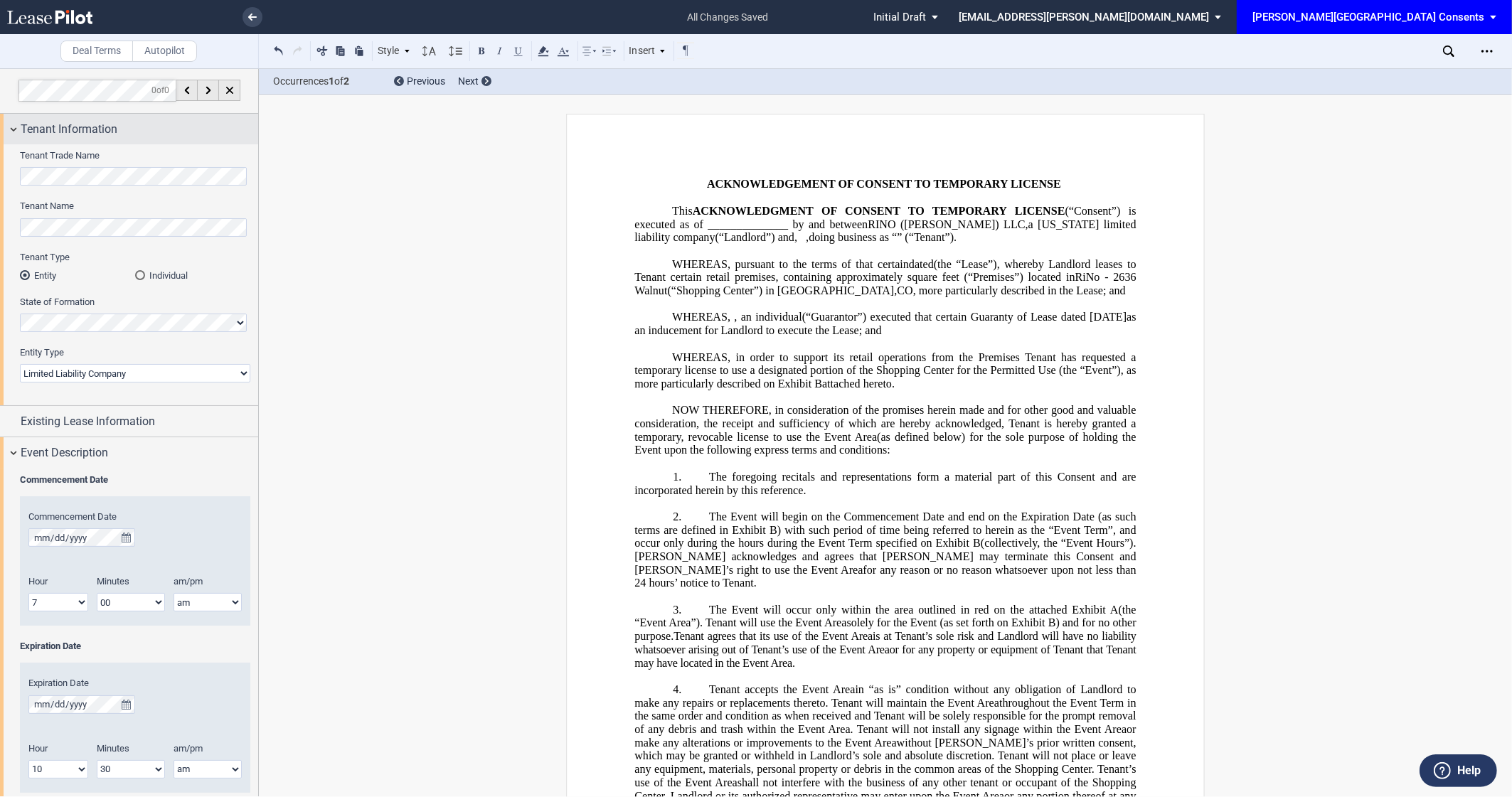
click at [97, 123] on span "Tenant Information" at bounding box center [69, 129] width 97 height 17
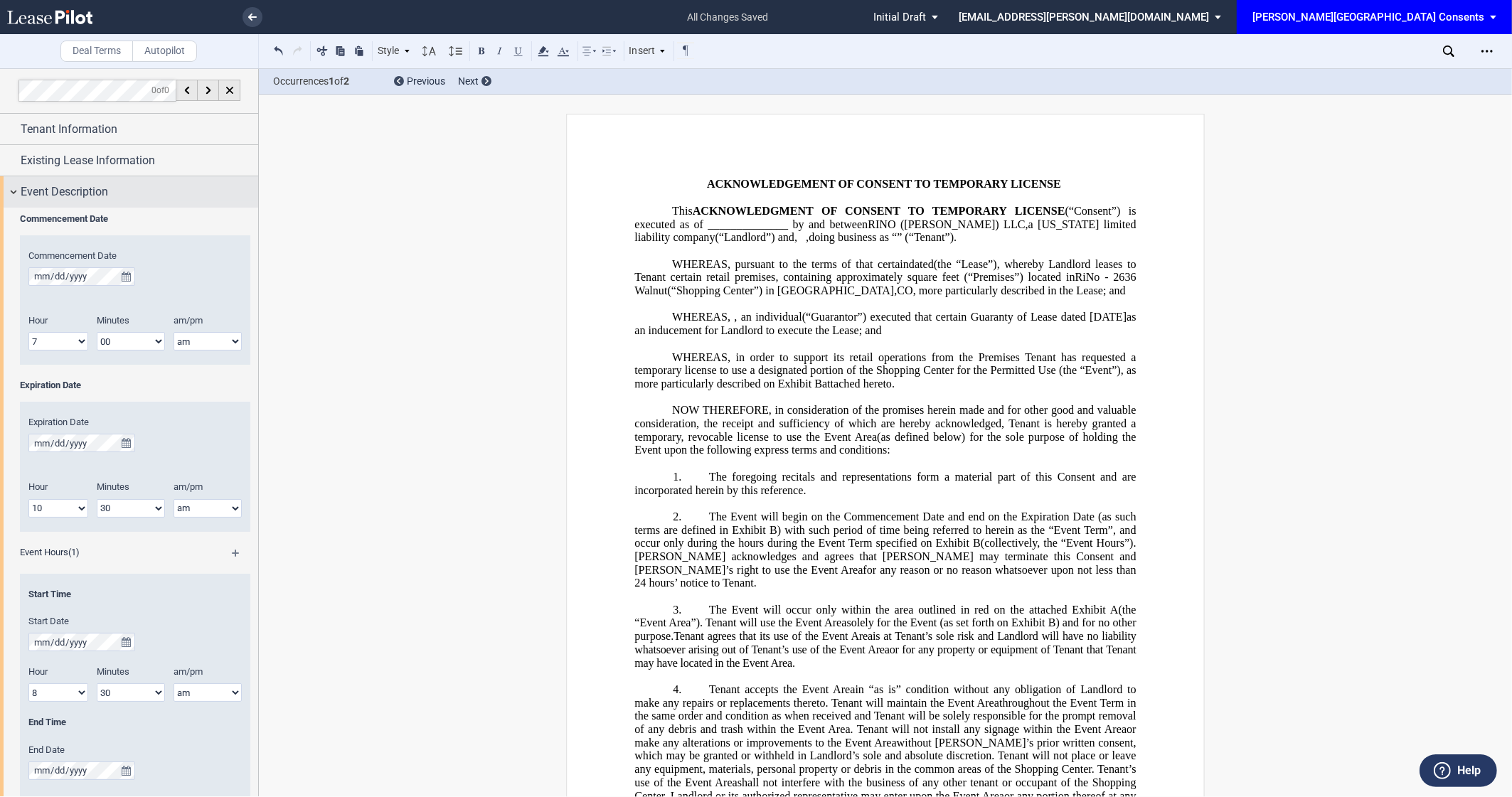
click at [87, 187] on span "Event Description" at bounding box center [64, 192] width 87 height 17
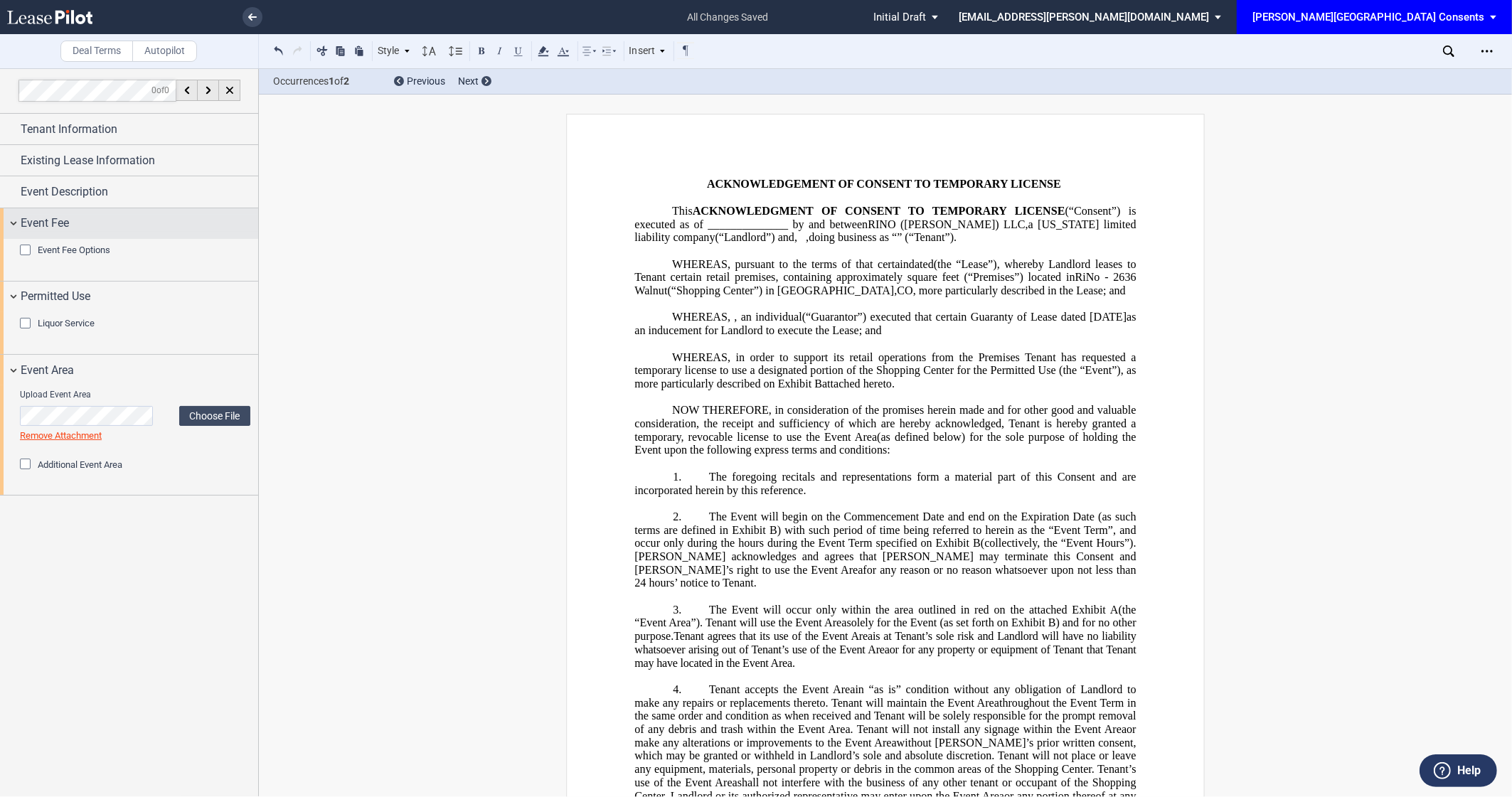
click at [71, 225] on div "Event Fee" at bounding box center [139, 223] width 237 height 17
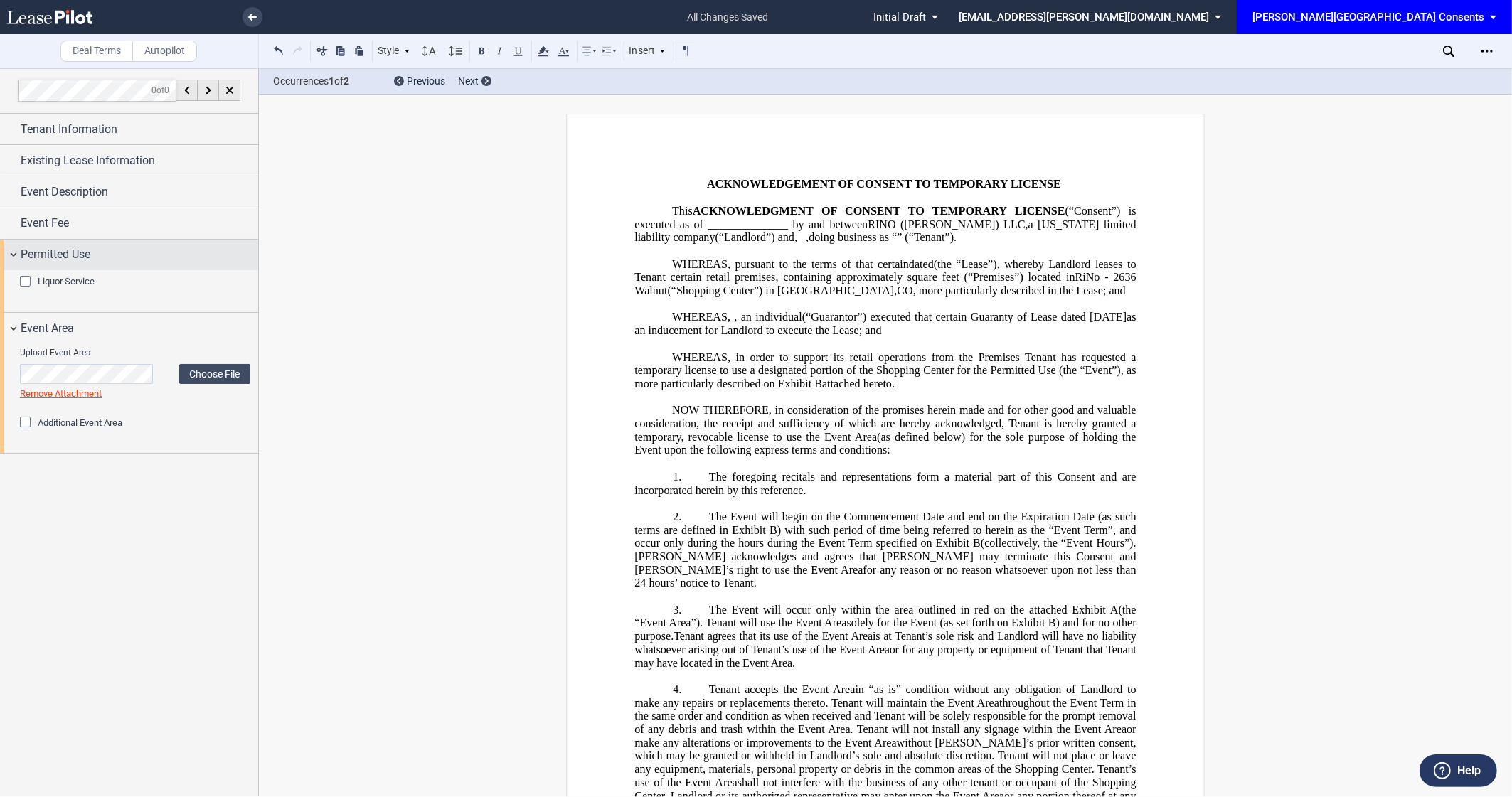
click at [74, 253] on span "Permitted Use" at bounding box center [55, 254] width 69 height 17
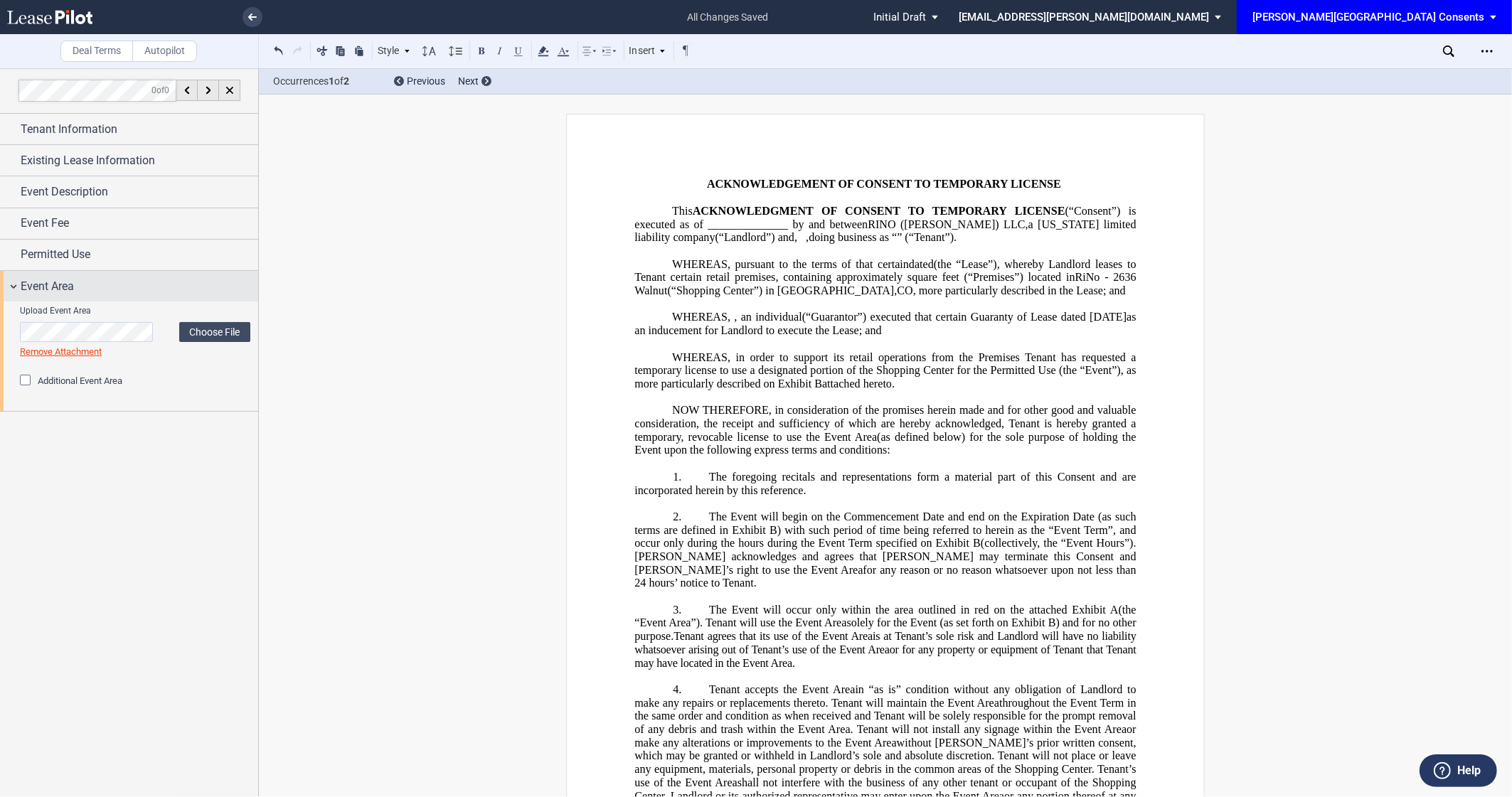
click at [69, 278] on span "Event Area" at bounding box center [47, 287] width 54 height 17
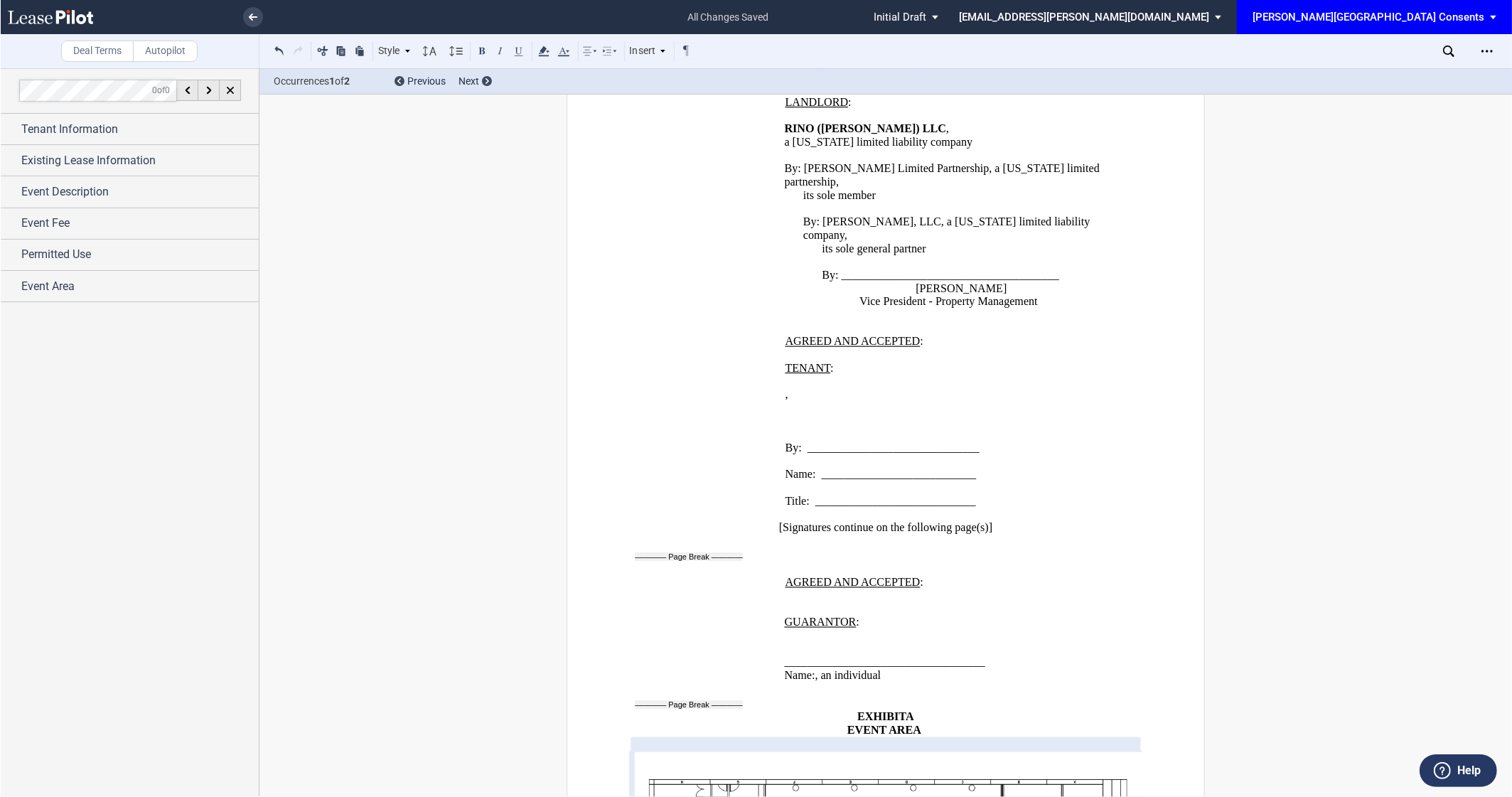
scroll to position [1555, 0]
click at [1484, 54] on icon "Open Lease options menu" at bounding box center [1487, 51] width 11 height 11
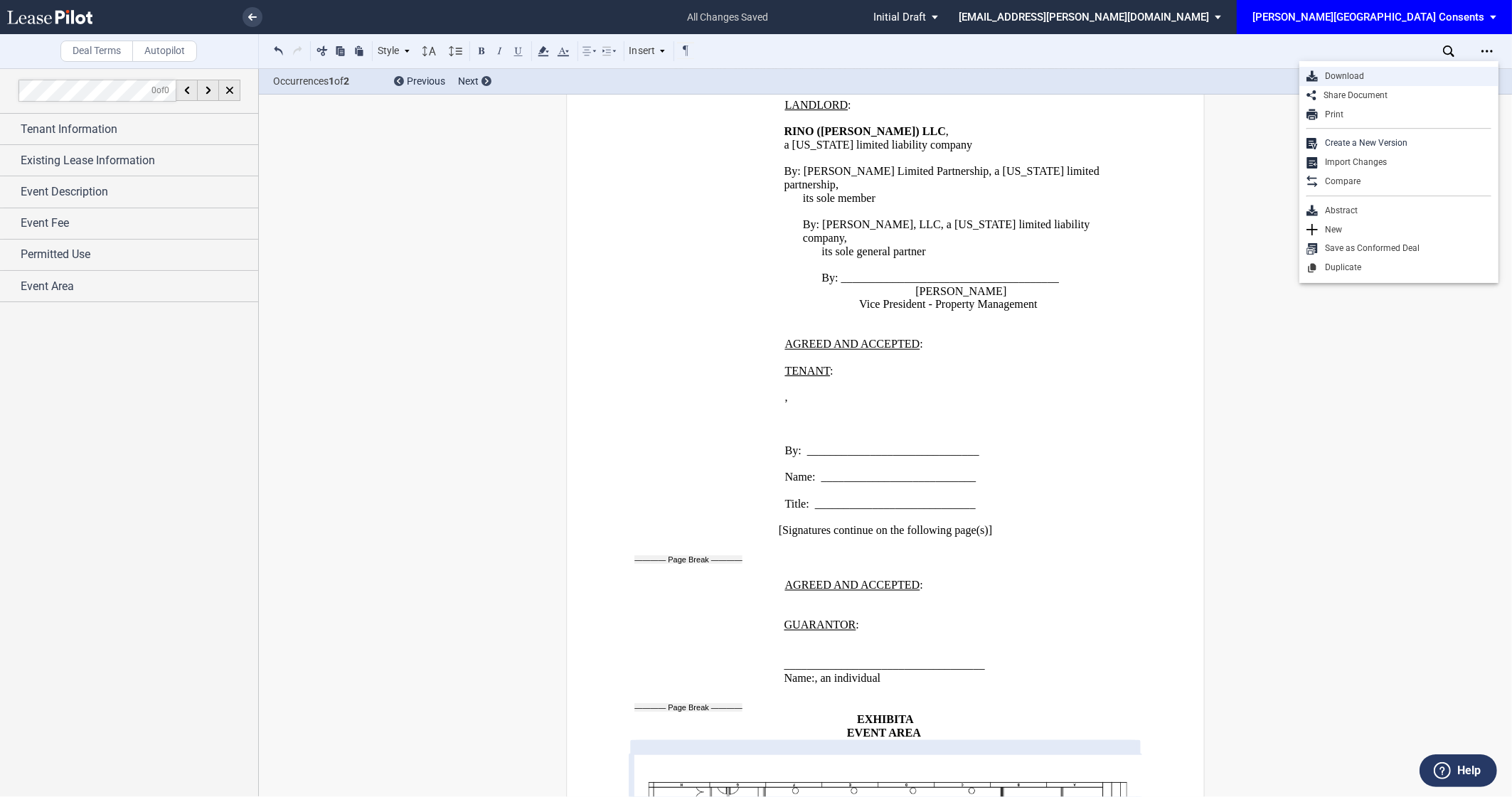
click at [1405, 80] on div "Download" at bounding box center [1405, 76] width 174 height 12
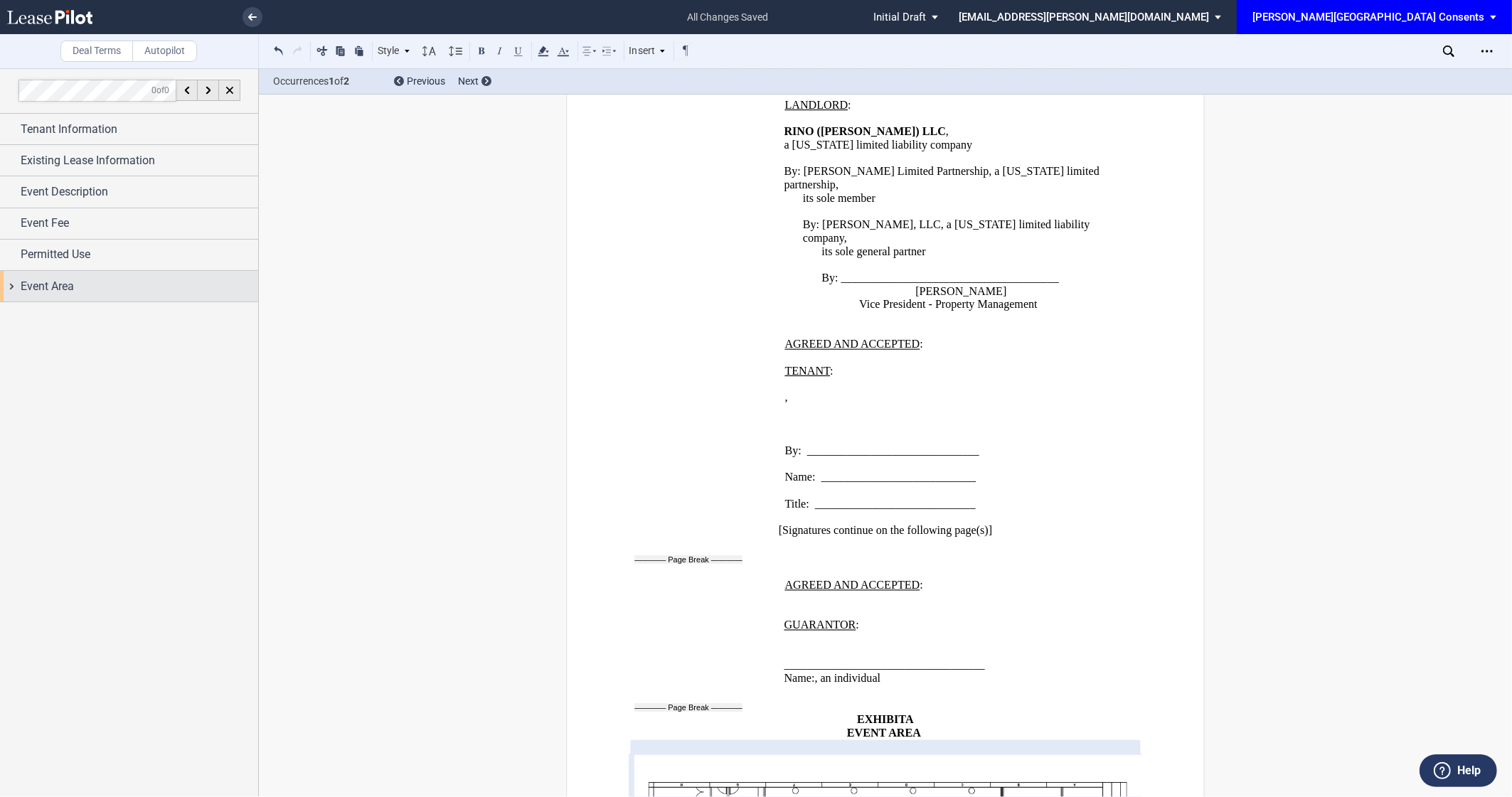
click at [168, 282] on div "Event Area" at bounding box center [139, 287] width 237 height 17
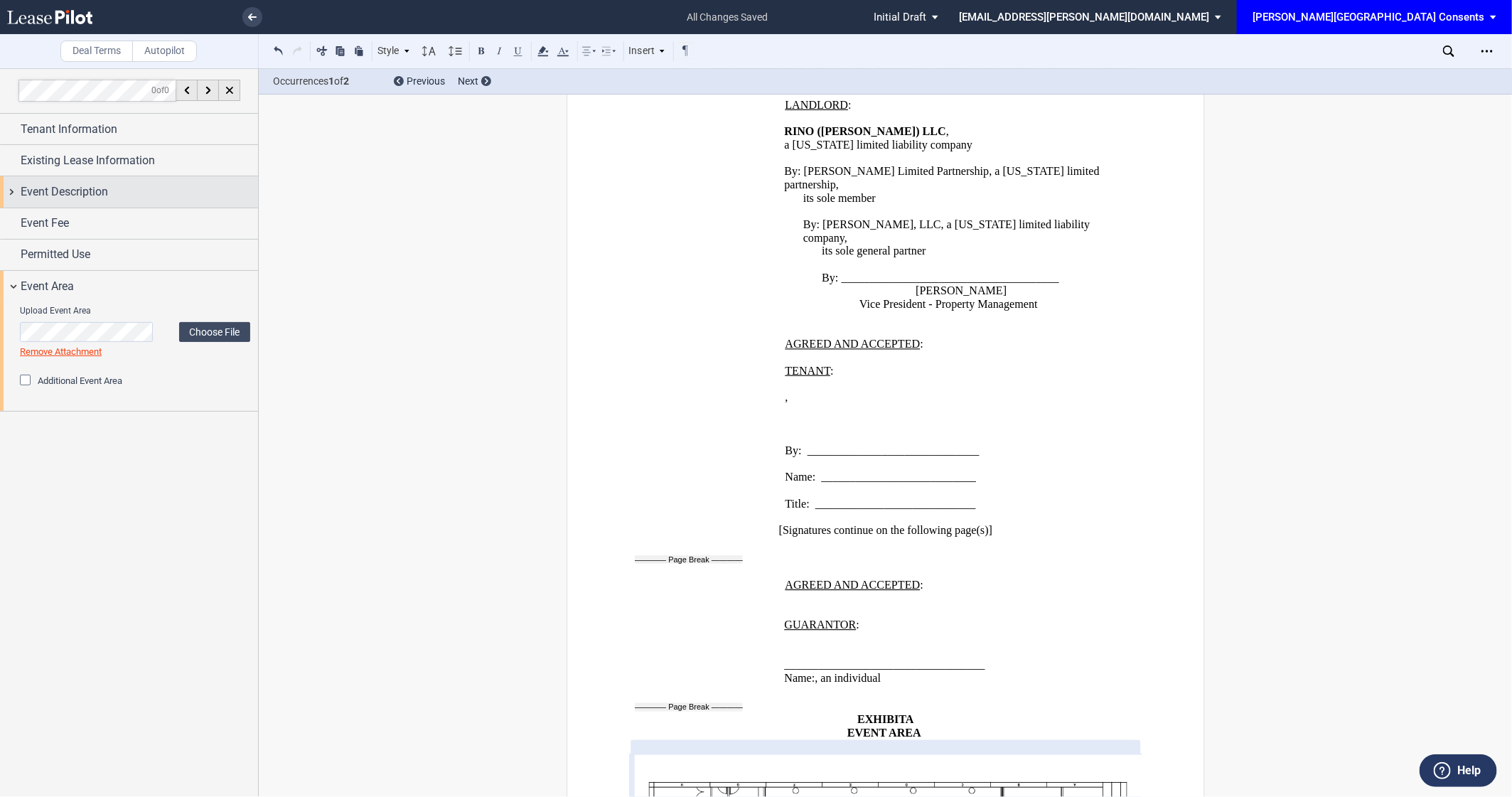
click at [163, 206] on div "Event Description" at bounding box center [129, 192] width 258 height 31
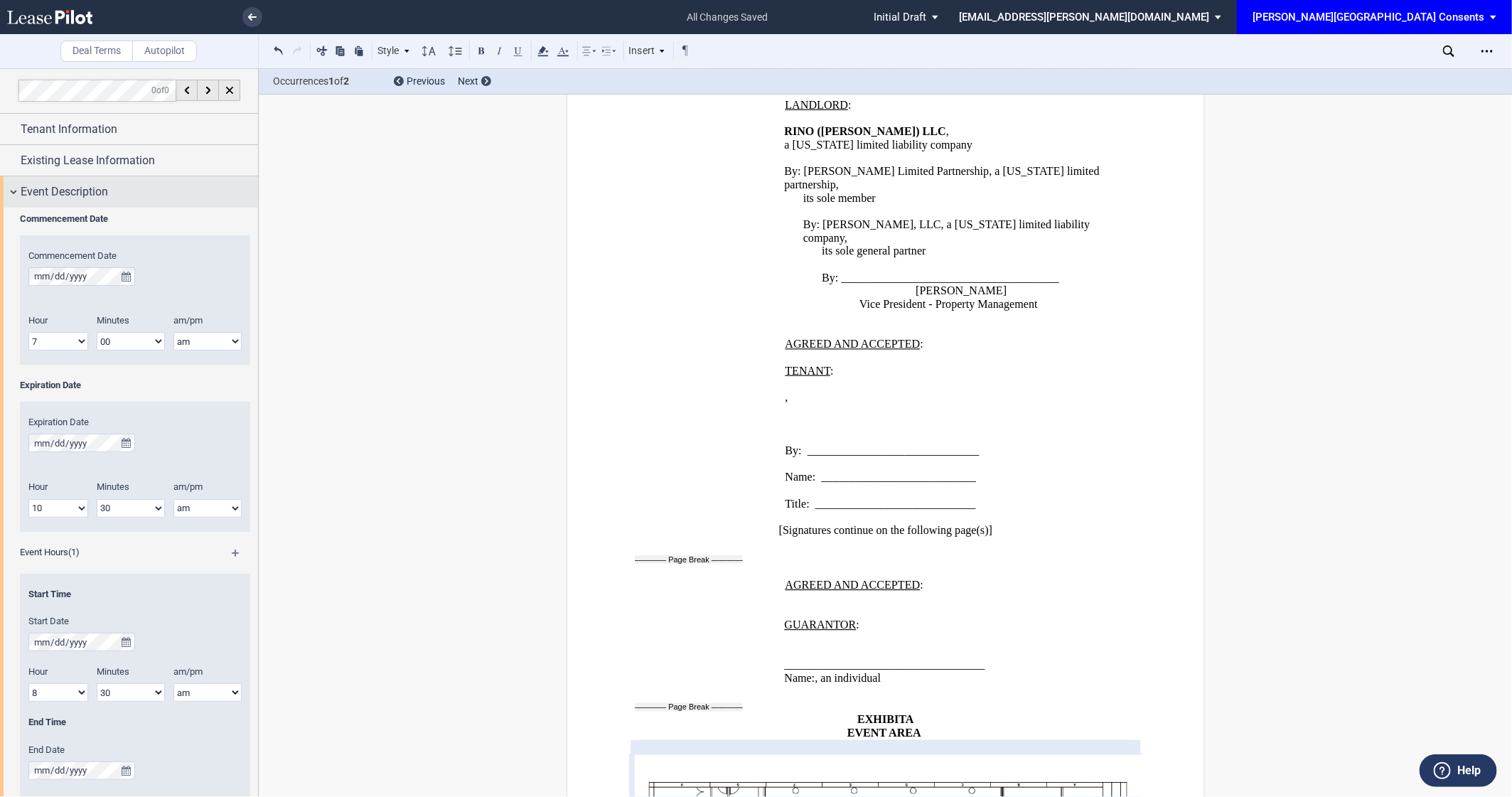
click at [95, 202] on div "Event Description" at bounding box center [129, 192] width 258 height 31
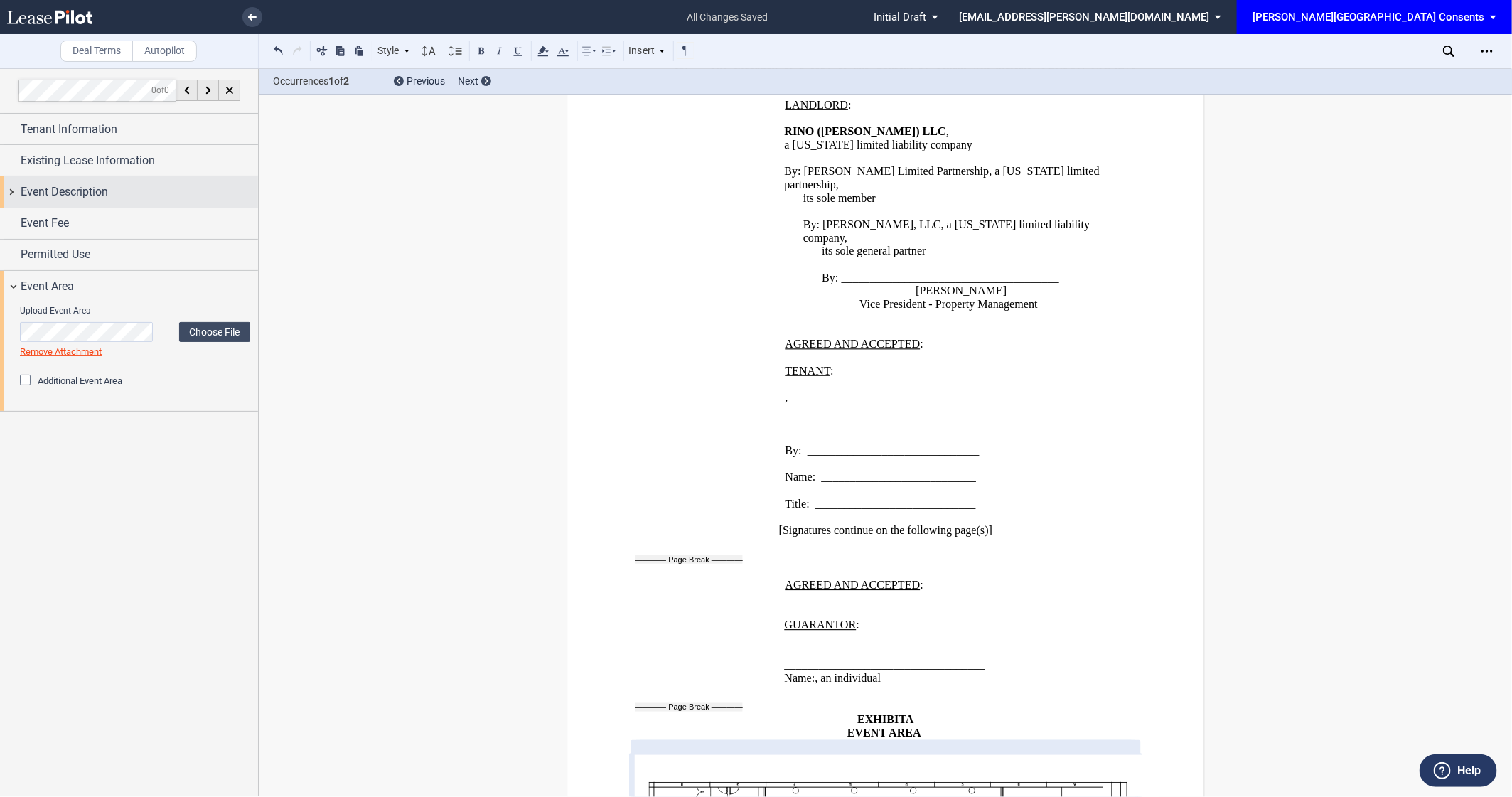
click at [112, 181] on div "Event Description" at bounding box center [129, 192] width 258 height 31
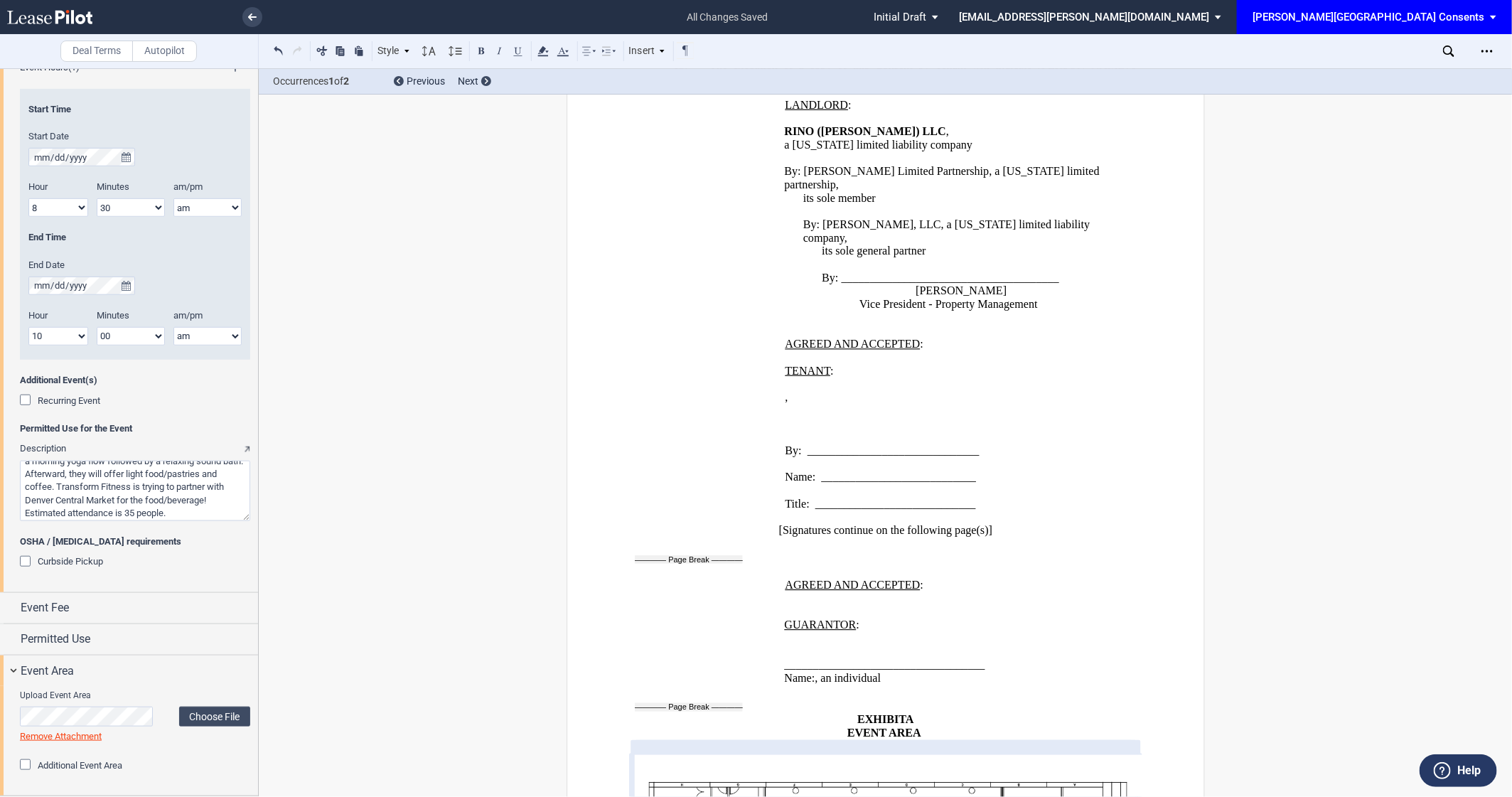
scroll to position [0, 0]
click at [84, 469] on textarea "Description" at bounding box center [135, 490] width 230 height 61
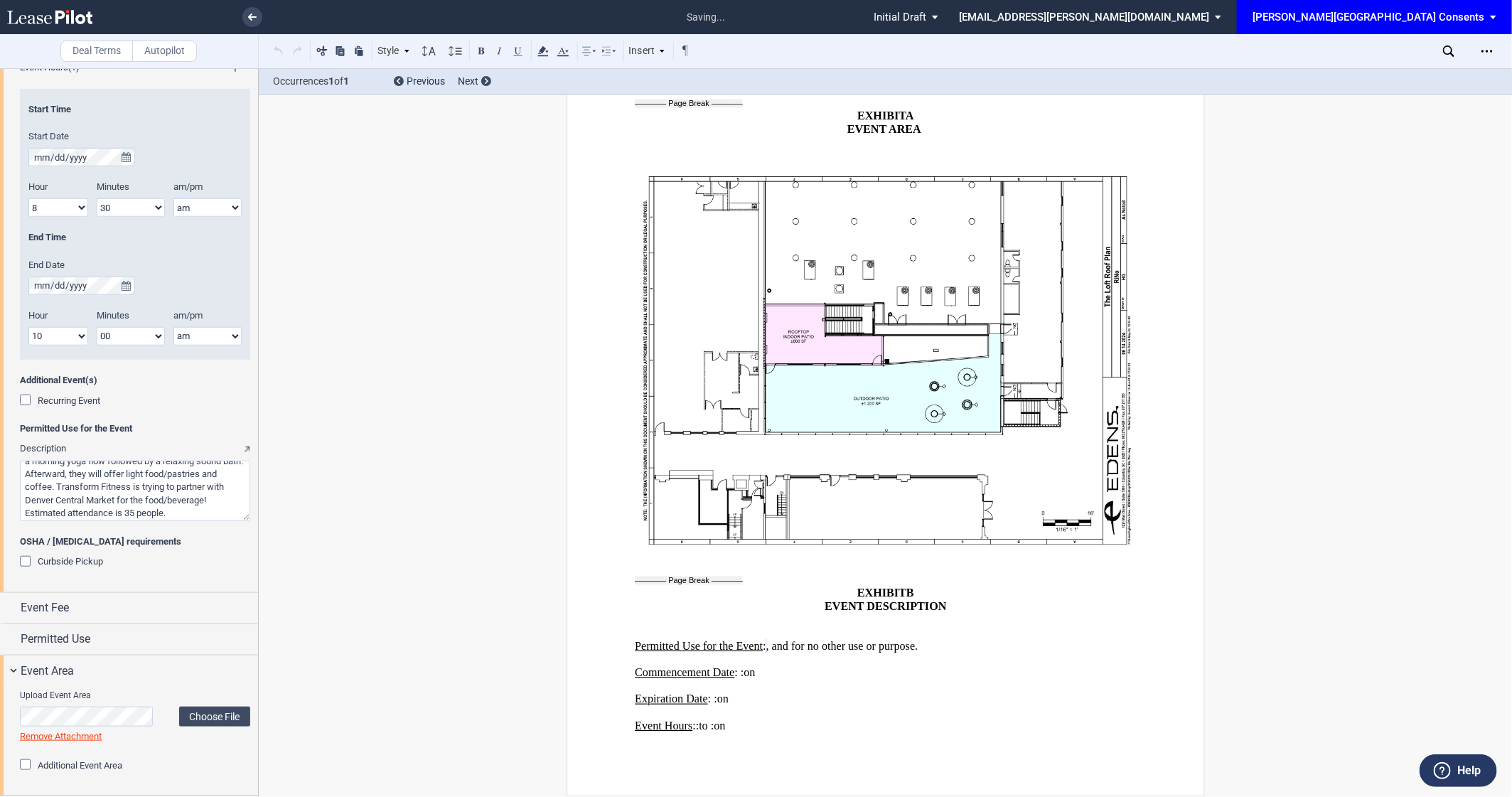
scroll to position [58, 0]
click at [79, 480] on textarea "Description" at bounding box center [135, 490] width 230 height 61
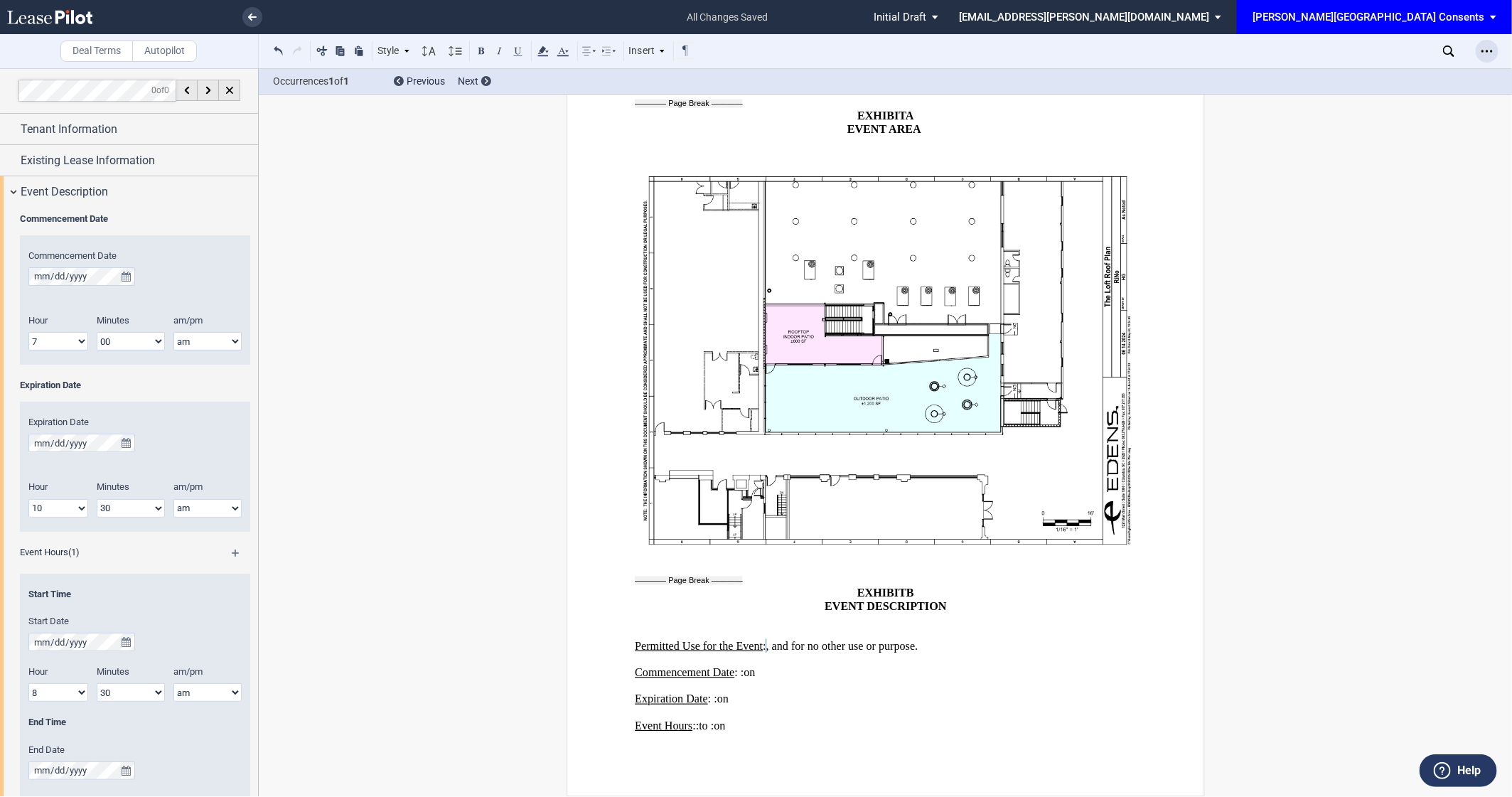
type textarea "Transform [US_STATE] will host an outdoor yoga class at 8:30AM [DATE][DATE]. Lo…"
click at [1484, 48] on icon "Open Lease options menu" at bounding box center [1488, 51] width 11 height 11
click at [1380, 79] on div "Download" at bounding box center [1405, 76] width 174 height 12
